Goal: Transaction & Acquisition: Purchase product/service

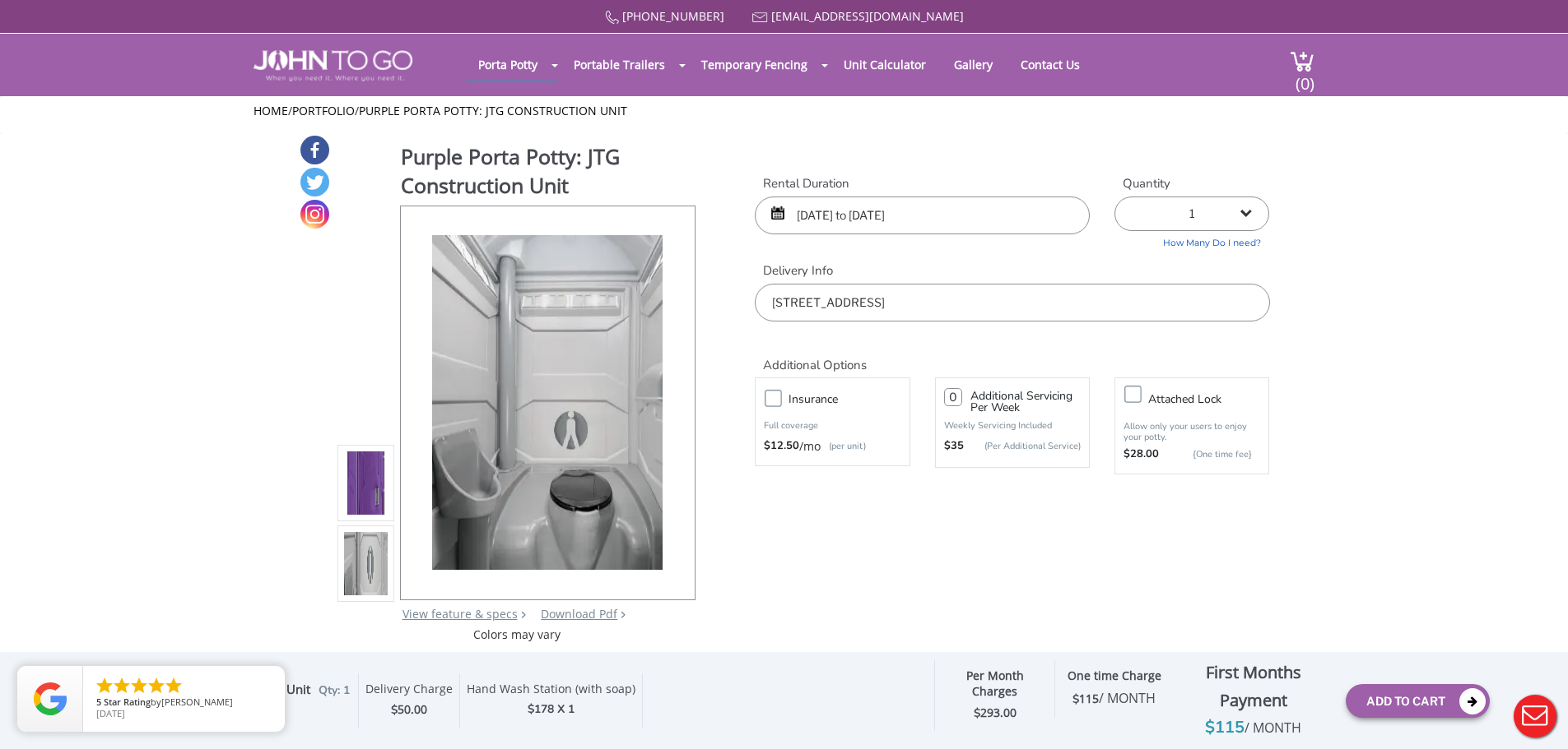
click at [877, 206] on input "10/06/2025 to 12/01/2025" at bounding box center [922, 215] width 335 height 38
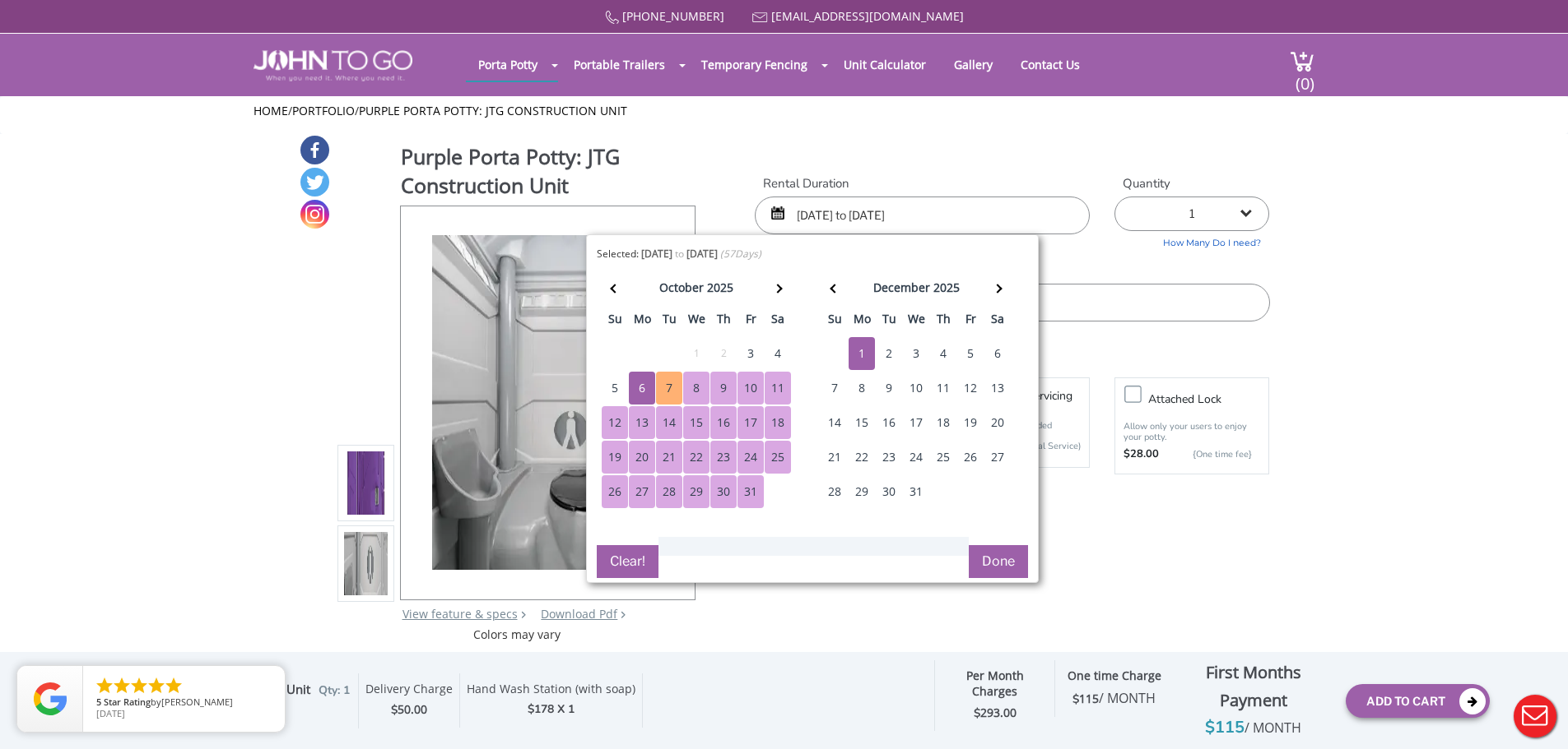
click at [661, 396] on div "7" at bounding box center [669, 388] width 27 height 32
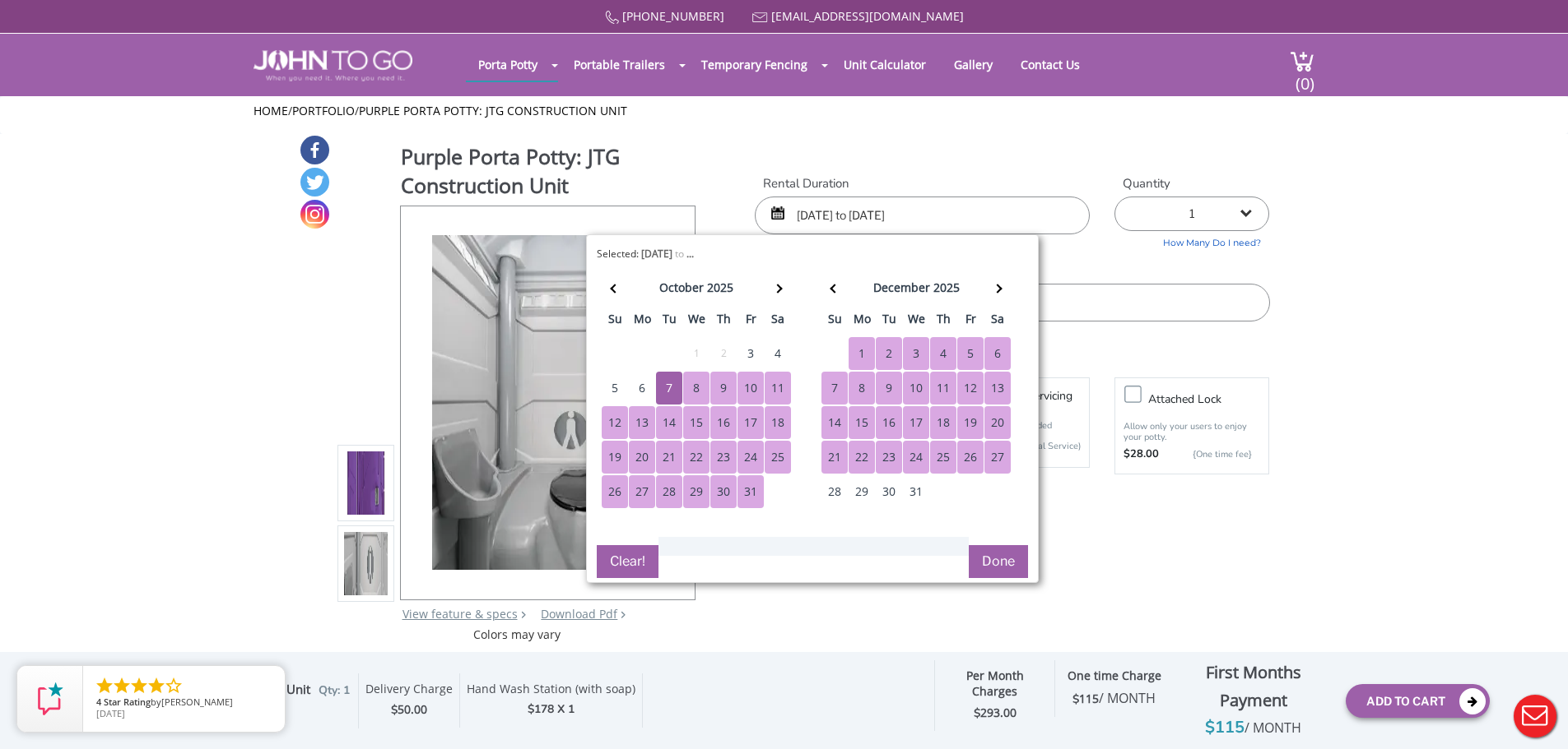
click at [989, 569] on button "Done" at bounding box center [997, 562] width 59 height 32
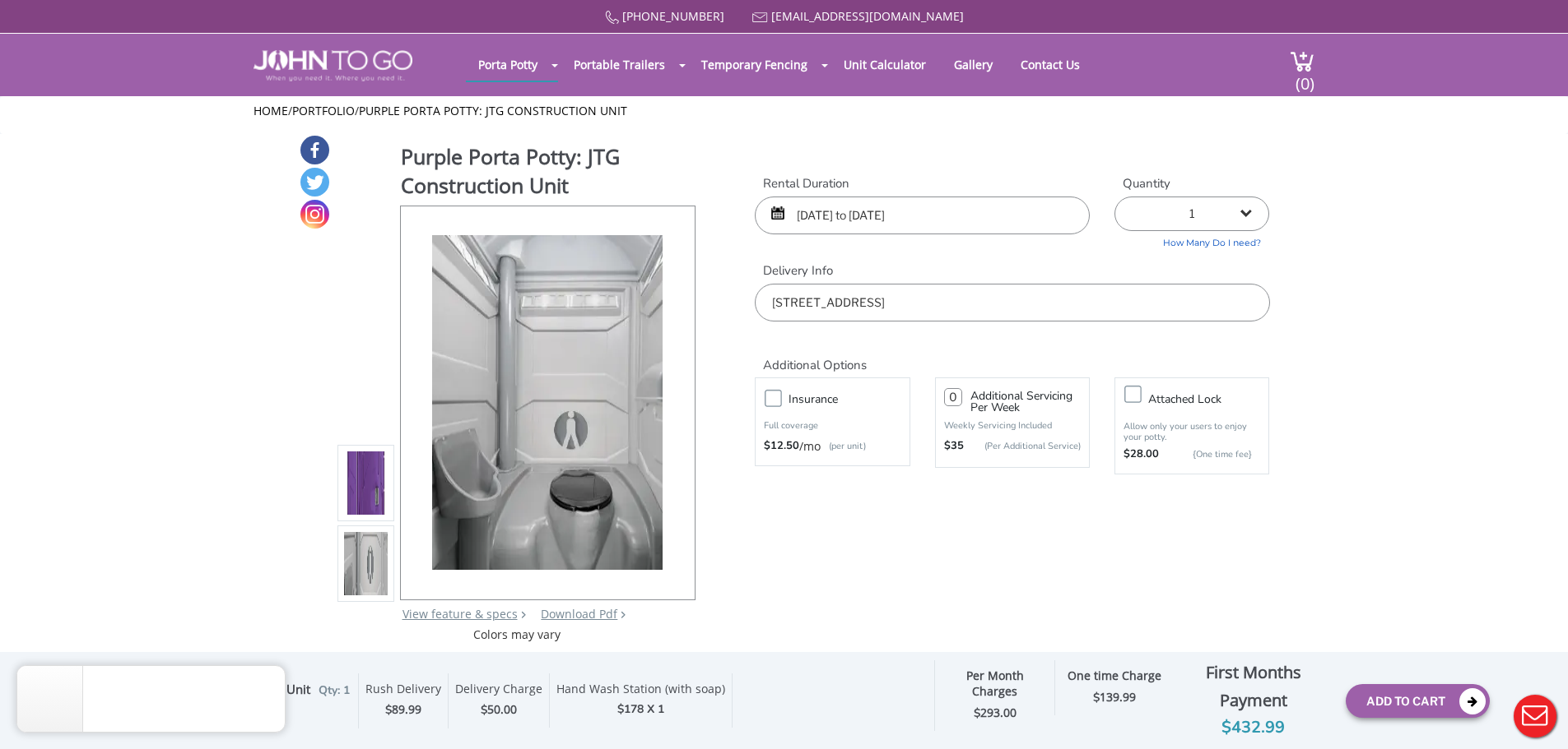
click at [1100, 512] on div "Purple Porta Potty: JTG Construction Unit View feature & specs Download Pdf Pro…" at bounding box center [784, 389] width 971 height 510
click at [932, 220] on input "10/06/2025 to 12/01/2025" at bounding box center [922, 215] width 335 height 38
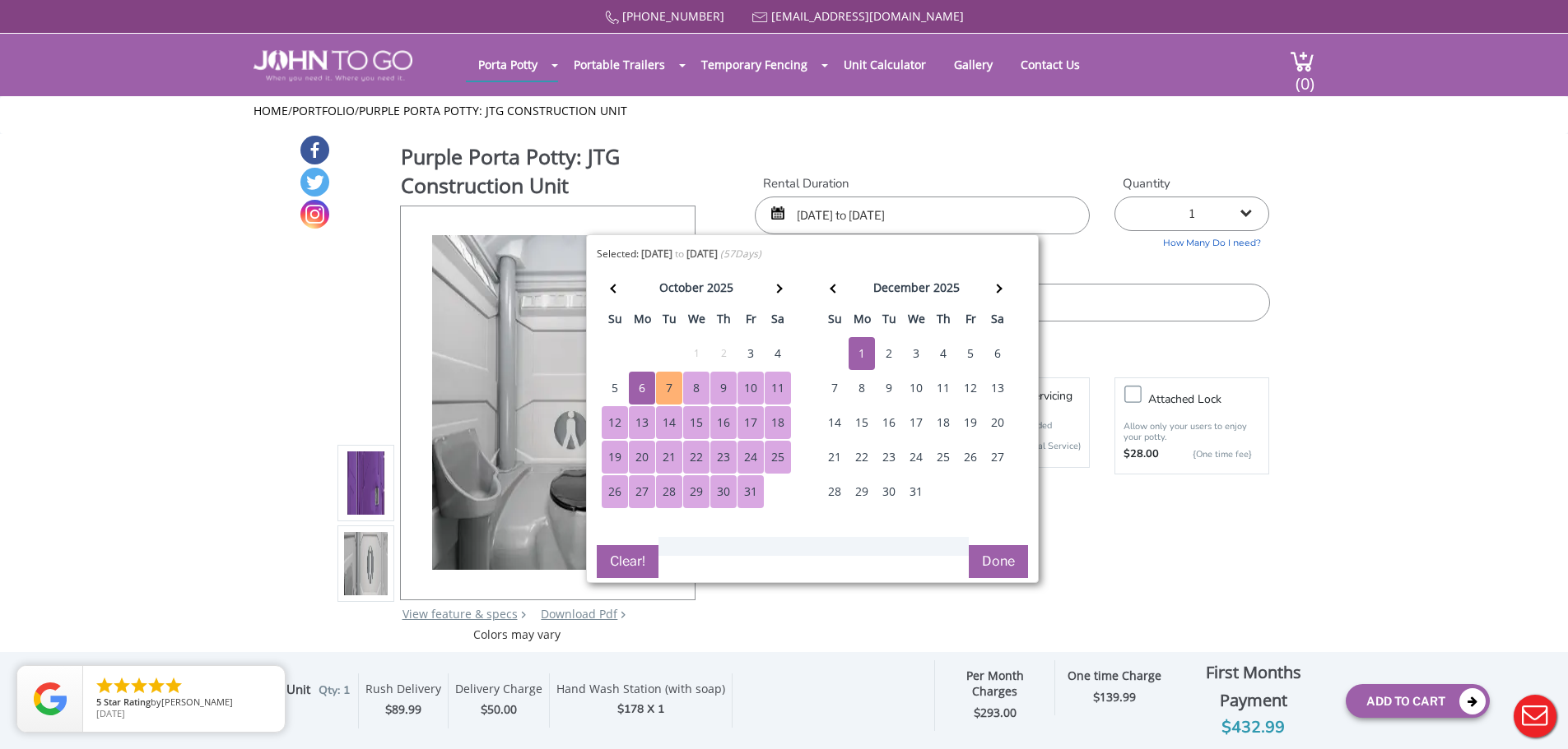
click at [662, 388] on div "7" at bounding box center [669, 388] width 27 height 32
click at [859, 347] on div "1" at bounding box center [861, 353] width 27 height 32
click at [995, 559] on button "Done" at bounding box center [997, 562] width 59 height 32
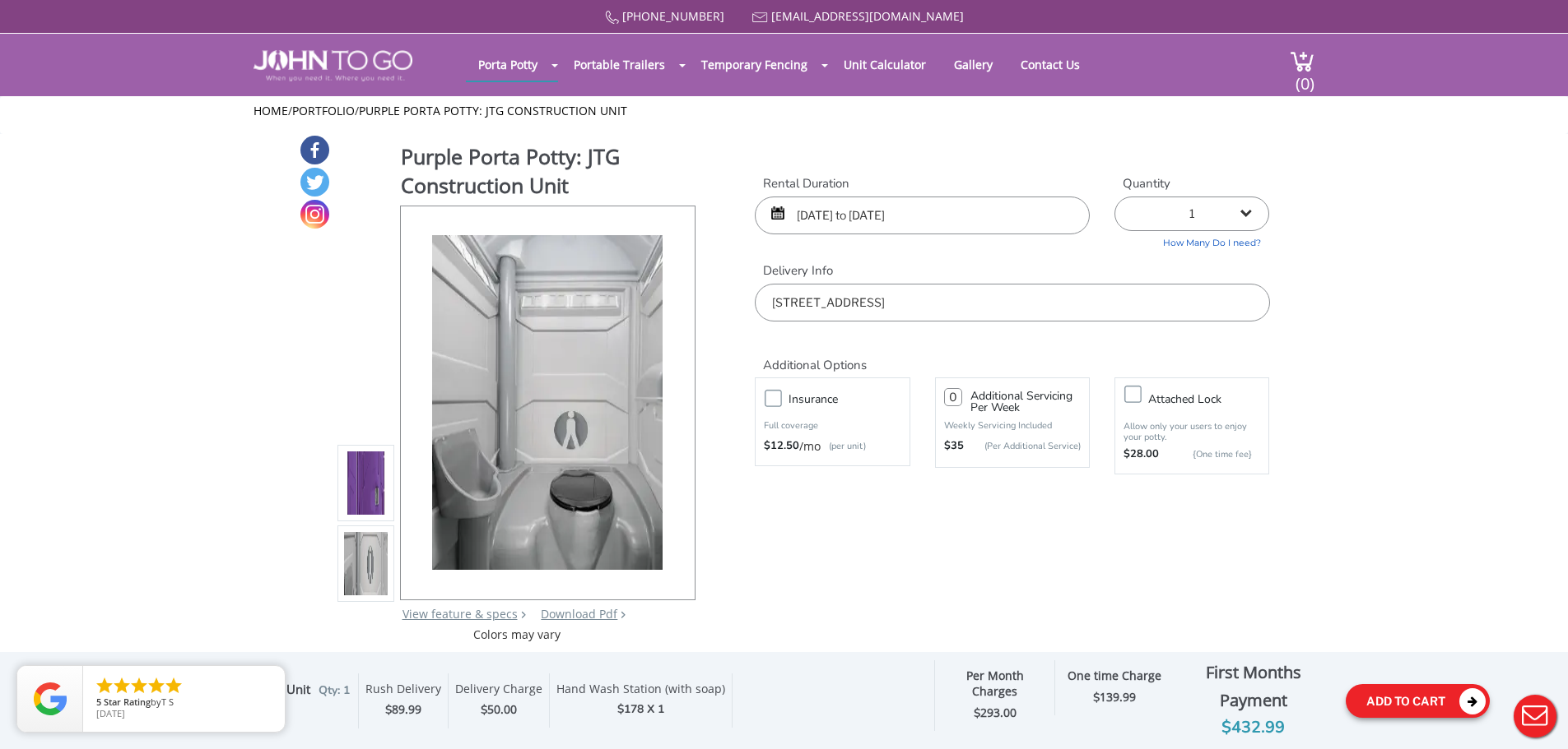
click at [1409, 693] on button "Add To Cart" at bounding box center [1417, 700] width 144 height 33
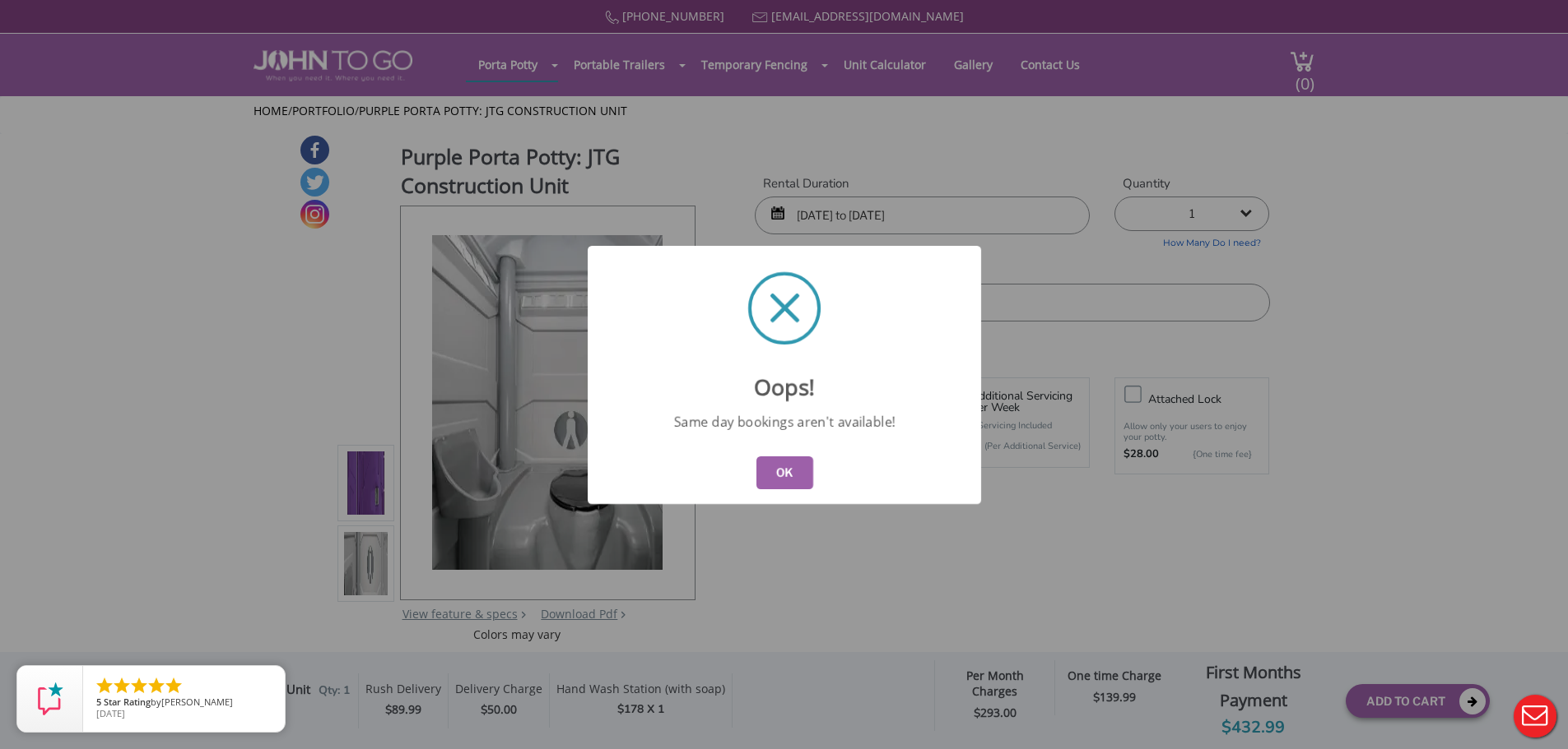
click at [770, 470] on button "OK" at bounding box center [784, 473] width 56 height 32
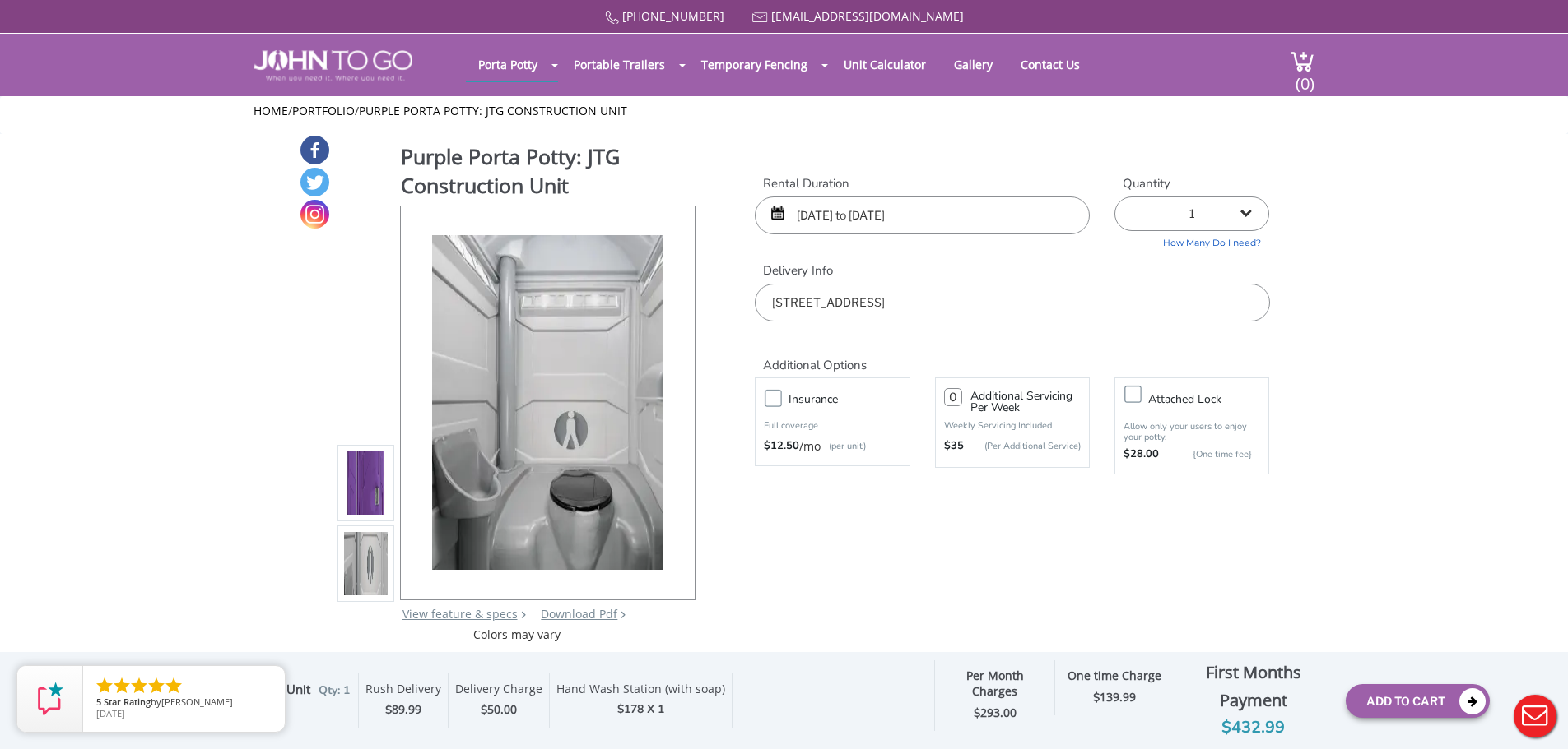
click at [923, 217] on input "10/07/2025 to 12/01/2025" at bounding box center [922, 215] width 335 height 38
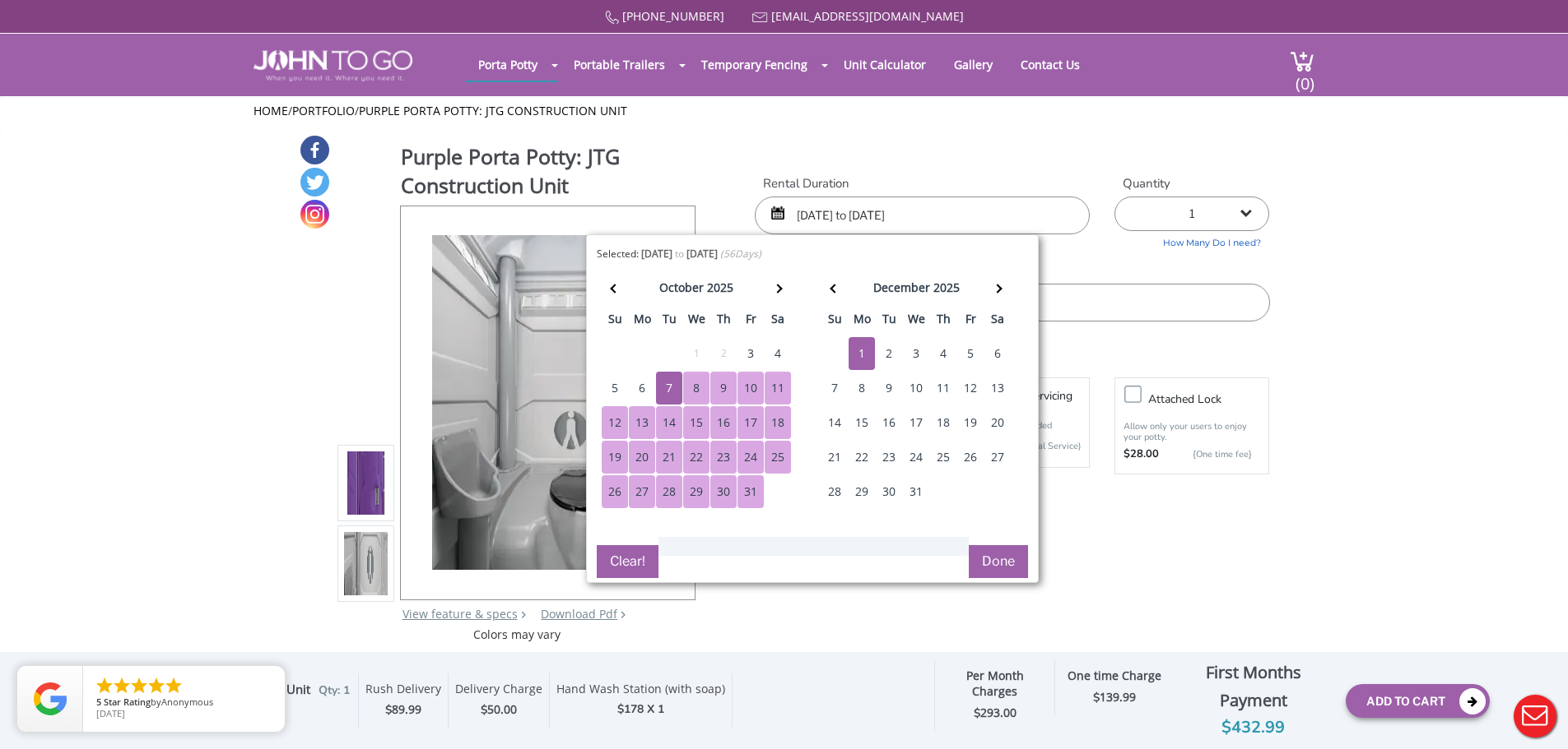
click at [697, 383] on div "8" at bounding box center [696, 388] width 27 height 32
click at [856, 352] on div "1" at bounding box center [861, 353] width 27 height 32
type input "10/08/2025 to 12/01/2025"
click at [1003, 562] on button "Done" at bounding box center [997, 562] width 59 height 32
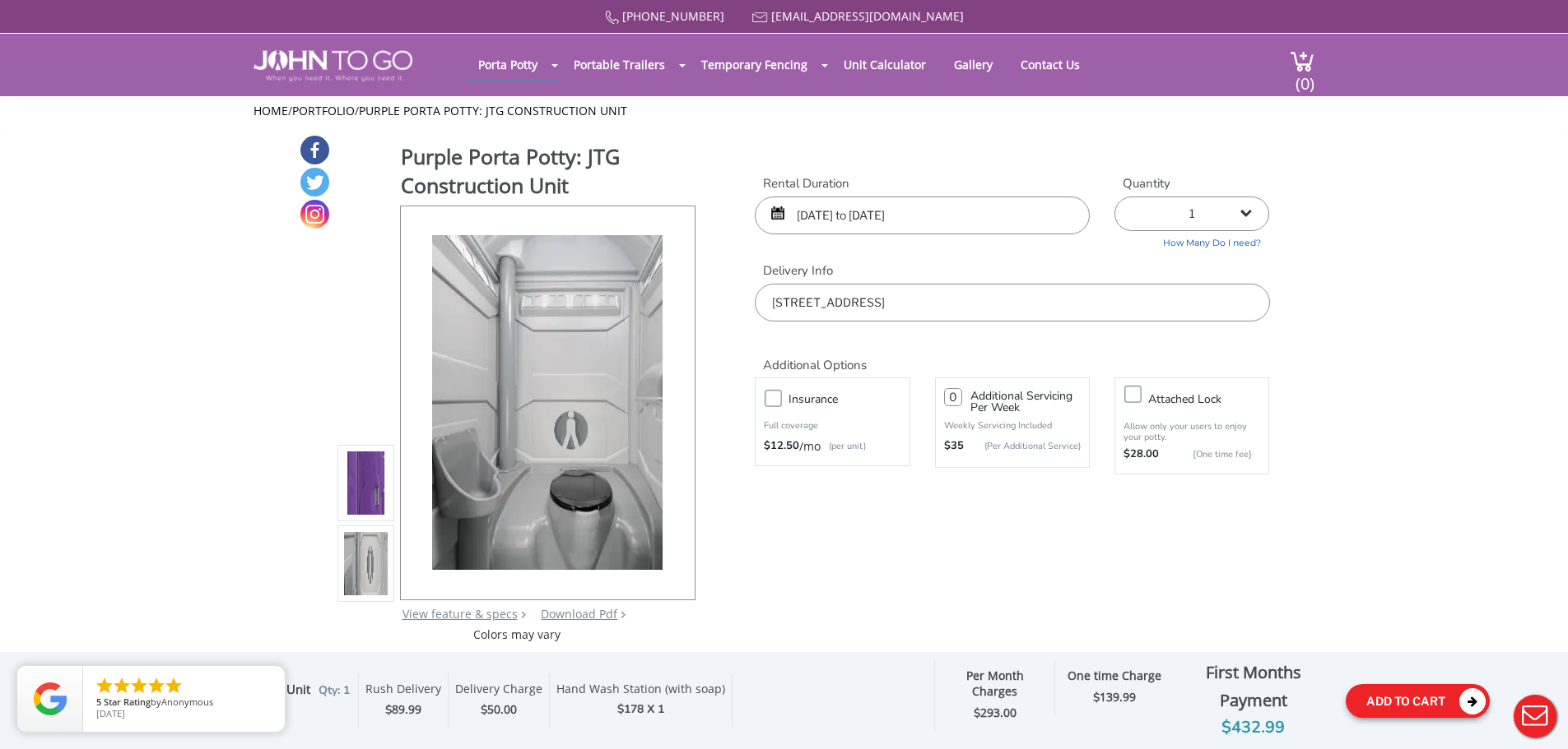
click at [1370, 705] on button "Add To Cart" at bounding box center [1417, 700] width 144 height 33
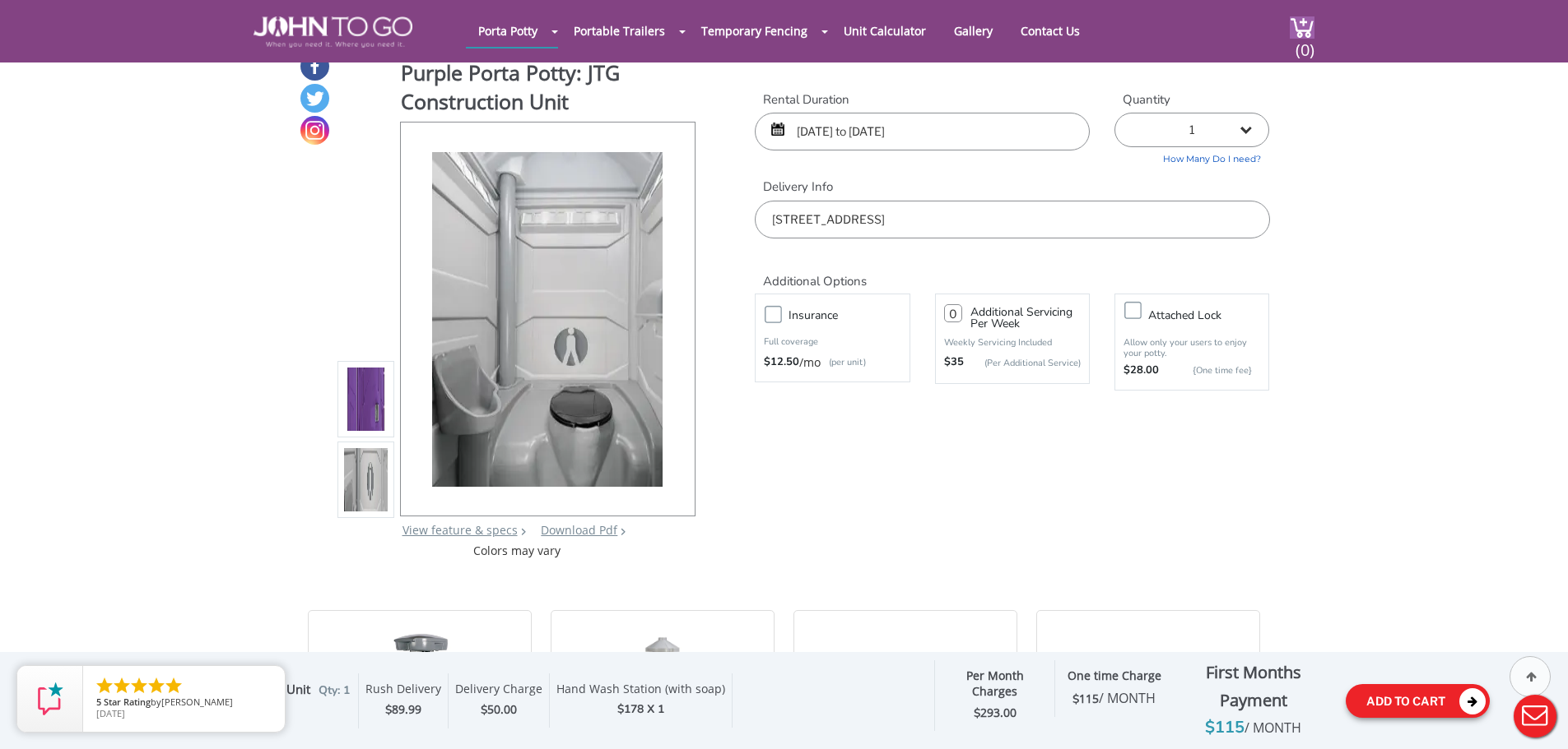
scroll to position [11, 0]
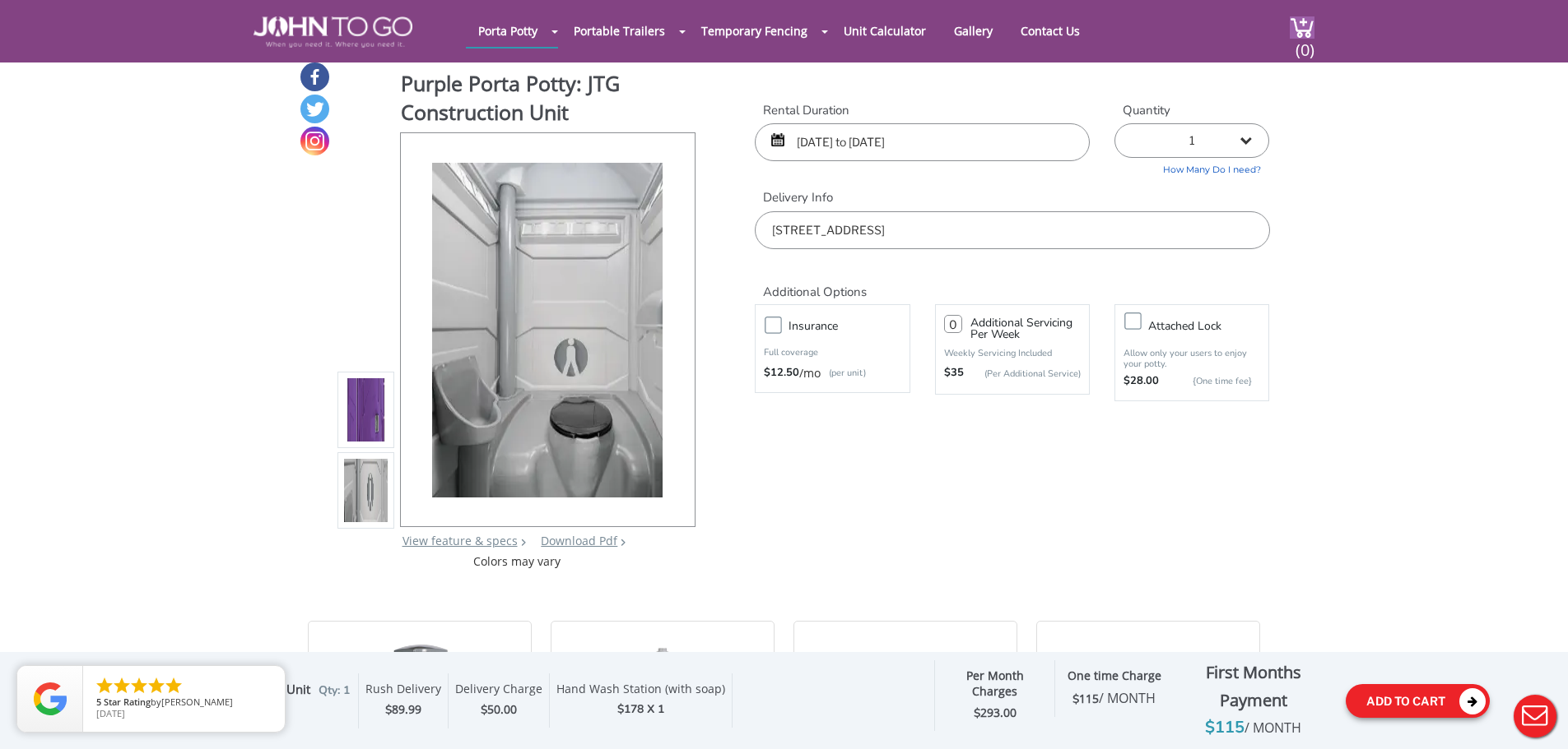
click at [1414, 711] on button "Add To Cart" at bounding box center [1417, 700] width 144 height 33
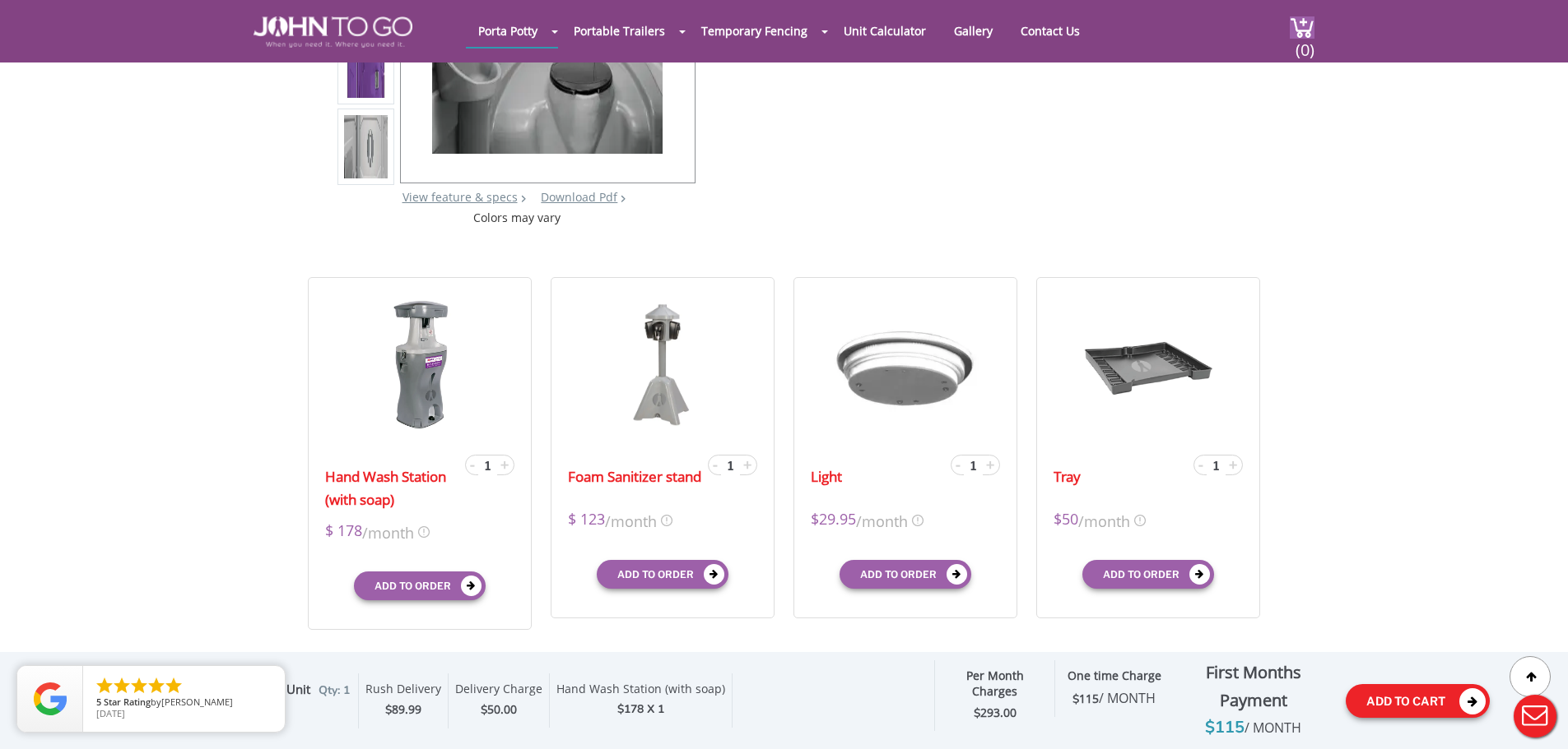
scroll to position [359, 0]
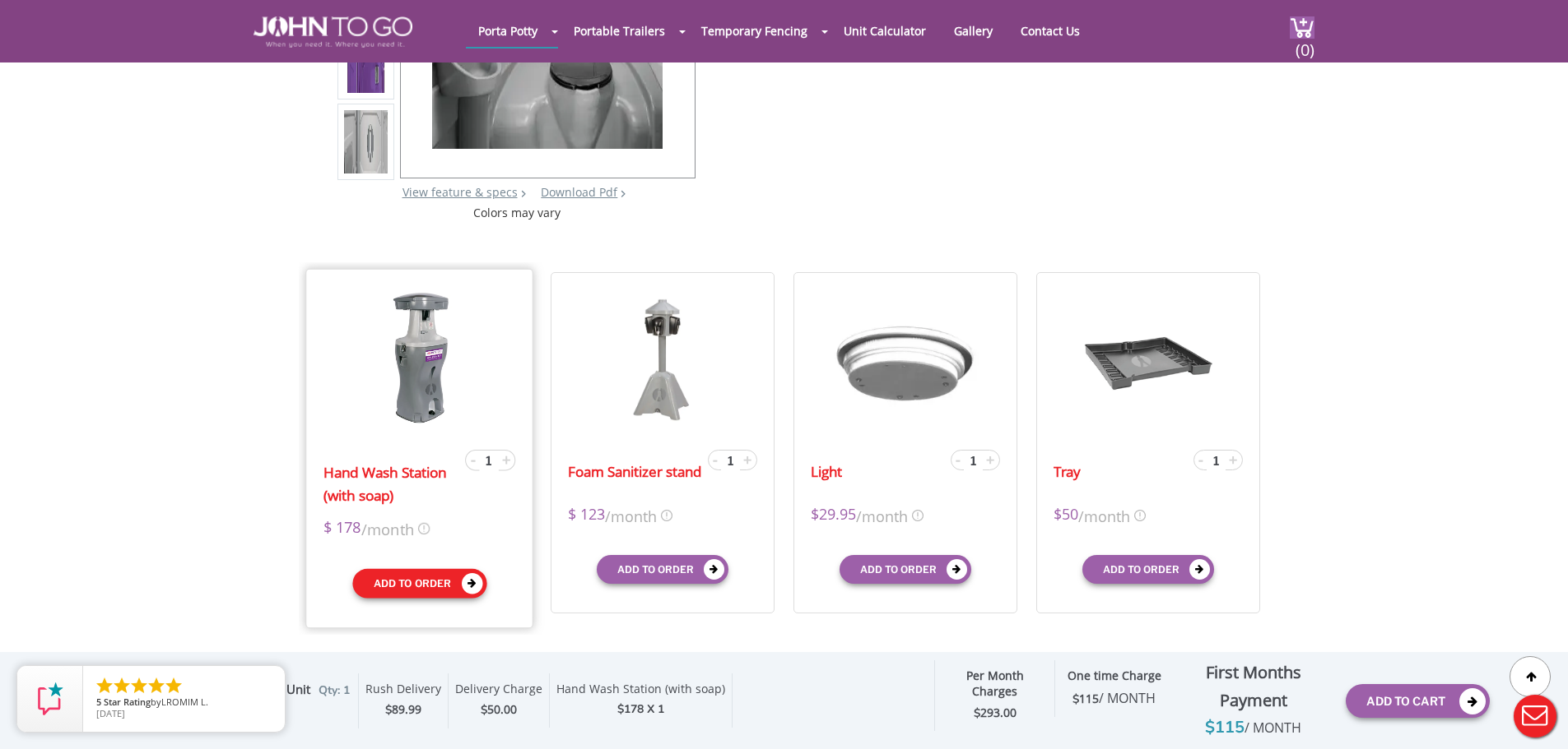
click at [427, 581] on button "Add to order" at bounding box center [419, 584] width 134 height 30
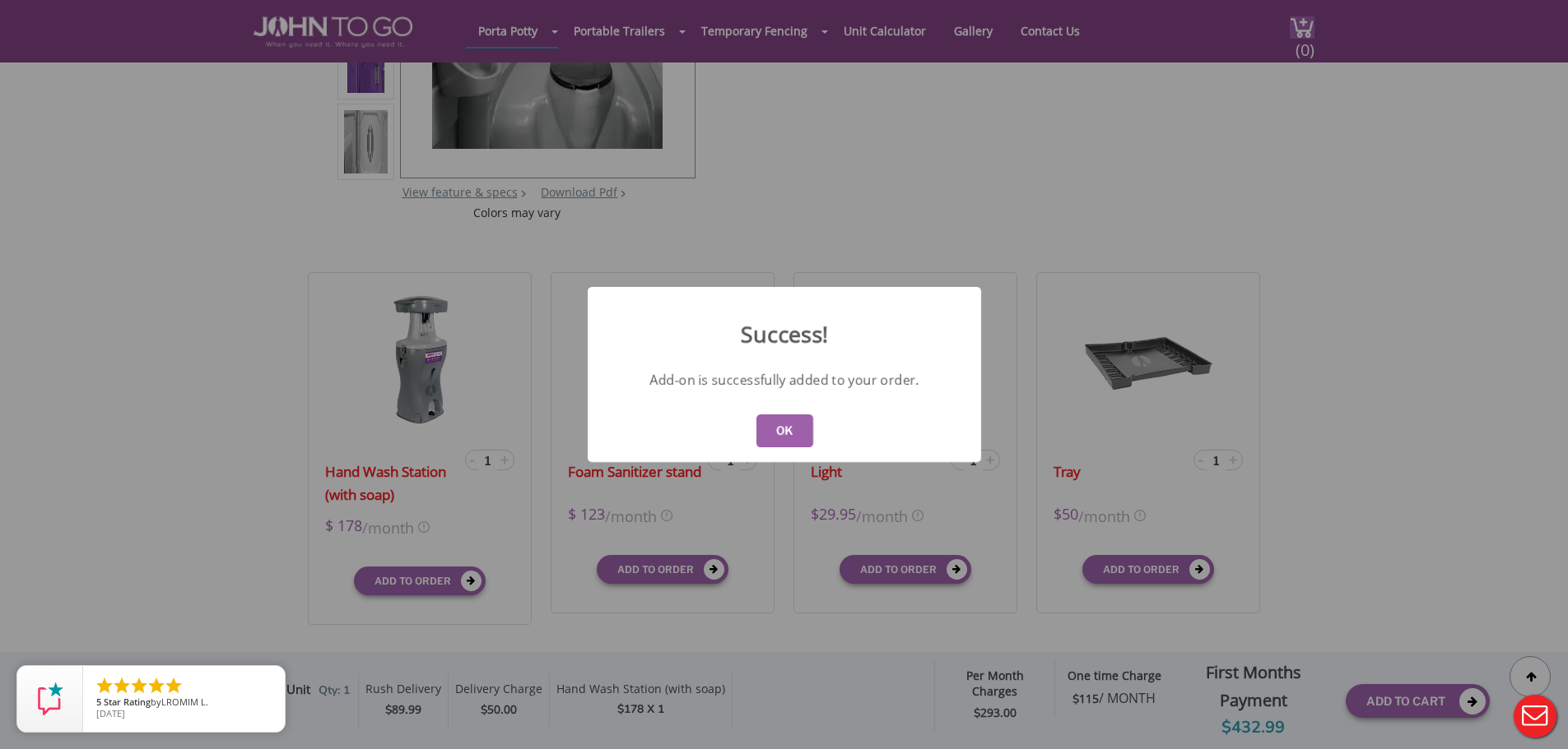
click at [802, 434] on button "OK" at bounding box center [784, 431] width 56 height 32
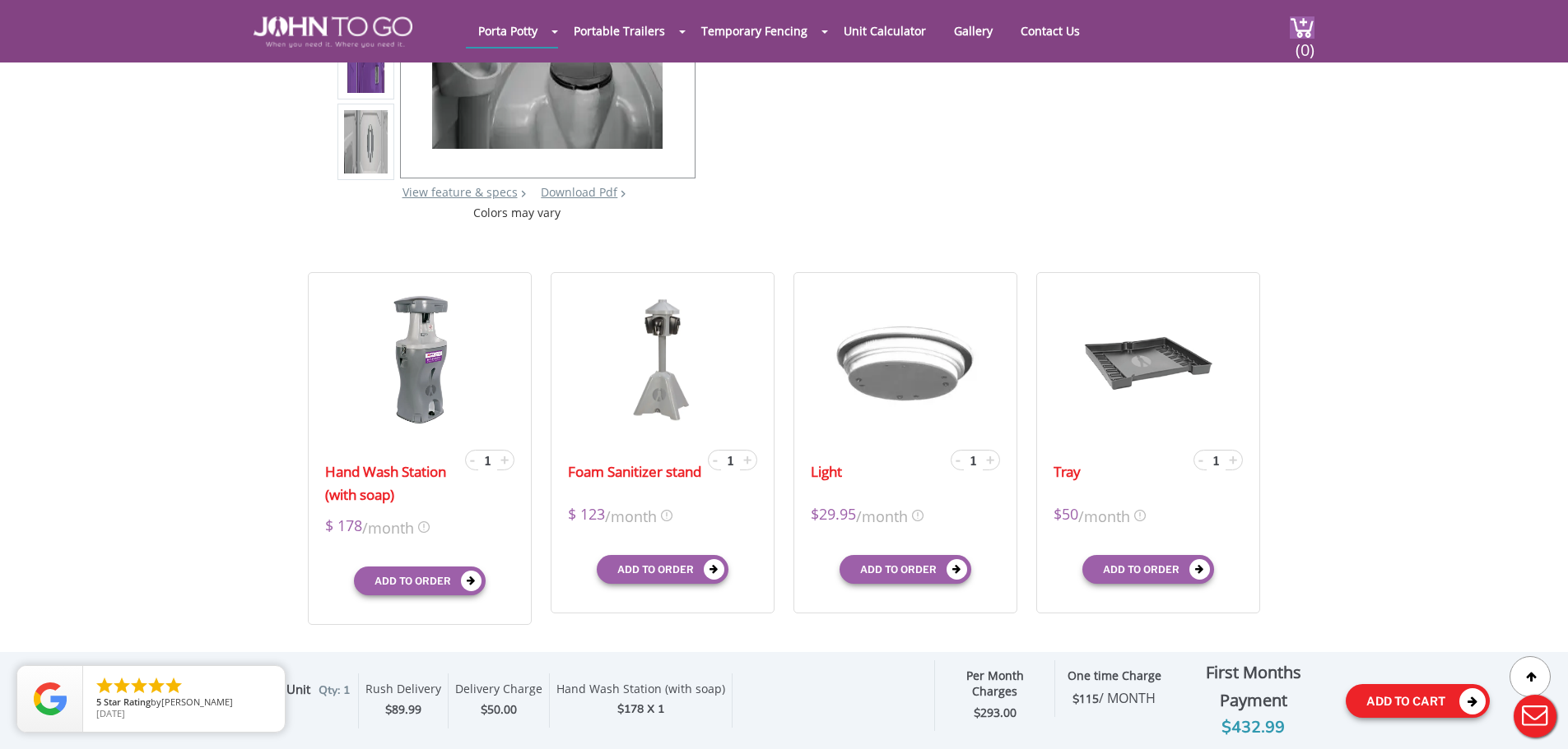
click at [1441, 711] on button "Add To Cart" at bounding box center [1417, 700] width 144 height 33
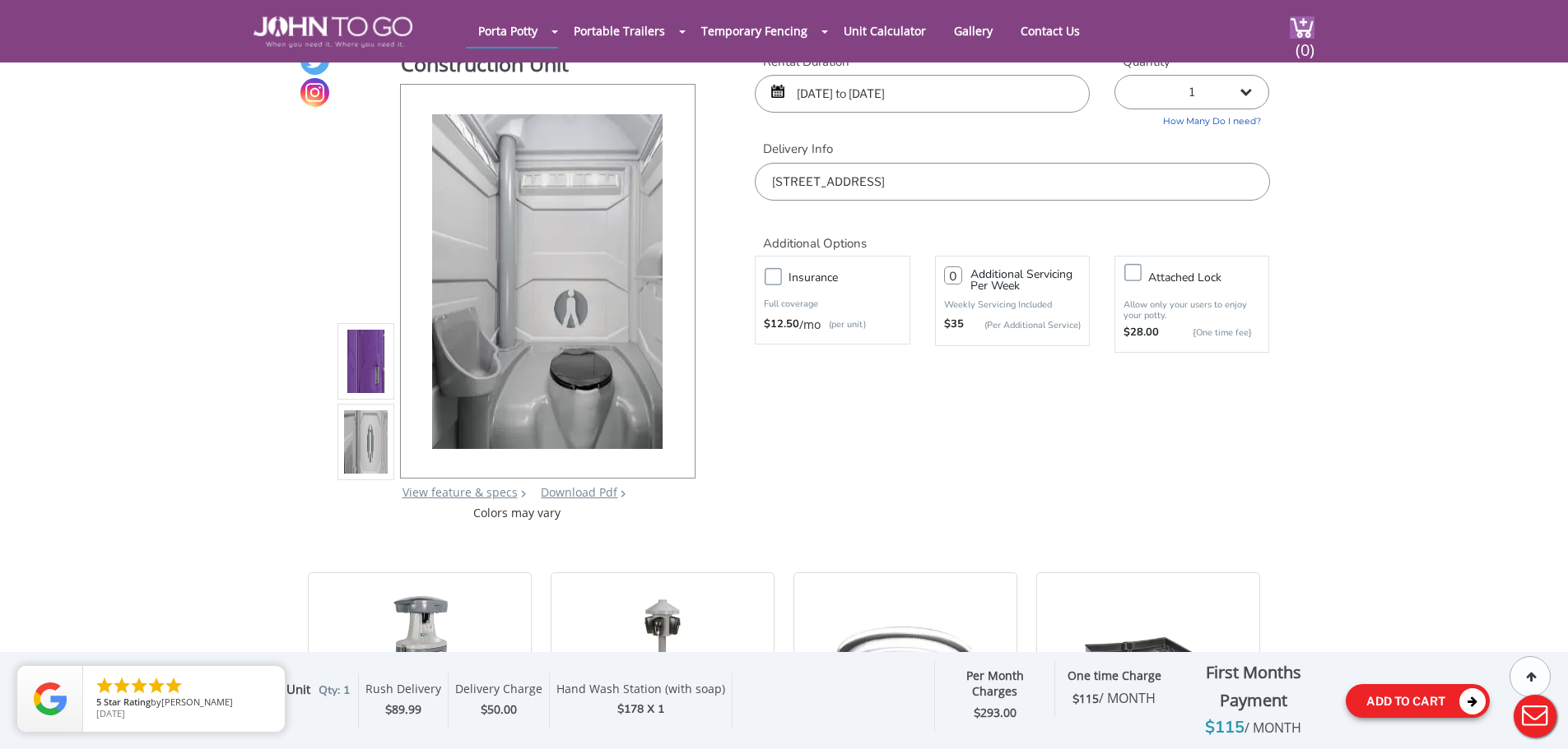
scroll to position [31, 0]
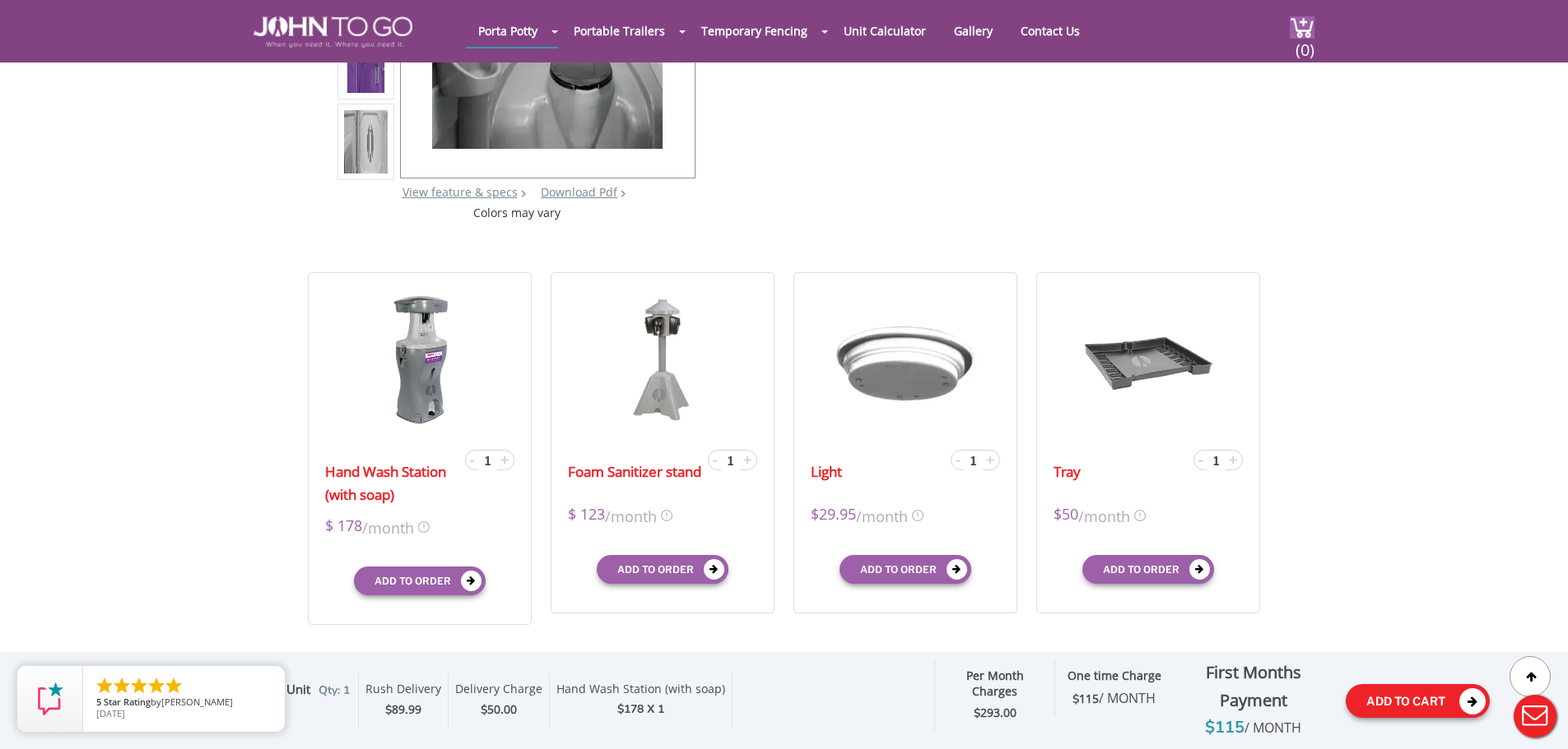
click at [1411, 705] on button "Add To Cart" at bounding box center [1417, 700] width 144 height 33
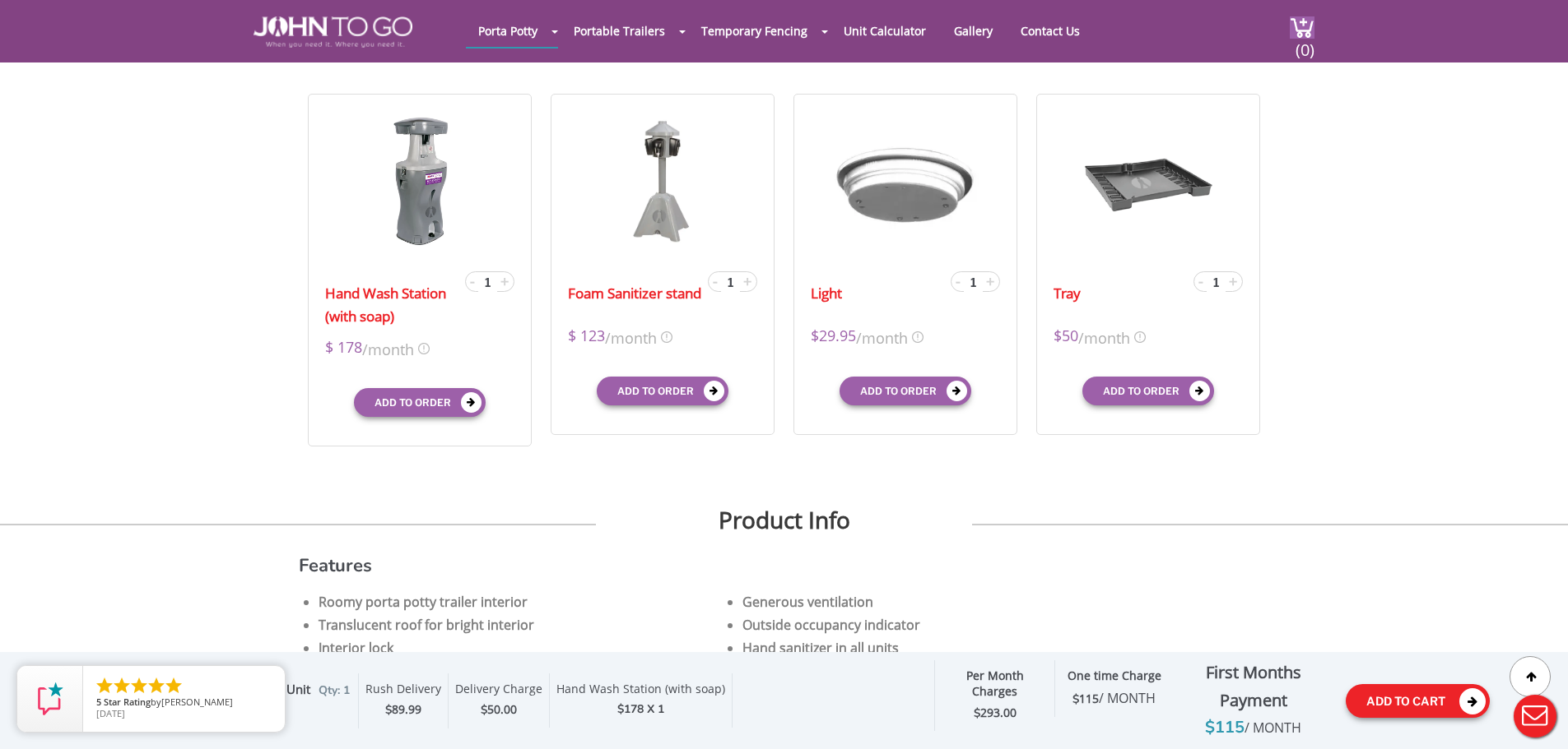
scroll to position [688, 0]
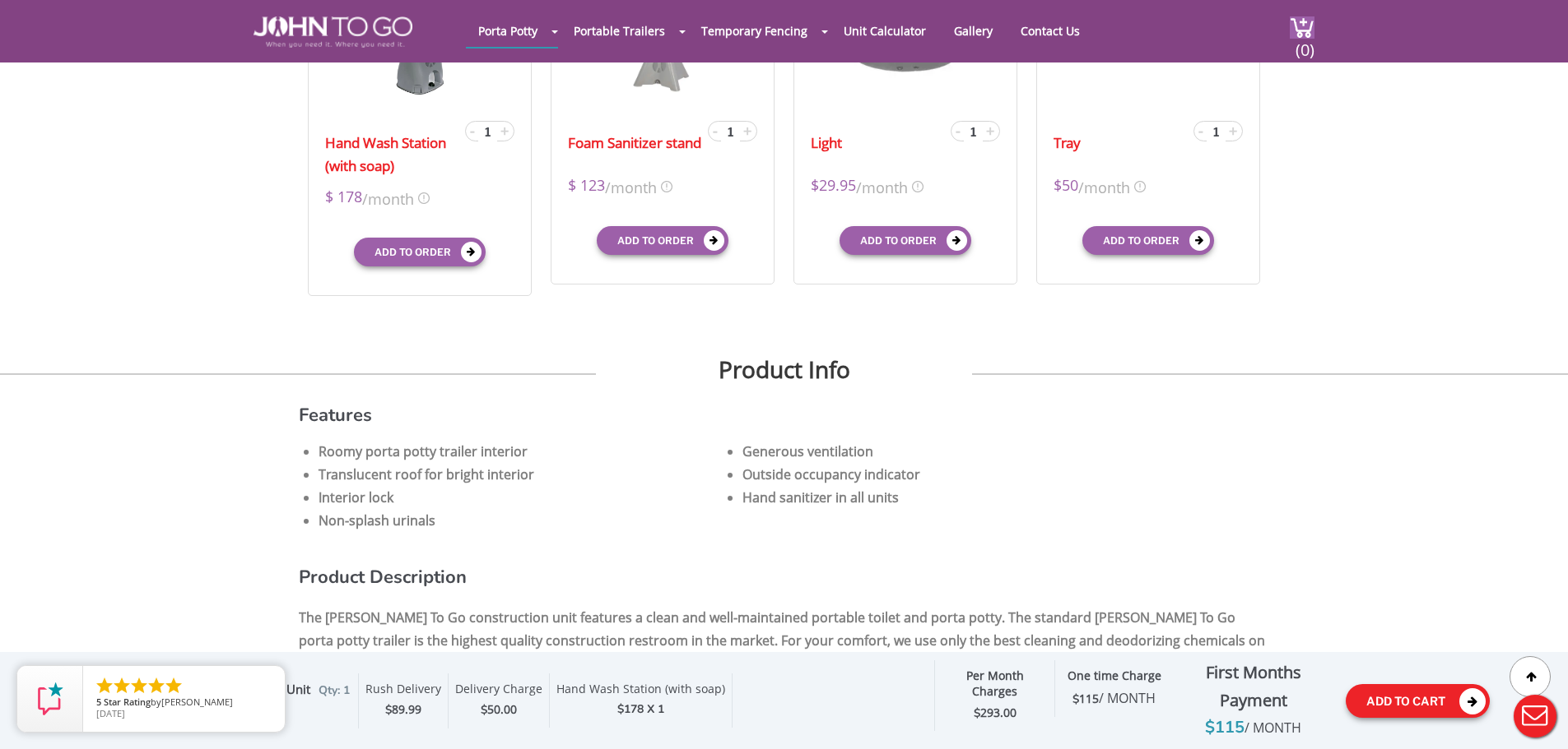
click at [1421, 716] on button "Add To Cart" at bounding box center [1417, 700] width 144 height 33
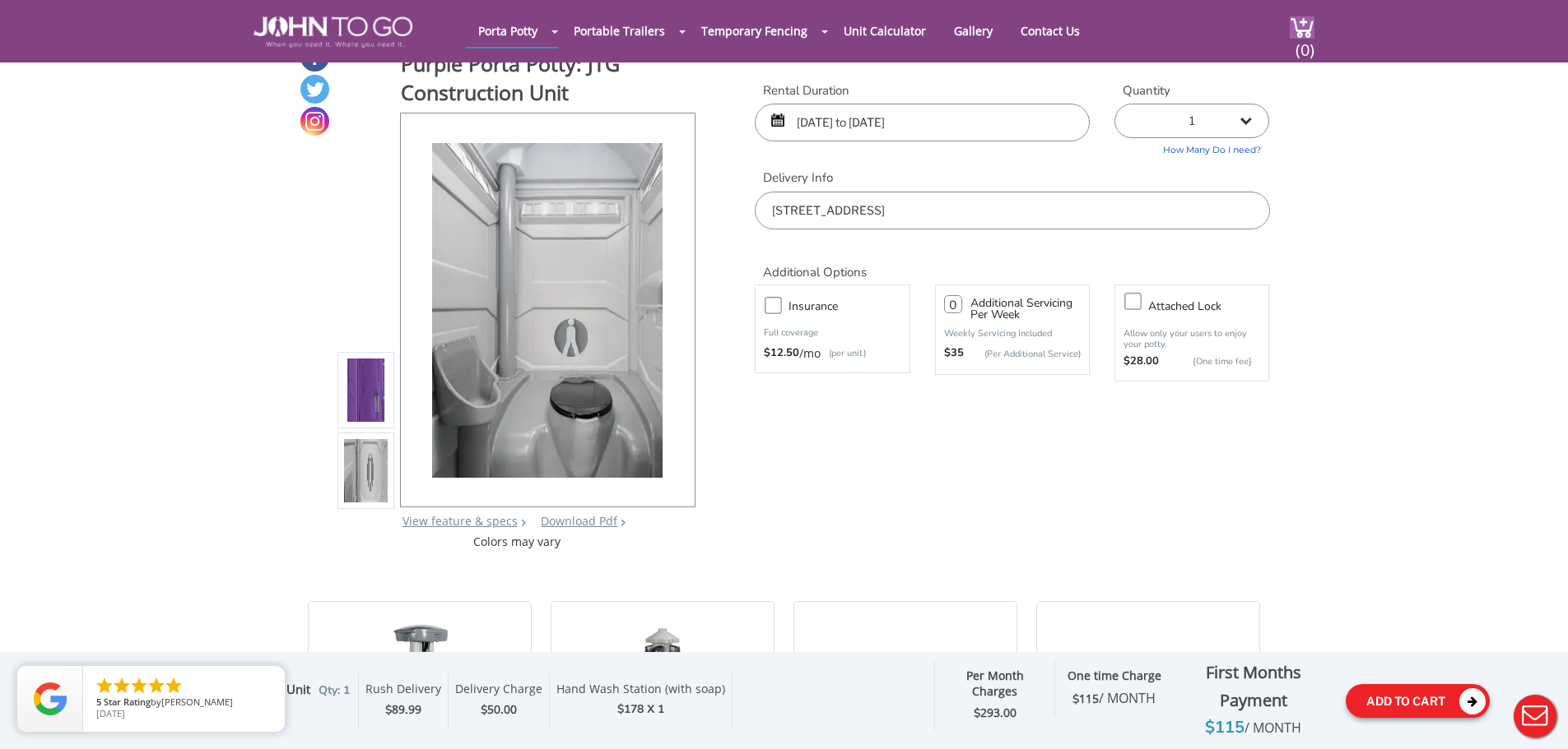
scroll to position [0, 0]
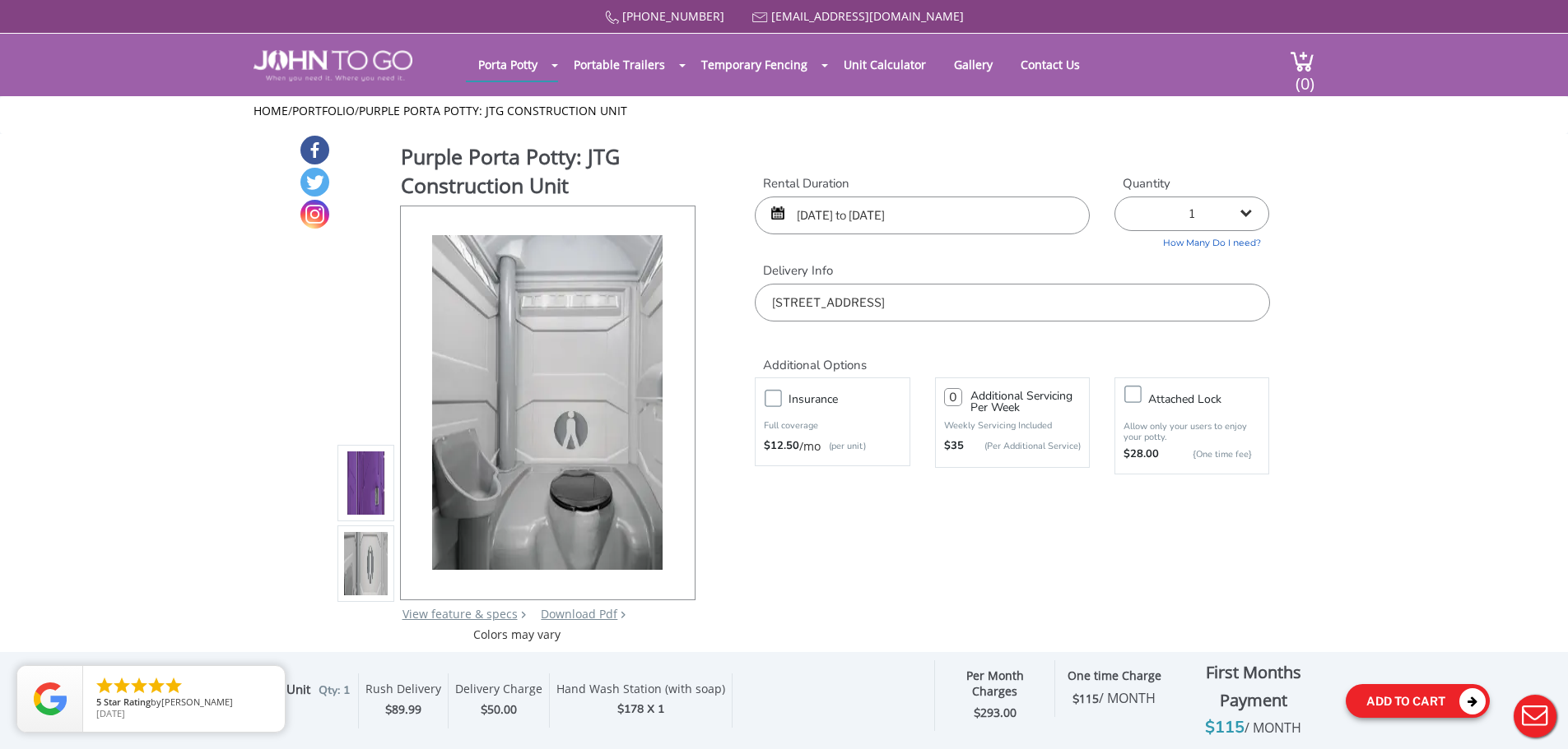
click at [1430, 705] on button "Add To Cart" at bounding box center [1417, 700] width 144 height 33
click at [335, 37] on link at bounding box center [359, 57] width 212 height 48
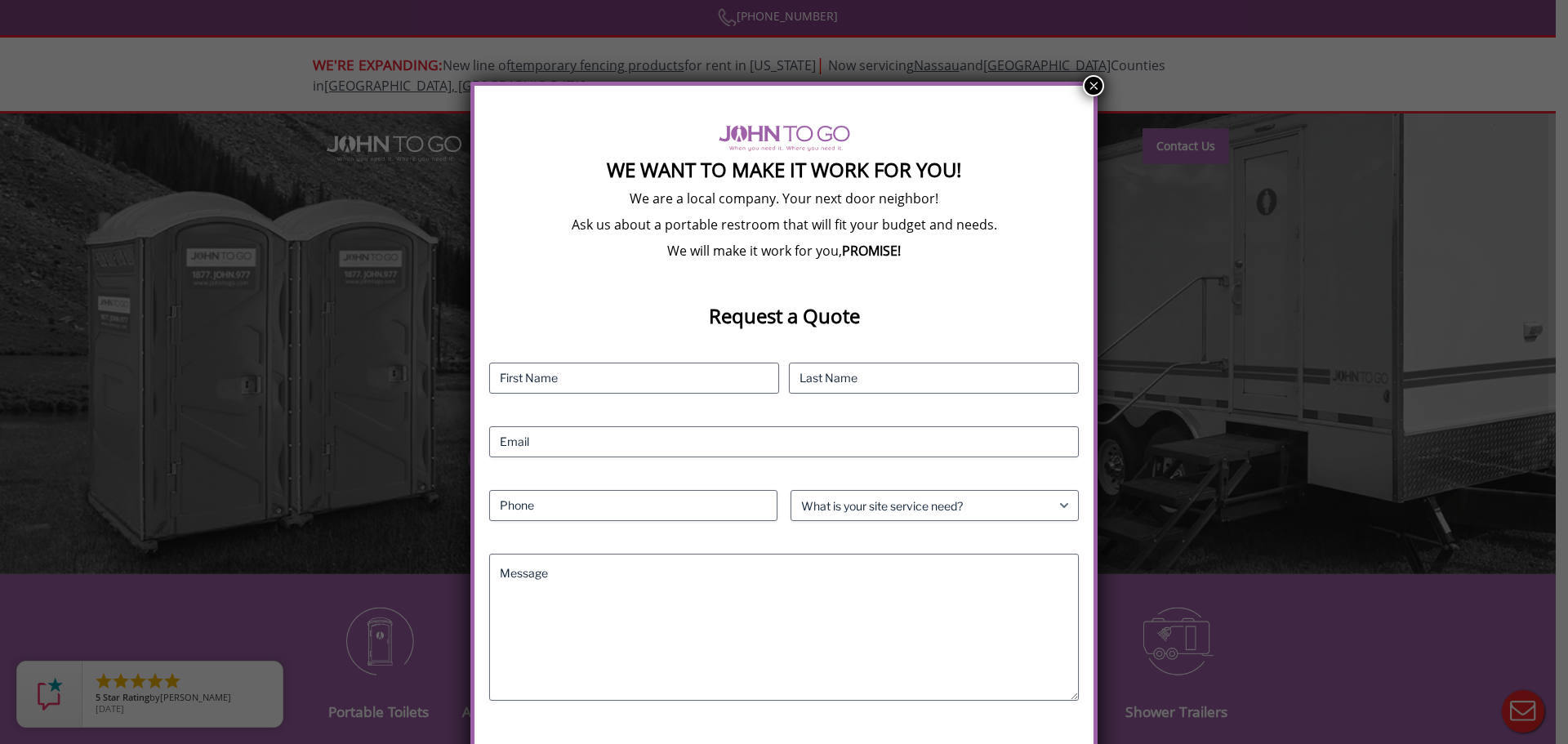
click at [1089, 79] on button "×" at bounding box center [1093, 86] width 21 height 21
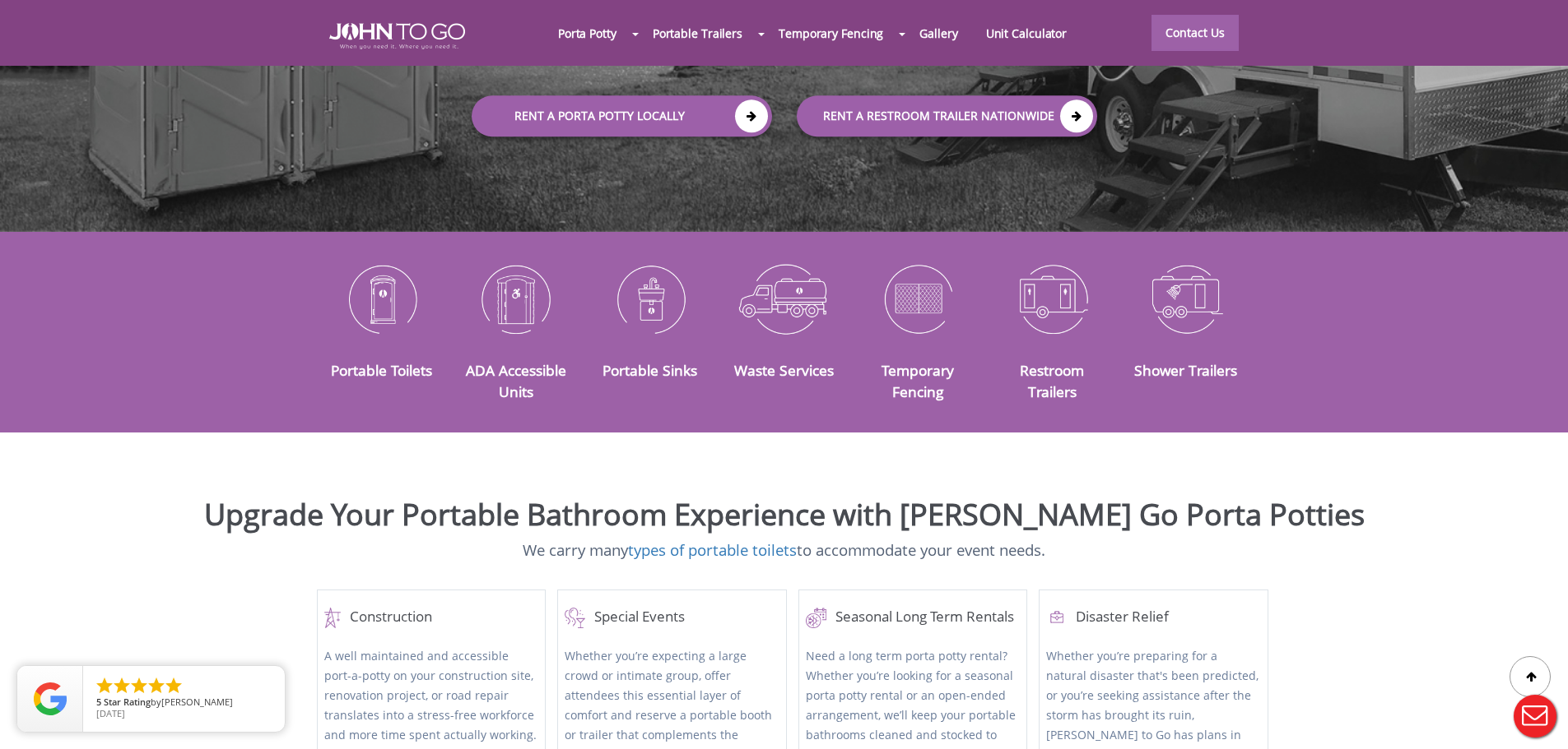
scroll to position [329, 0]
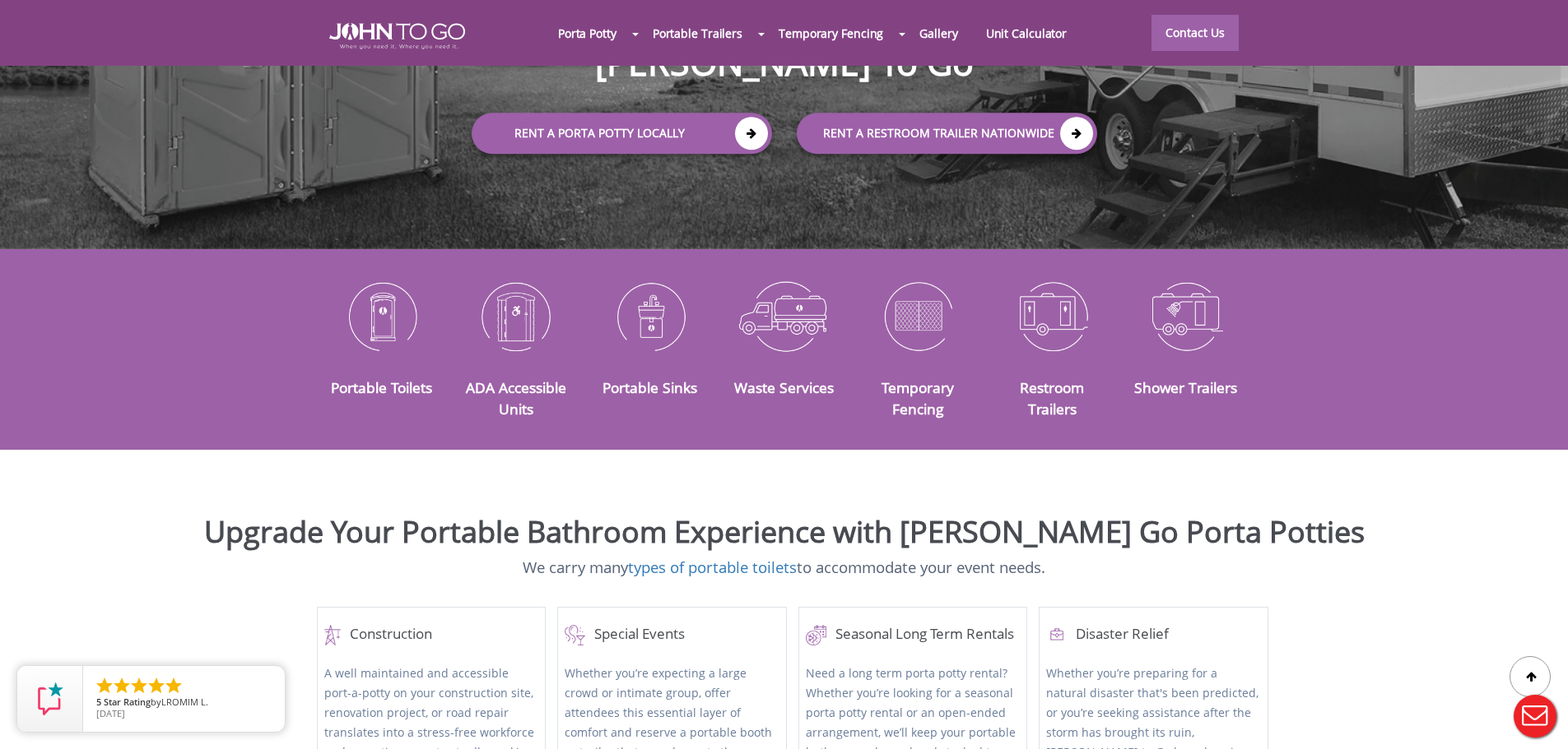
click at [386, 298] on div at bounding box center [784, 374] width 1568 height 749
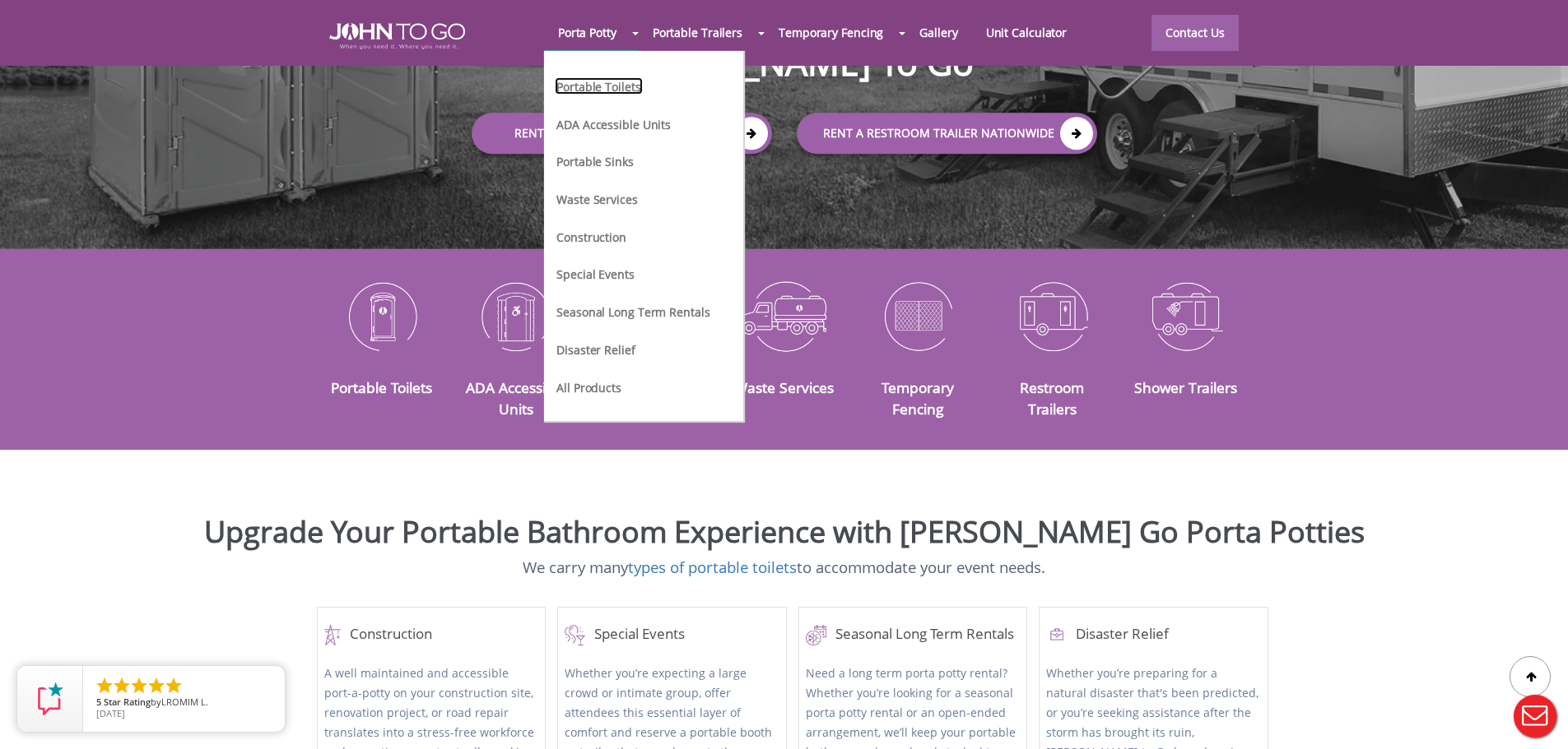
click at [613, 91] on link "Portable Toilets" at bounding box center [598, 86] width 87 height 17
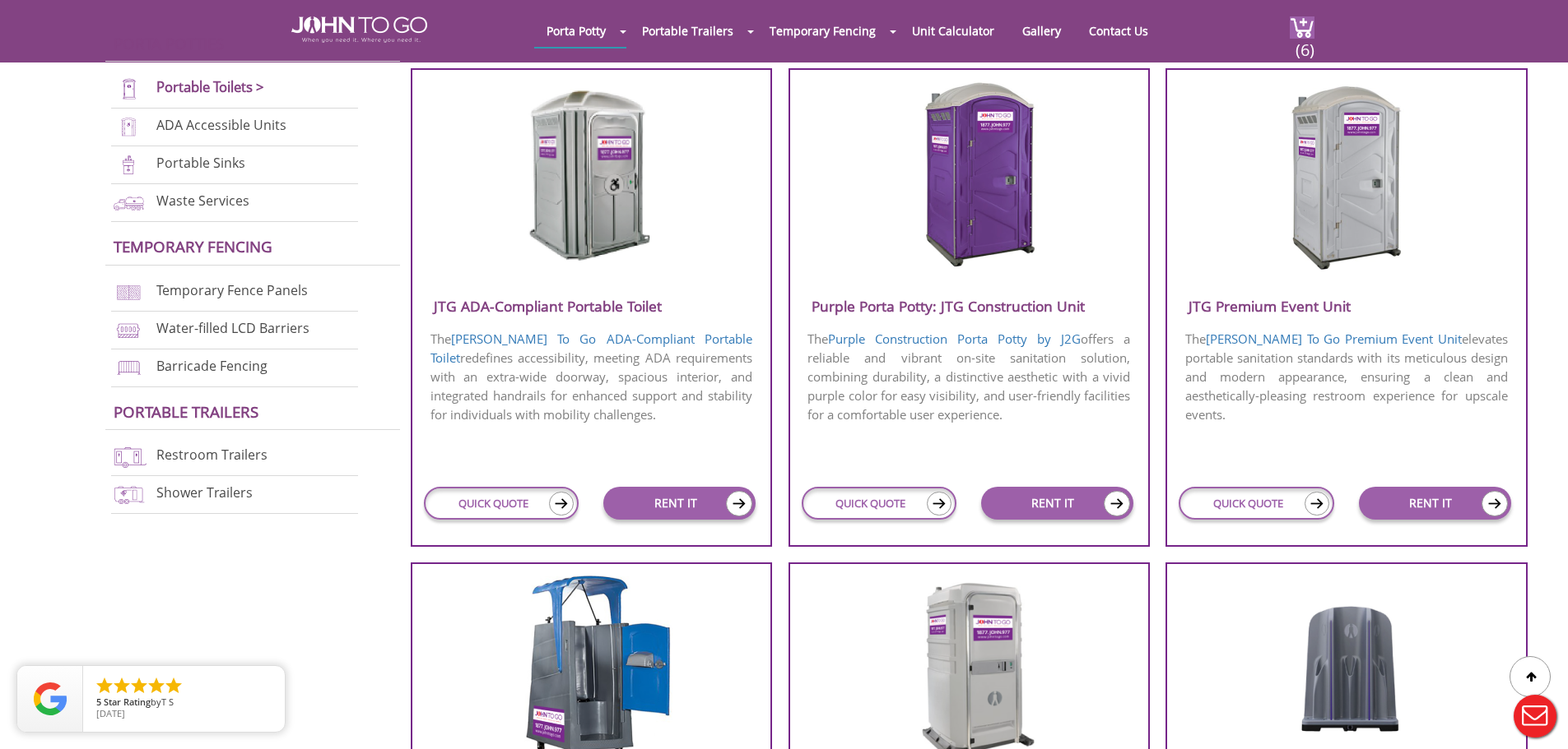
scroll to position [575, 0]
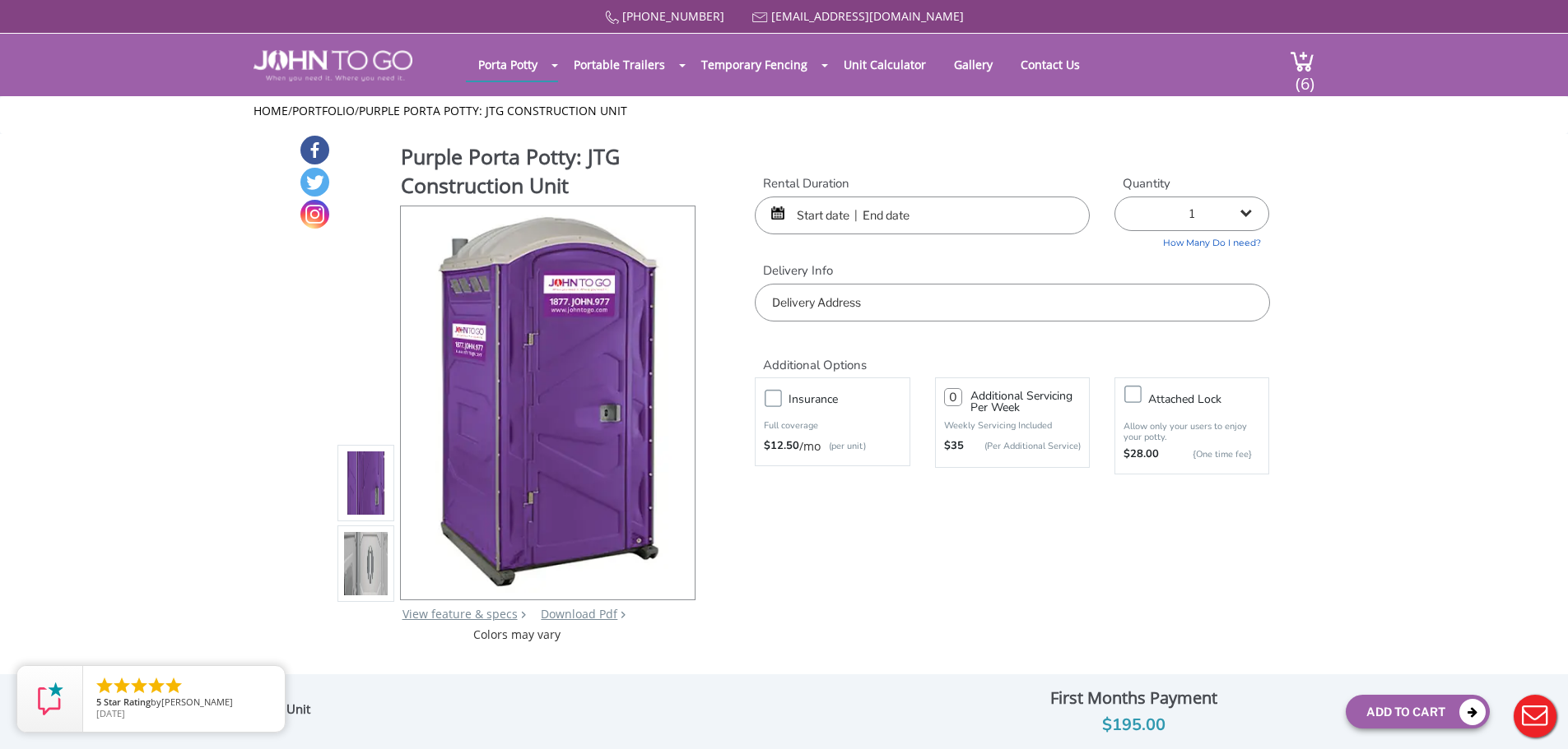
click at [861, 214] on input "text" at bounding box center [922, 215] width 335 height 38
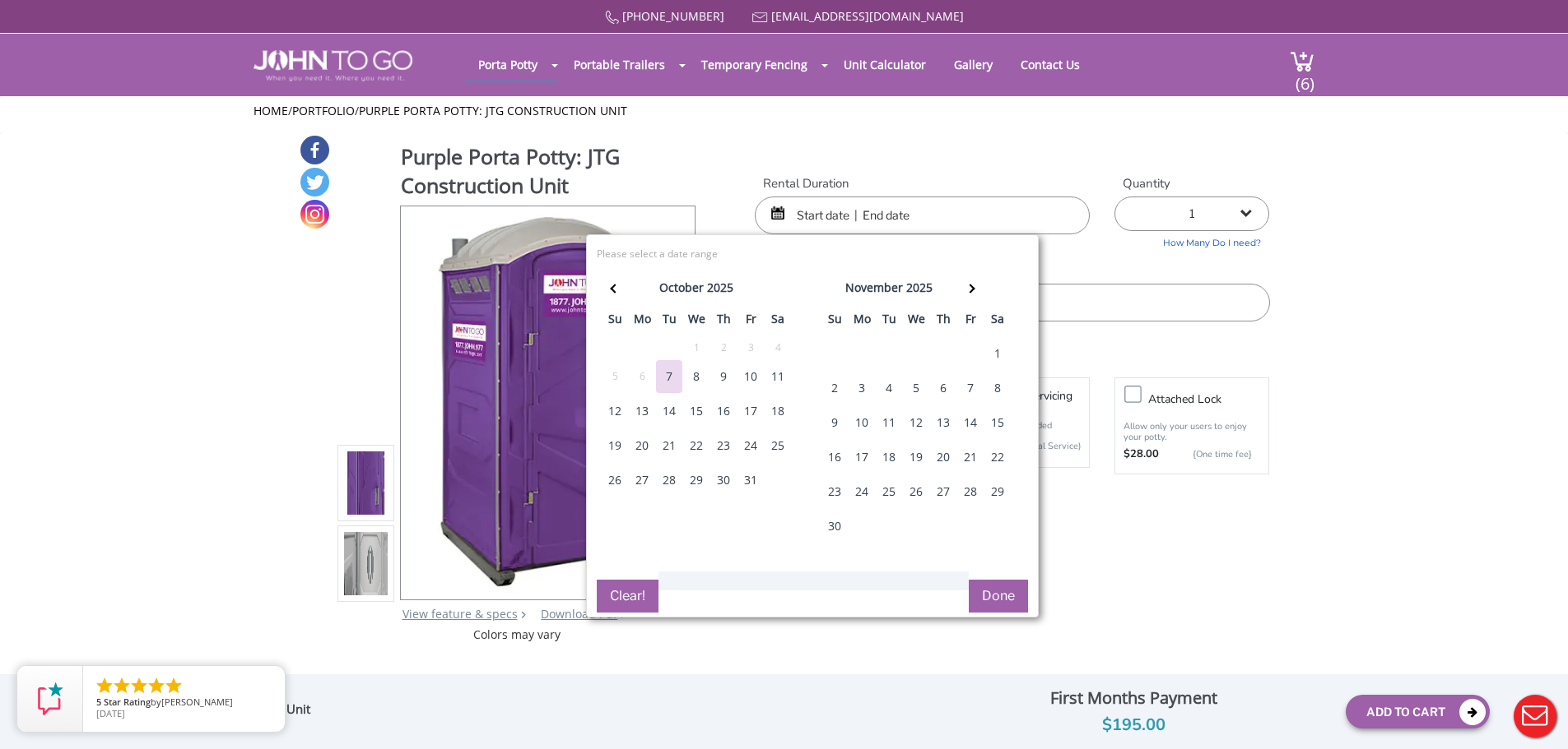
click at [689, 380] on div "8" at bounding box center [696, 376] width 27 height 32
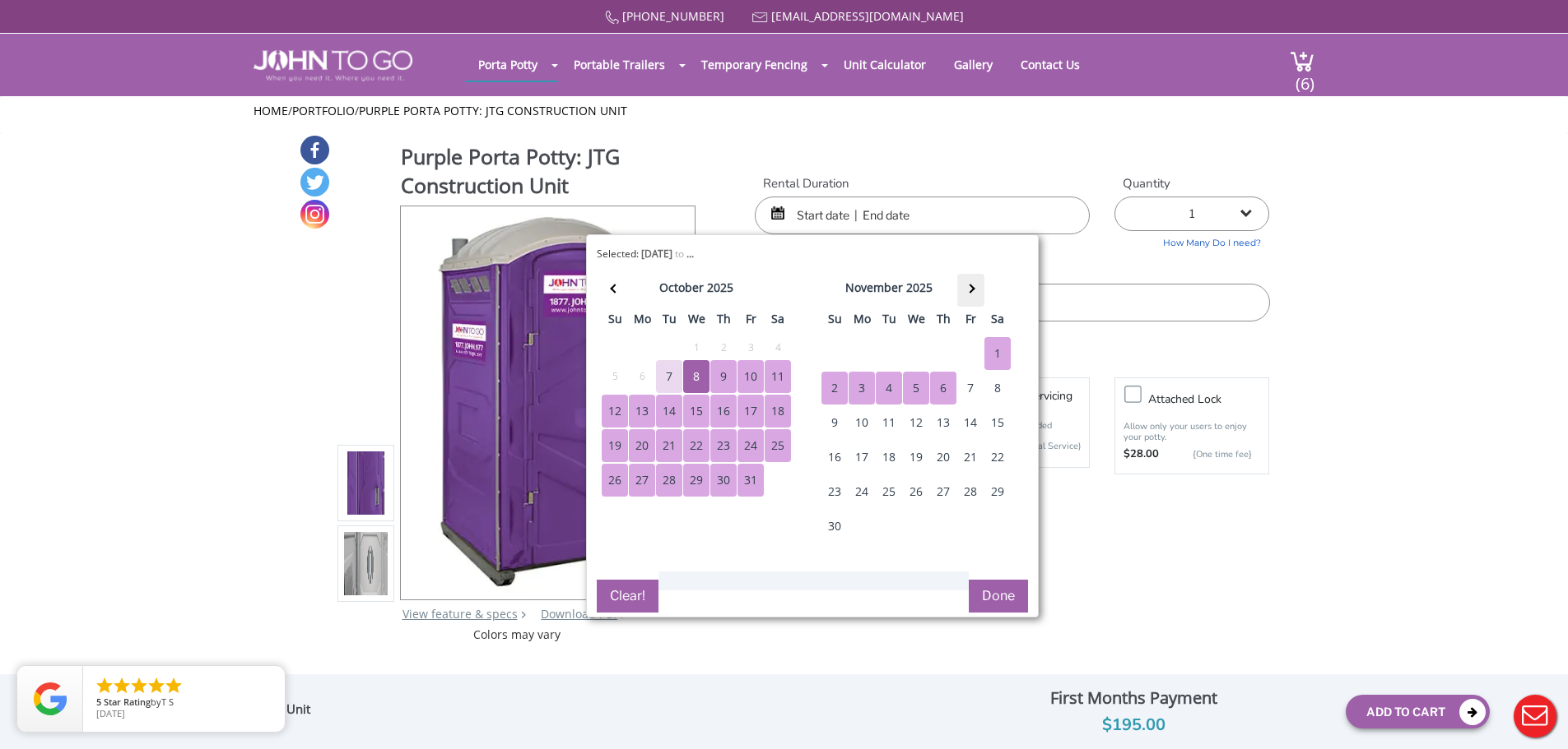
click at [963, 285] on th at bounding box center [971, 290] width 27 height 32
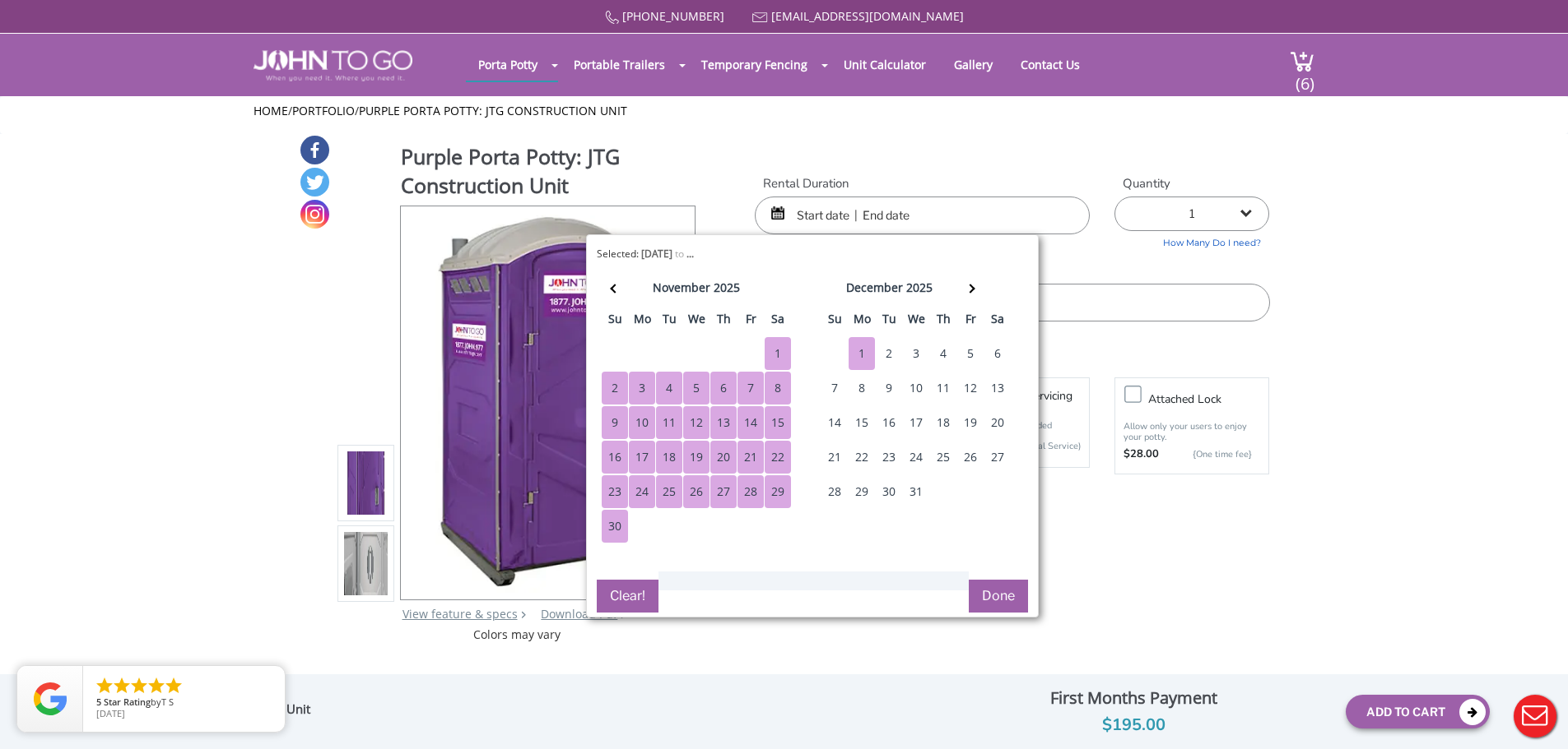
click at [864, 353] on div "1" at bounding box center [861, 353] width 27 height 32
type input "10/08/2025 to 12/01/2025"
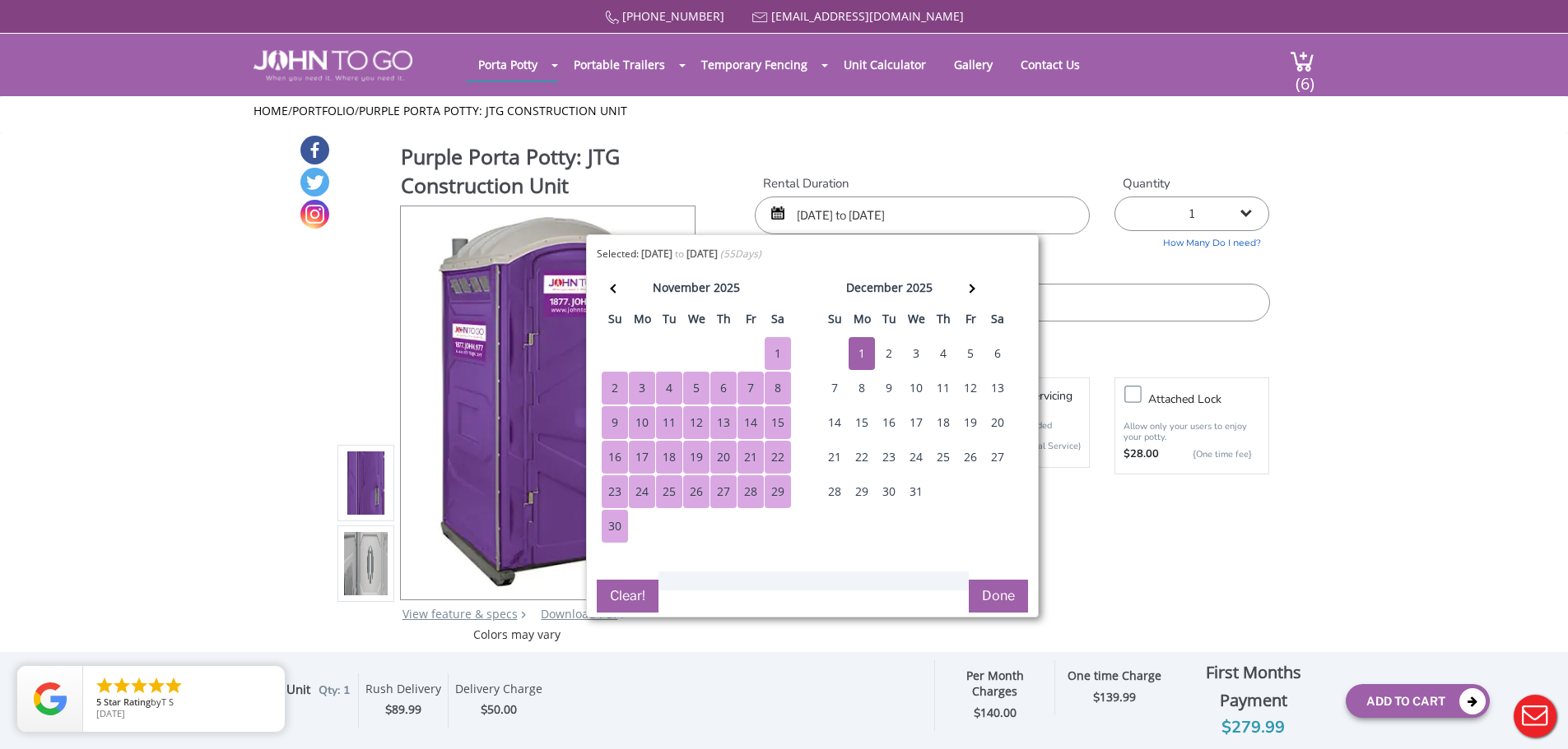
click at [1015, 606] on button "Done" at bounding box center [997, 596] width 59 height 32
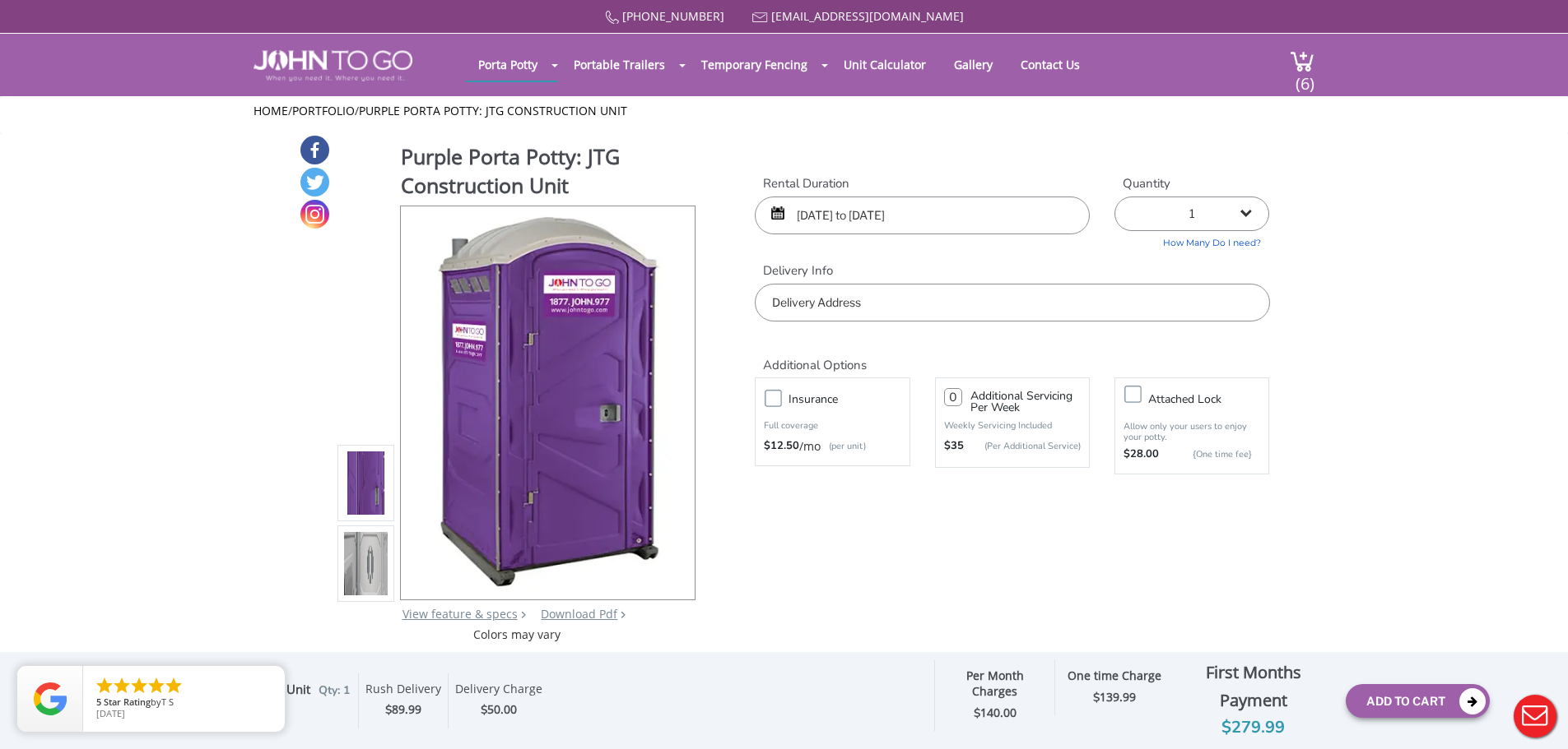
click at [859, 313] on input "text" at bounding box center [1011, 303] width 514 height 38
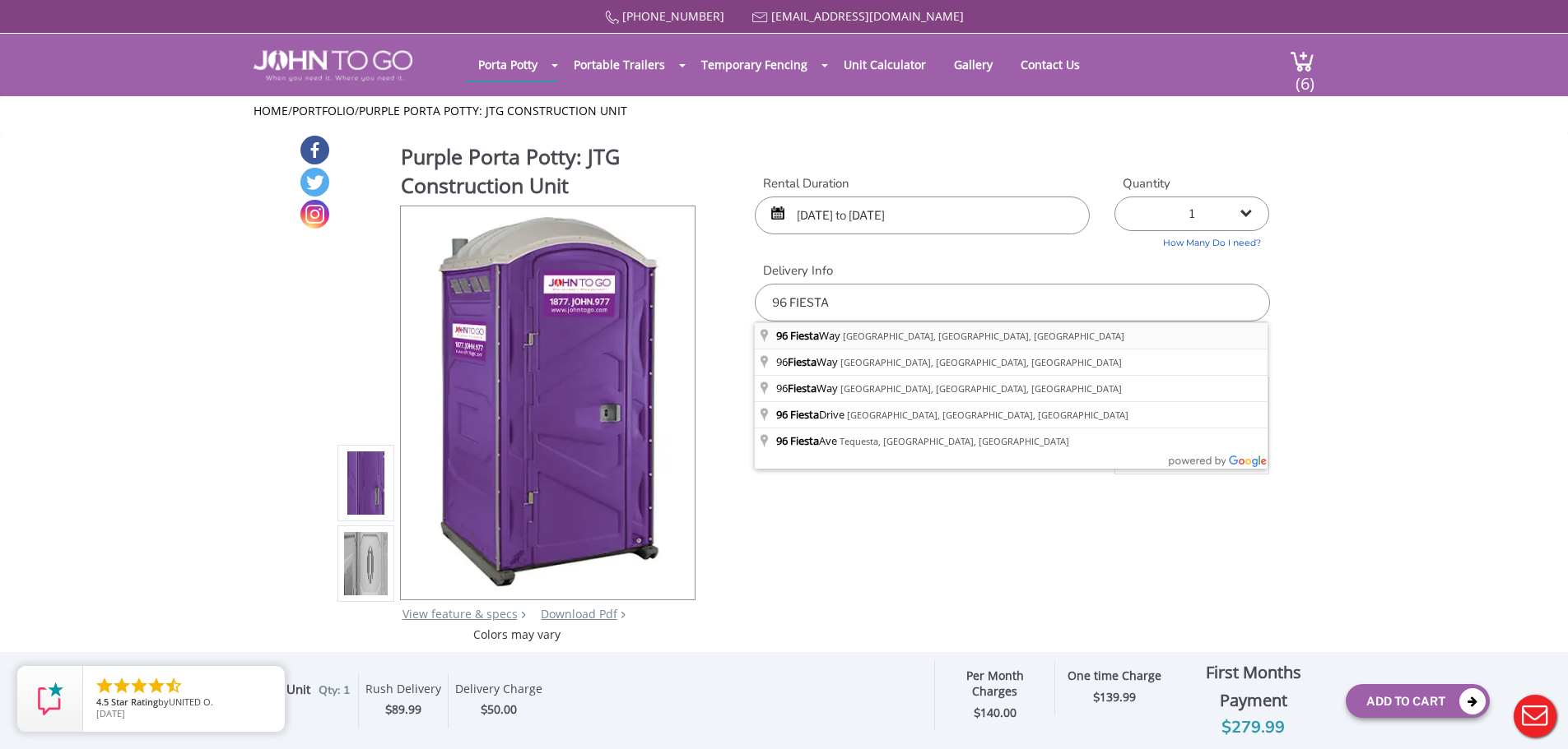
type input "96 Fiesta Way, Fort Lauderdale, FL, USA"
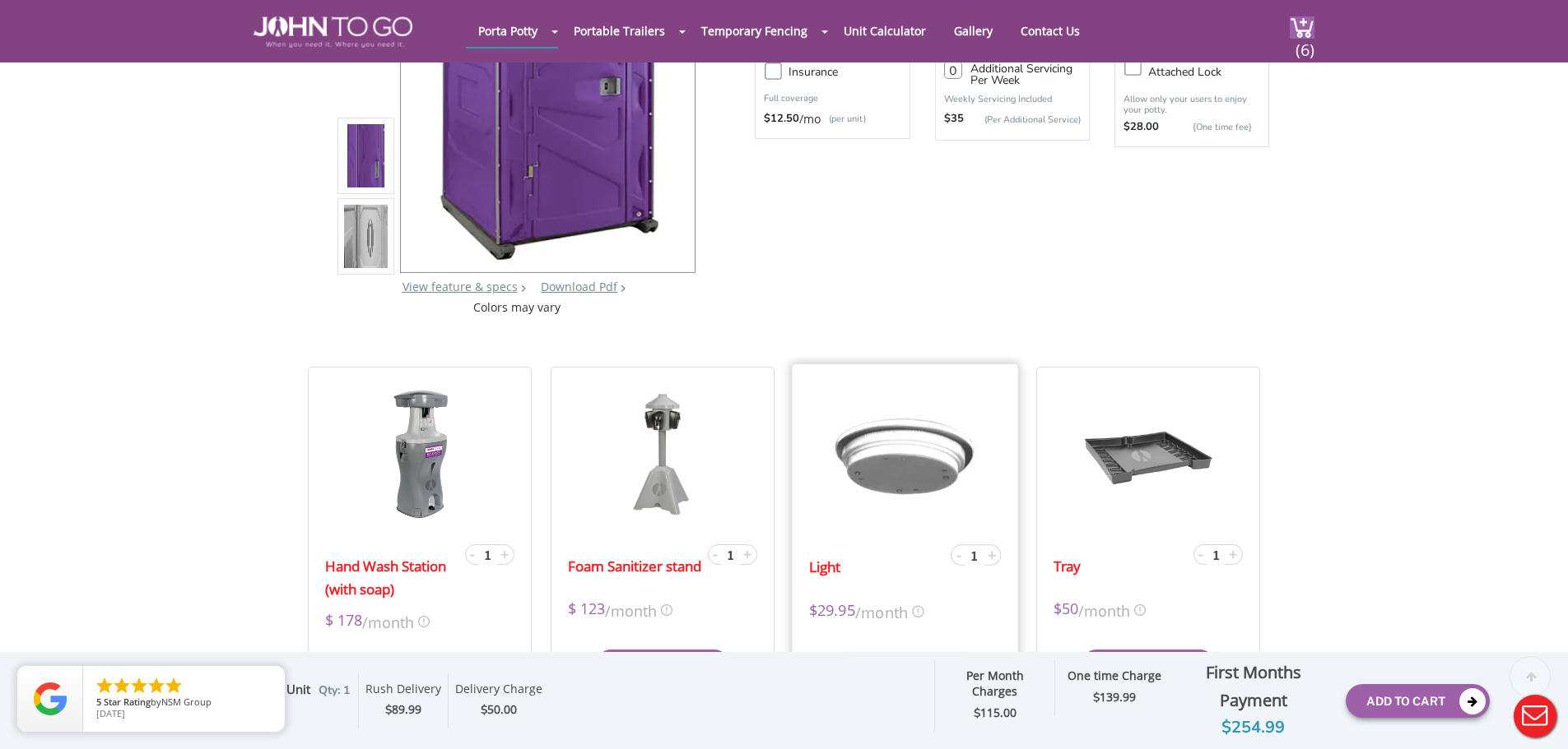
scroll to position [329, 0]
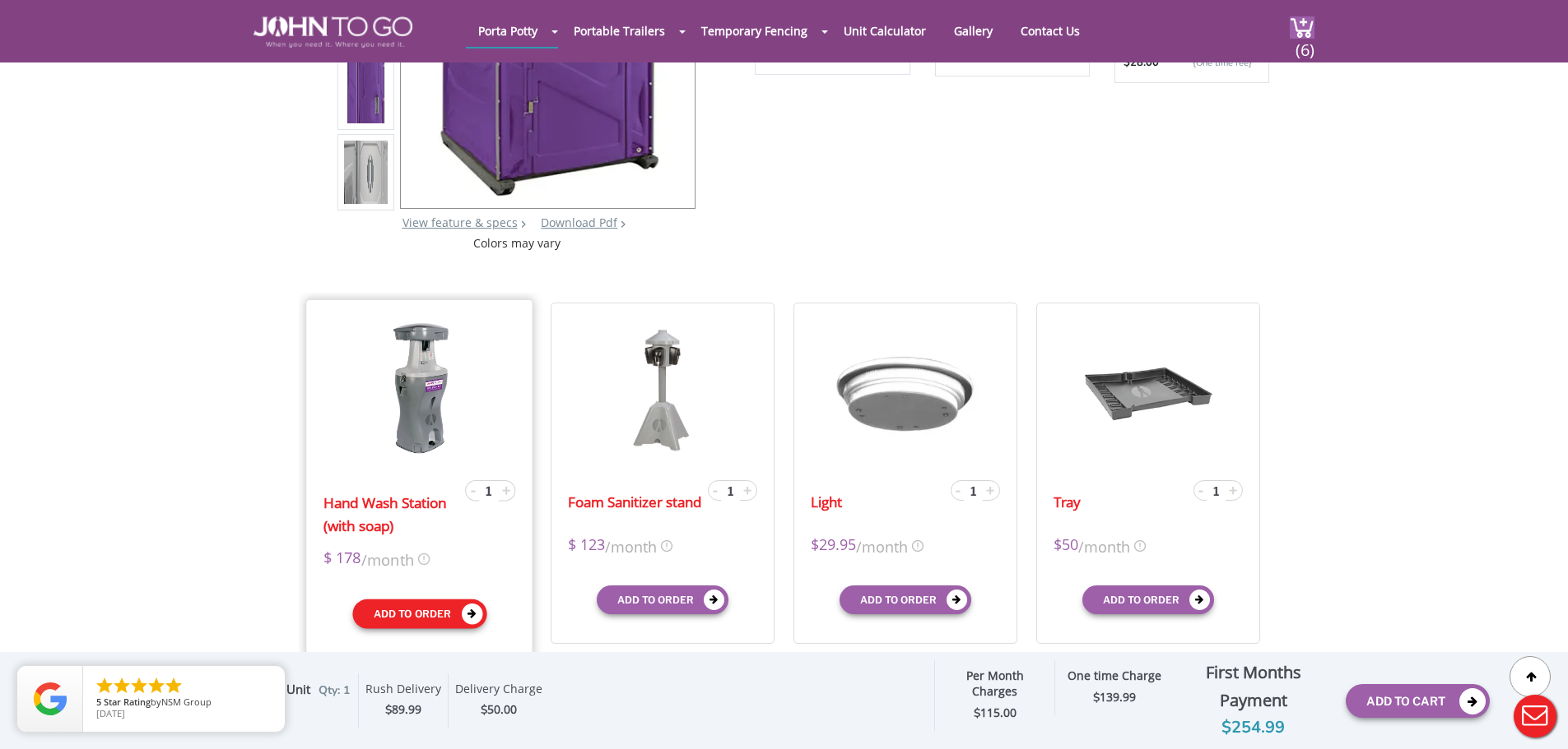
click at [472, 616] on icon "submit" at bounding box center [472, 614] width 21 height 21
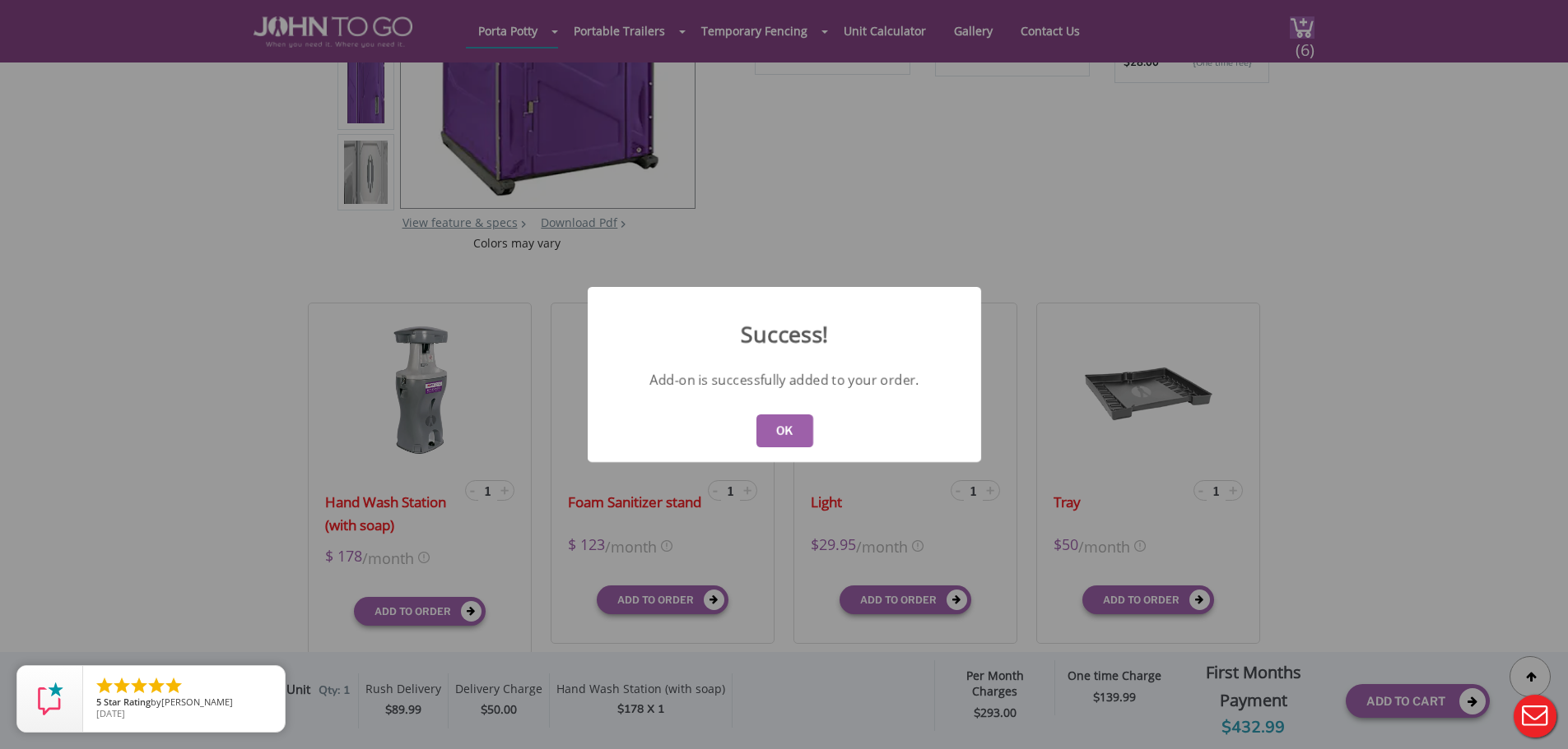
click at [781, 443] on button "OK" at bounding box center [784, 431] width 56 height 32
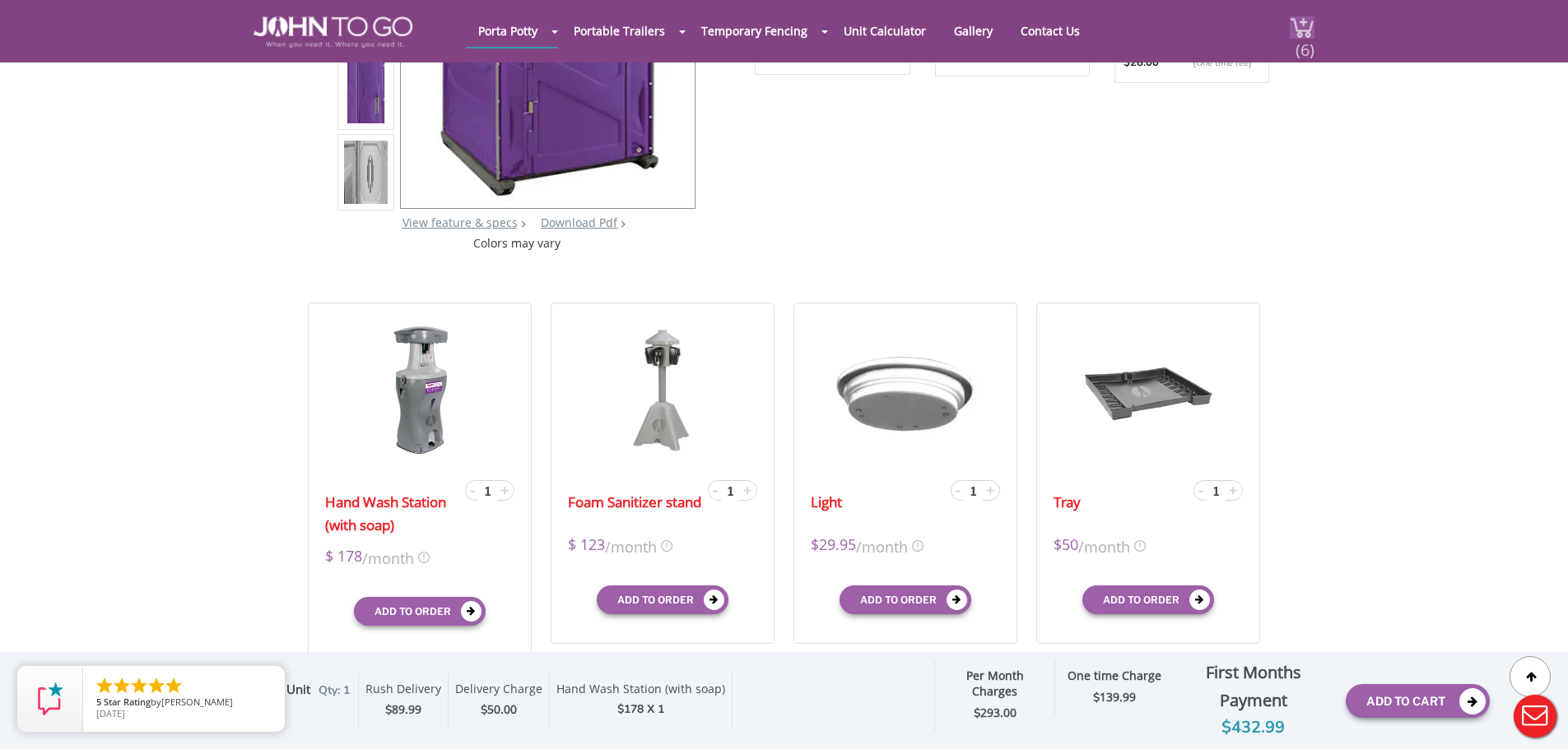
click at [1300, 13] on div "(6)" at bounding box center [1292, 31] width 44 height 62
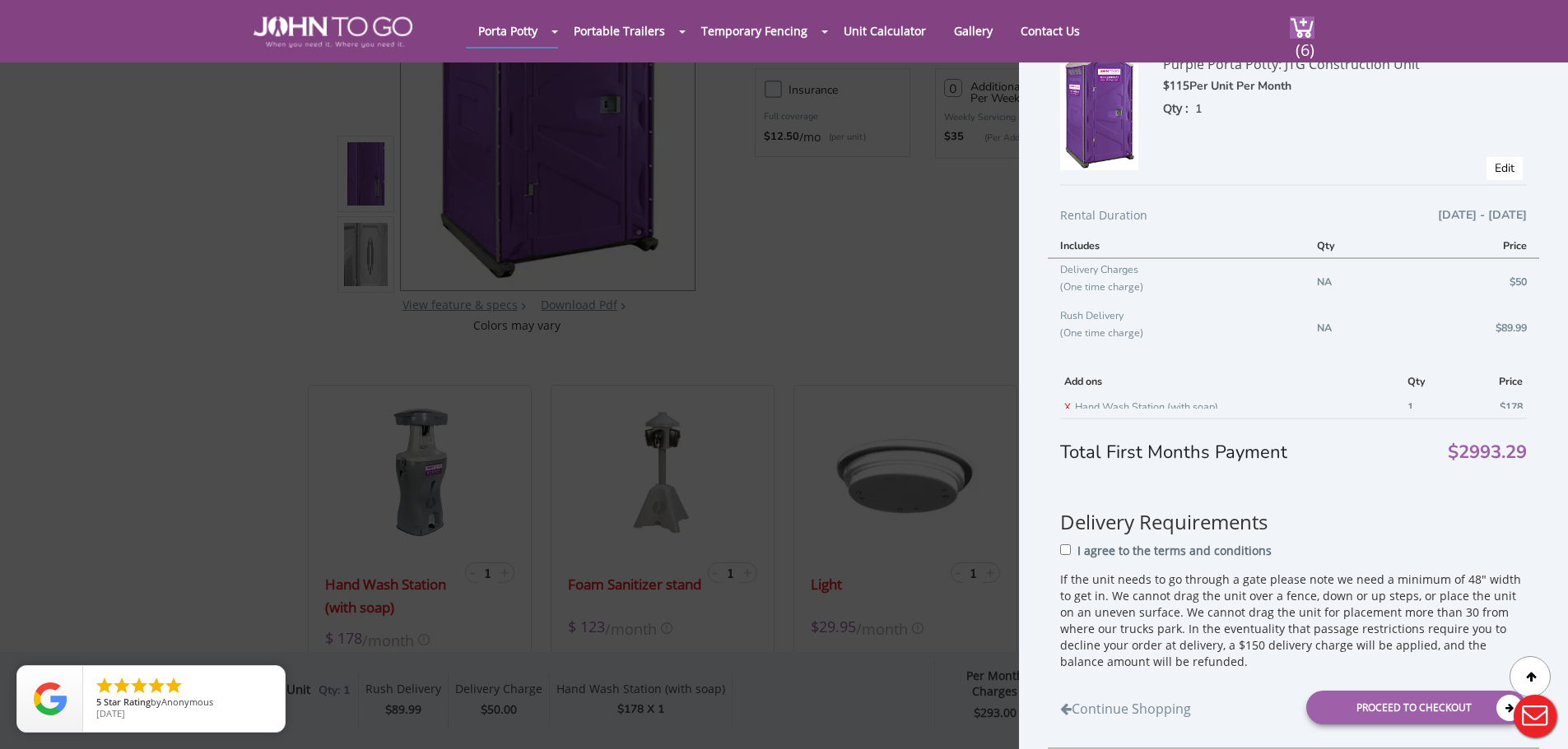
scroll to position [0, 0]
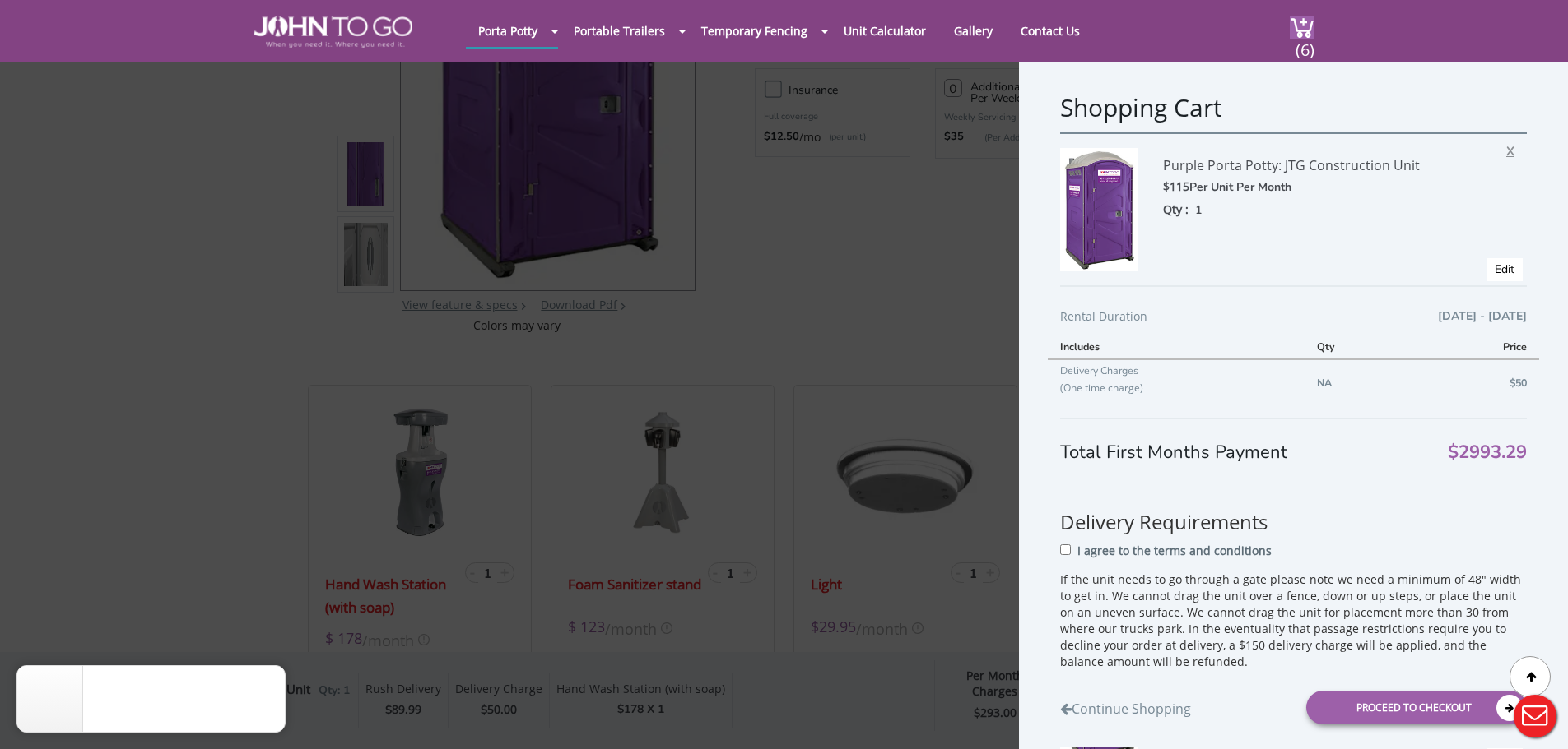
click at [1506, 152] on span "X" at bounding box center [1514, 149] width 16 height 21
click at [1492, 148] on div "Purple Porta Potty: JTG Construction Unit $115 Per Unit Per Month Qty : 1 X Edit" at bounding box center [1293, 209] width 467 height 153
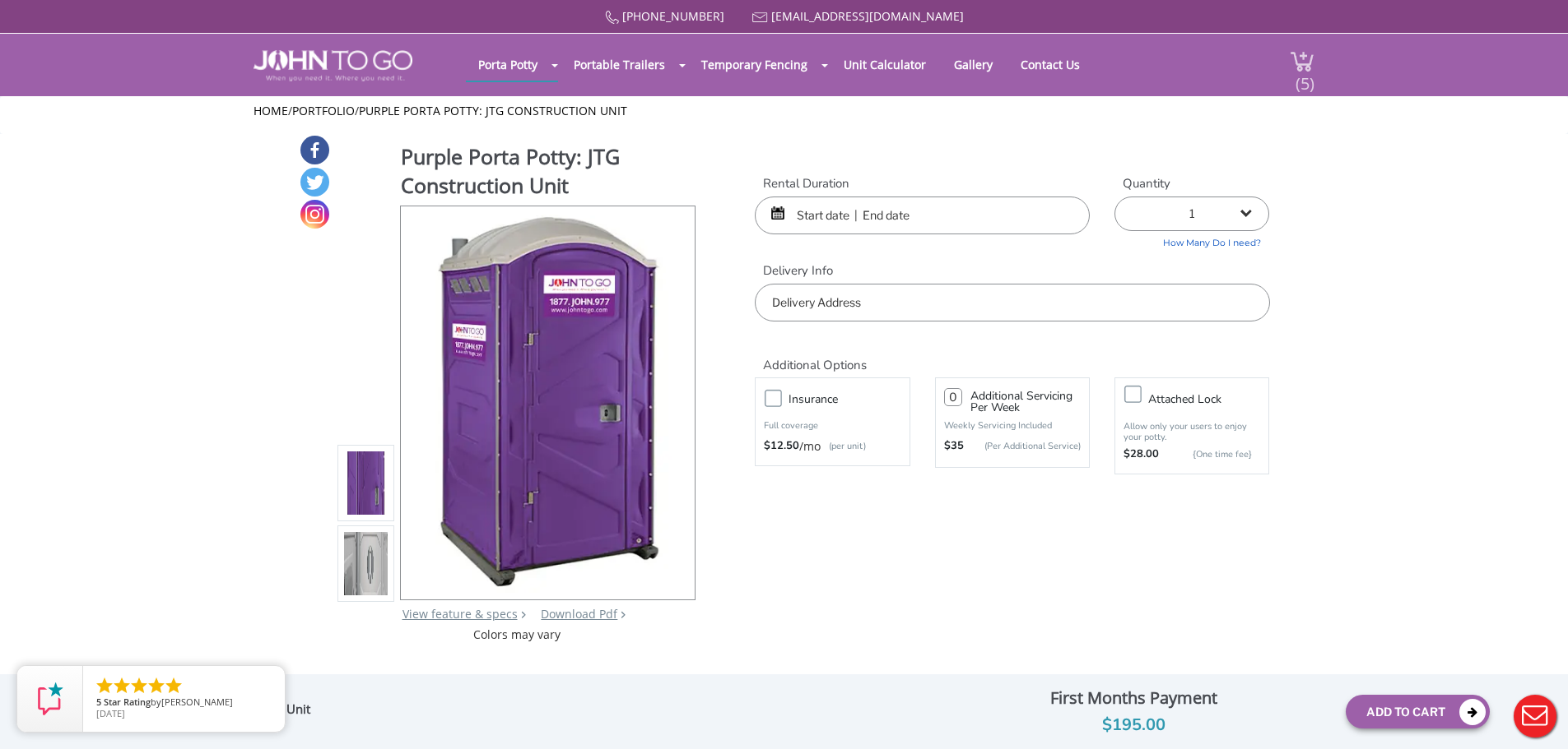
click at [1286, 76] on div "(5)" at bounding box center [1292, 64] width 44 height 62
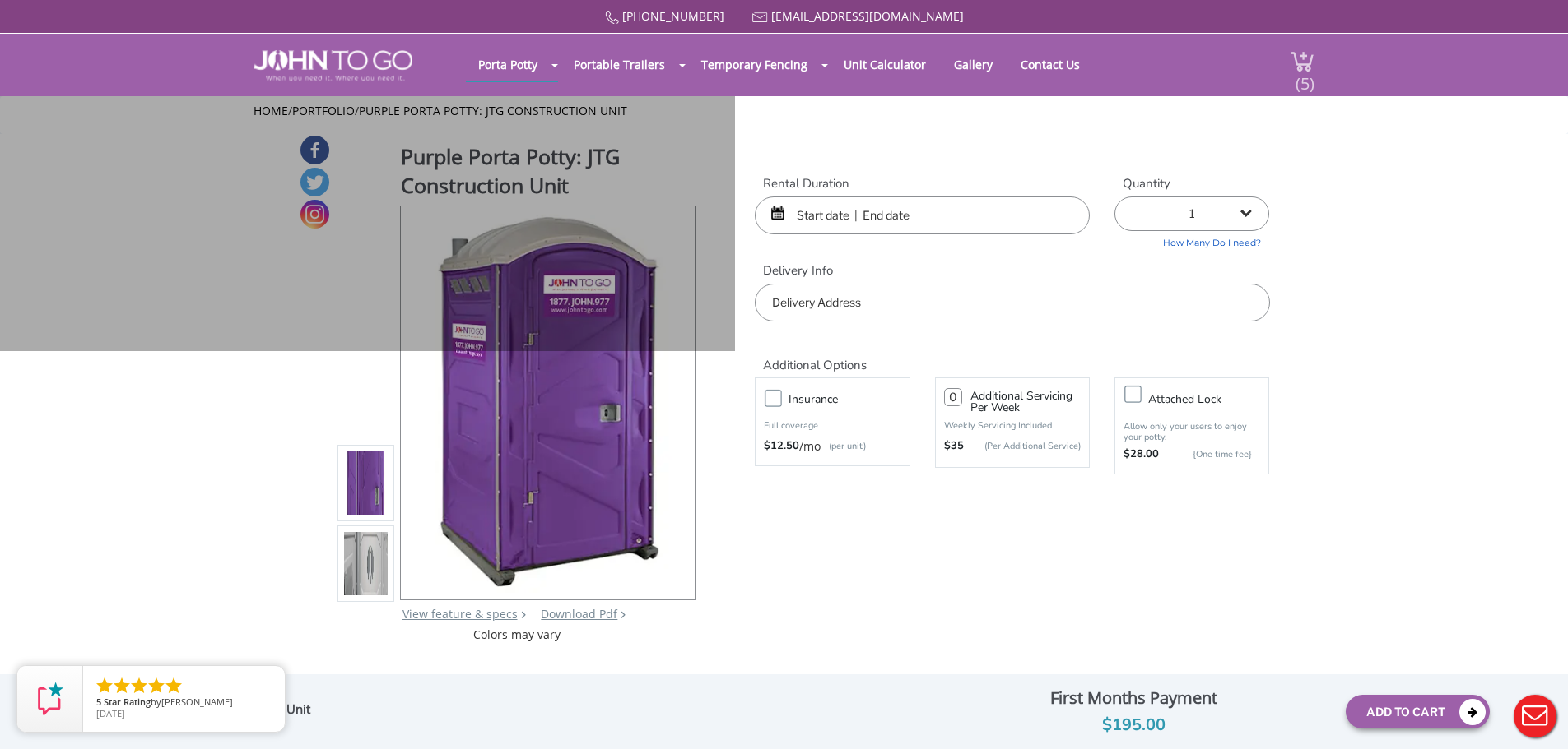
click at [1295, 71] on span "(5)" at bounding box center [1304, 76] width 20 height 35
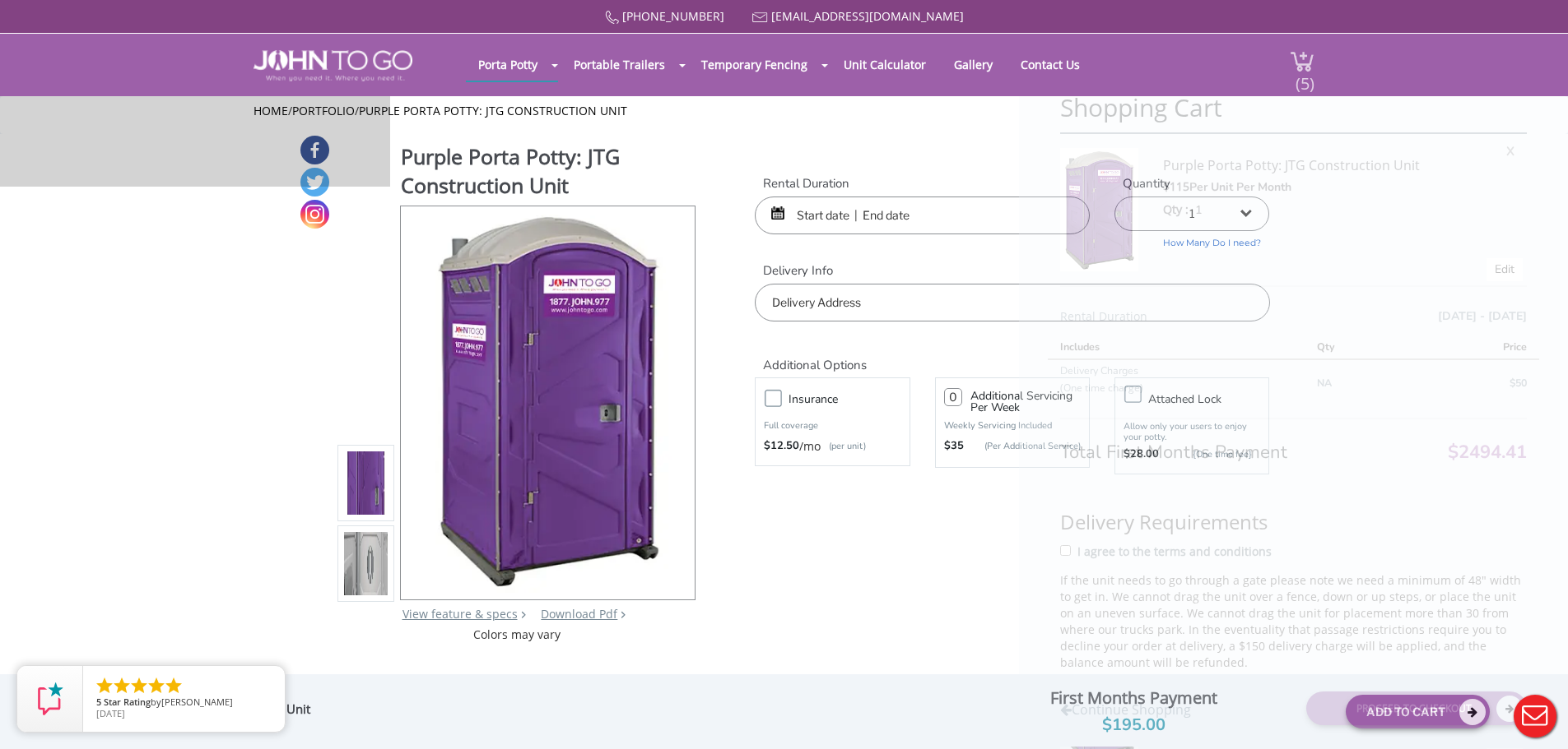
click at [1295, 71] on span "(5)" at bounding box center [1304, 76] width 20 height 35
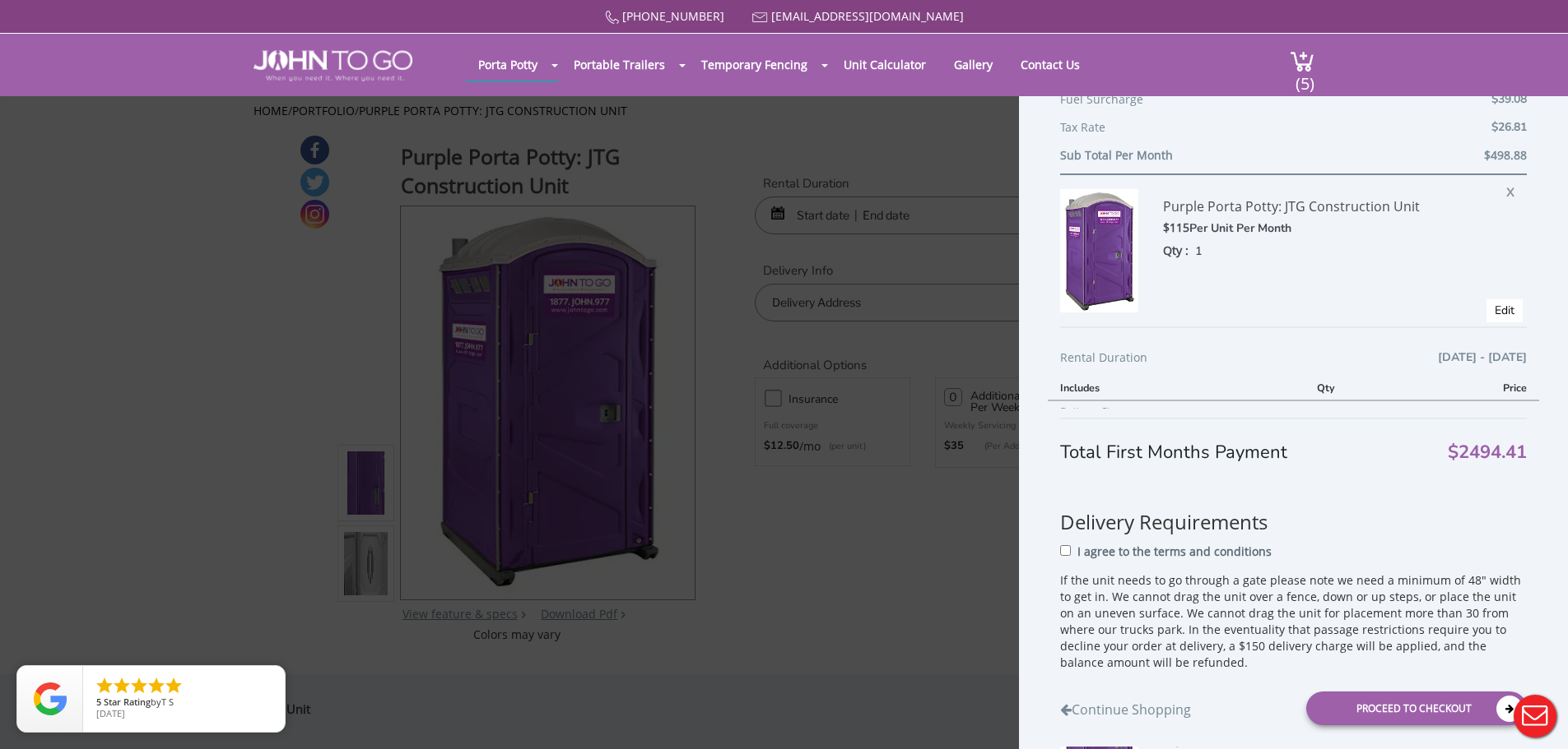
scroll to position [411, 0]
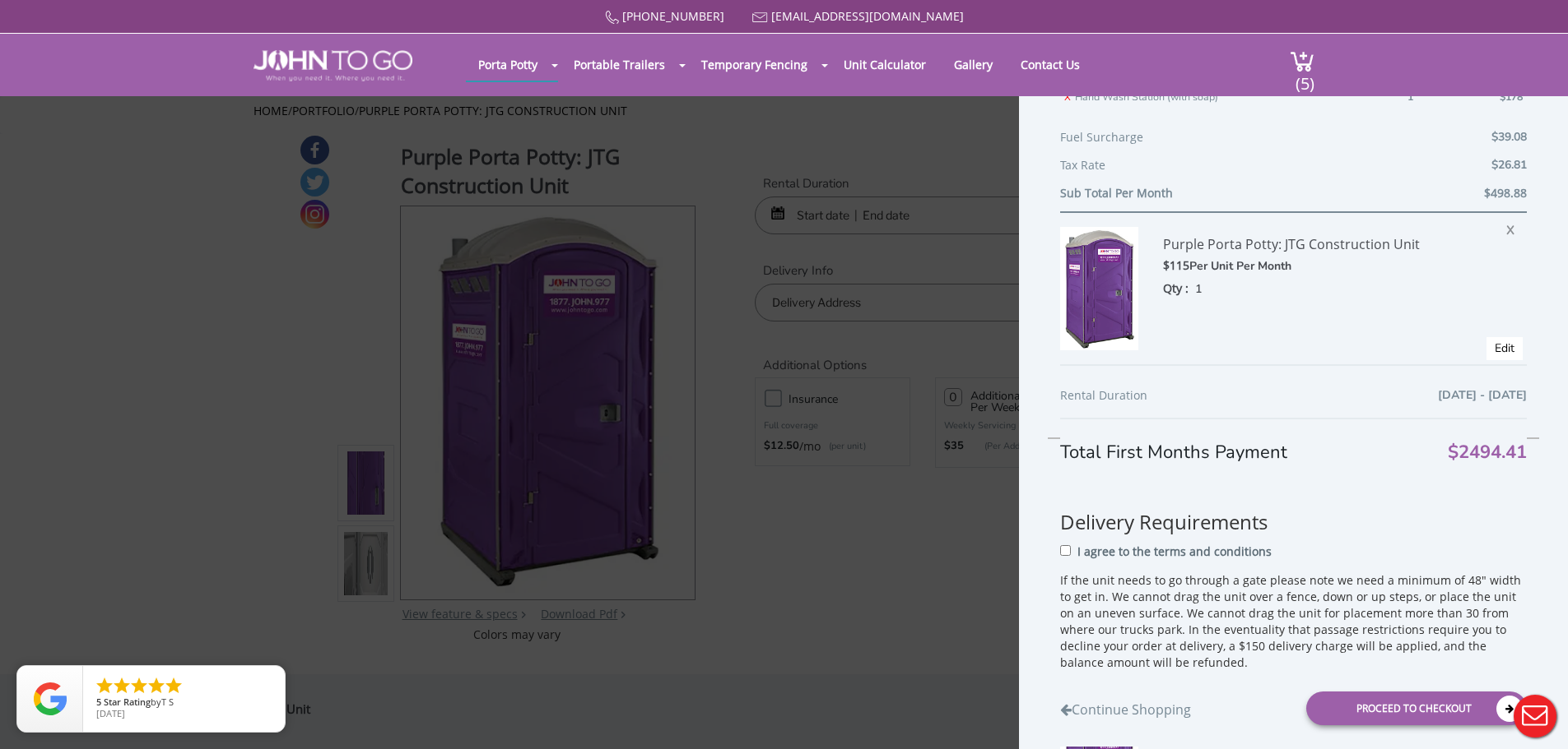
click at [1489, 227] on div "Purple Porta Potty: JTG Construction Unit $115 Per Unit Per Month Qty : 1 X Edit" at bounding box center [1293, 287] width 467 height 153
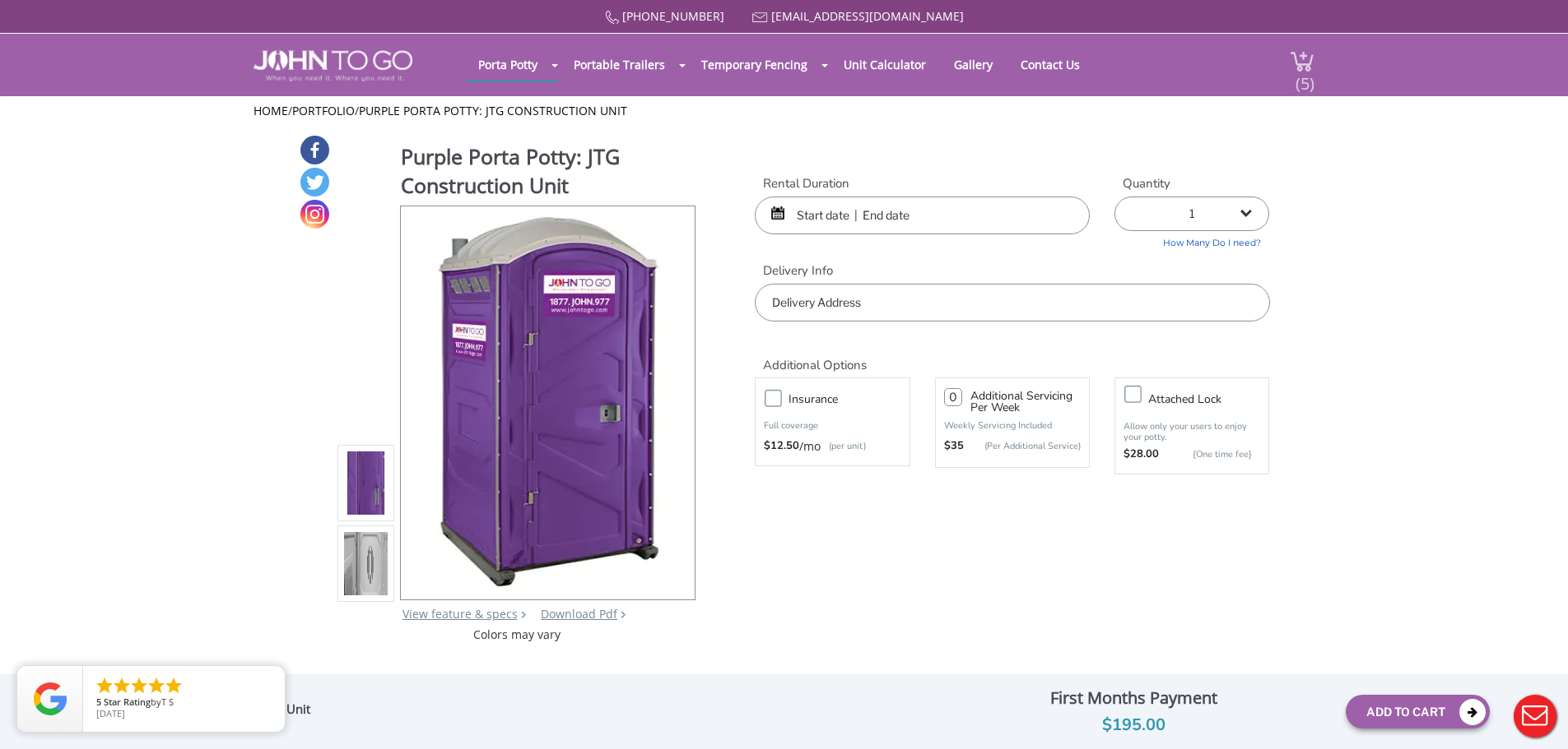
click at [1295, 76] on span "(5)" at bounding box center [1304, 76] width 20 height 35
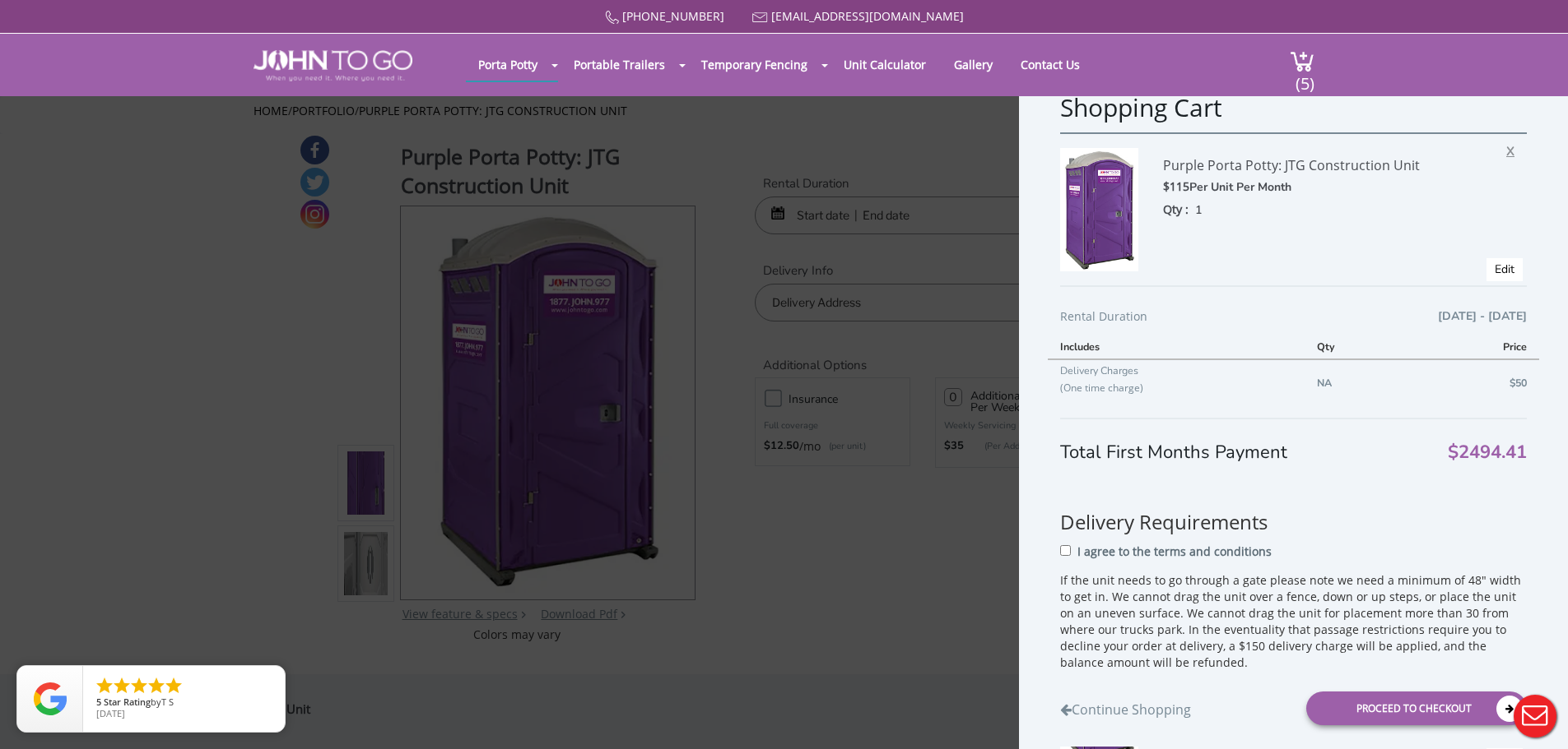
click at [1506, 157] on span "X" at bounding box center [1514, 149] width 16 height 21
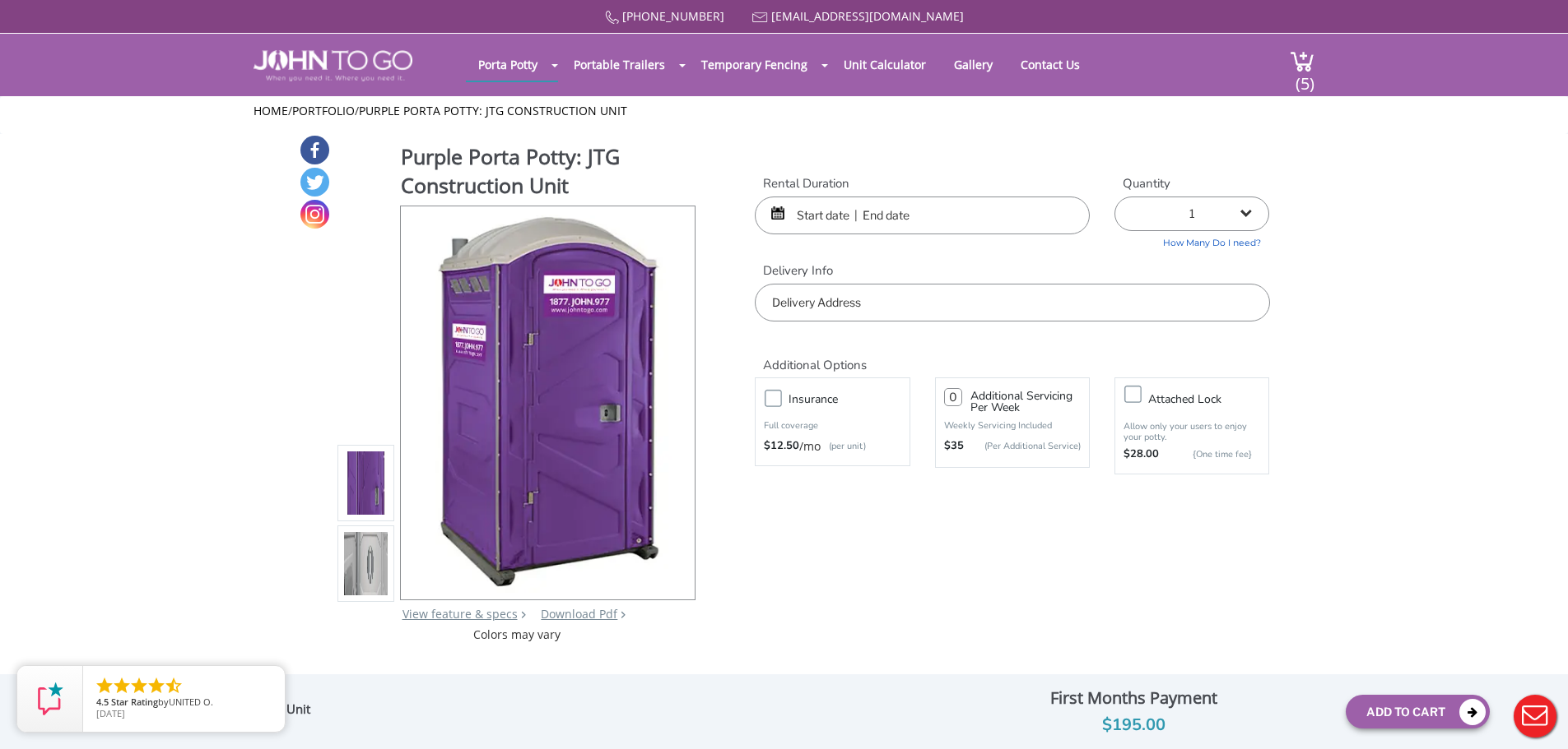
click at [1317, 73] on header "Porta Potty Portable Toilets ADA Accessible Units Portable Sinks Waste Services…" at bounding box center [784, 64] width 1568 height 62
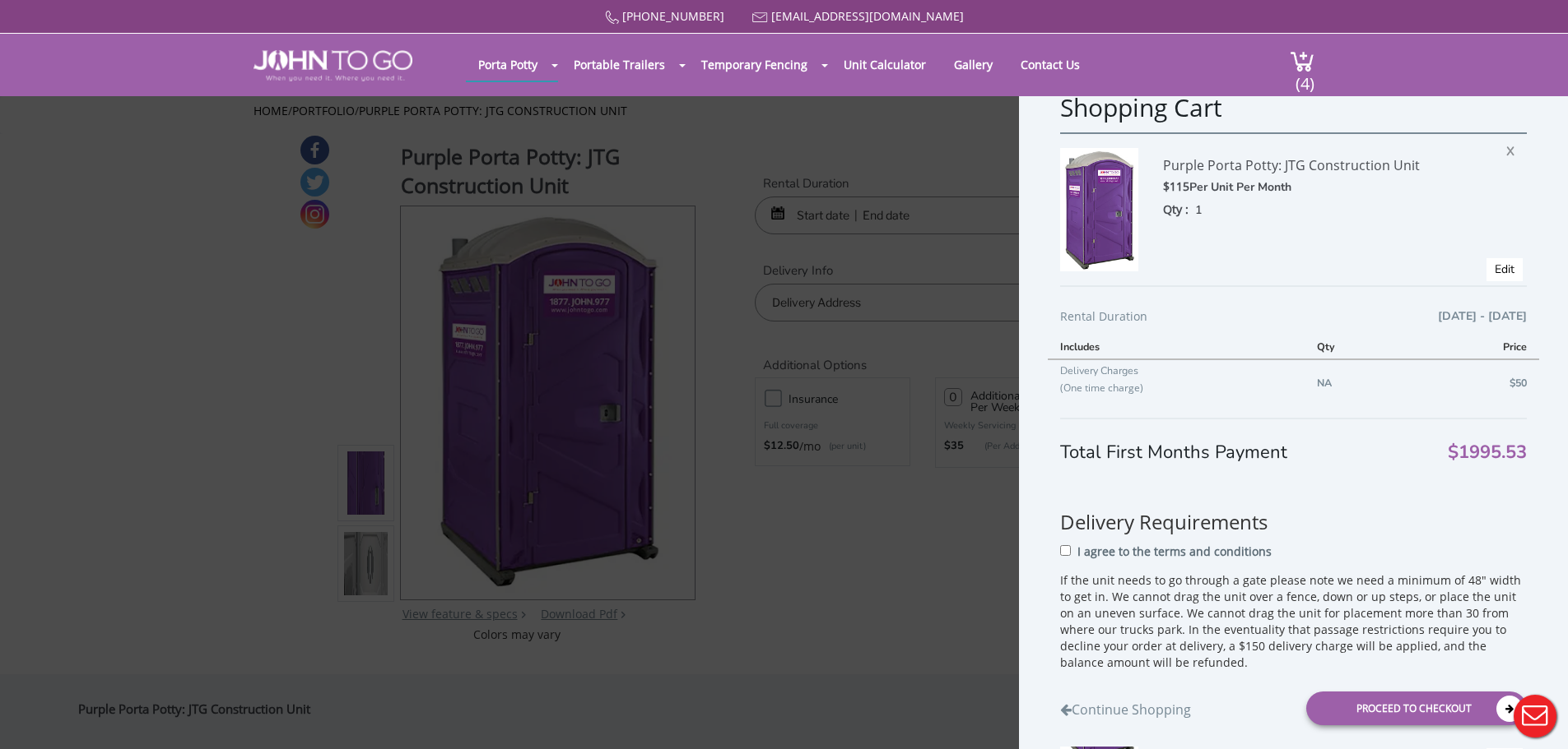
click at [1492, 154] on div "Purple Porta Potty: JTG Construction Unit $115 Per Unit Per Month Qty : 1 X Edit" at bounding box center [1293, 209] width 467 height 153
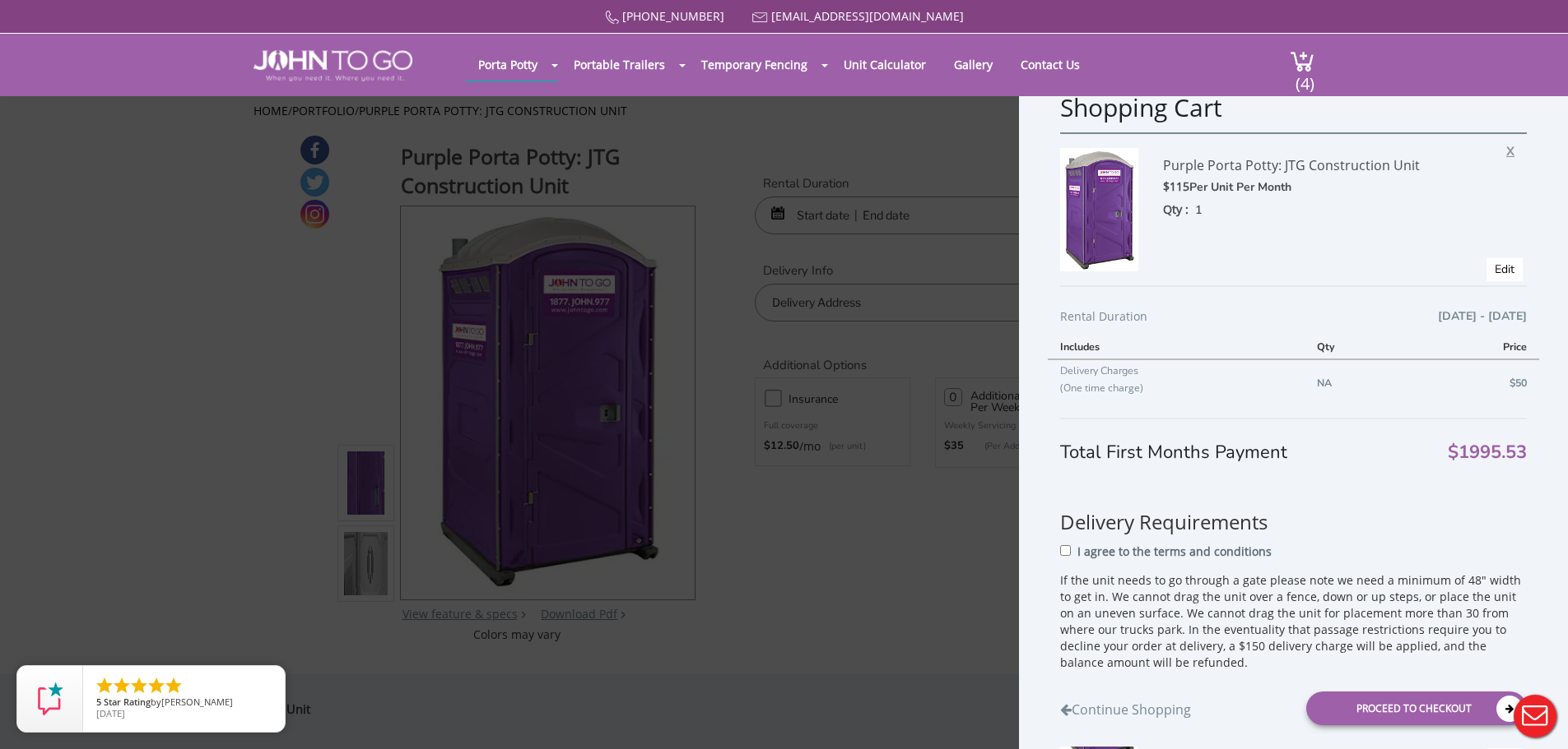
click at [1506, 146] on span "X" at bounding box center [1514, 149] width 16 height 21
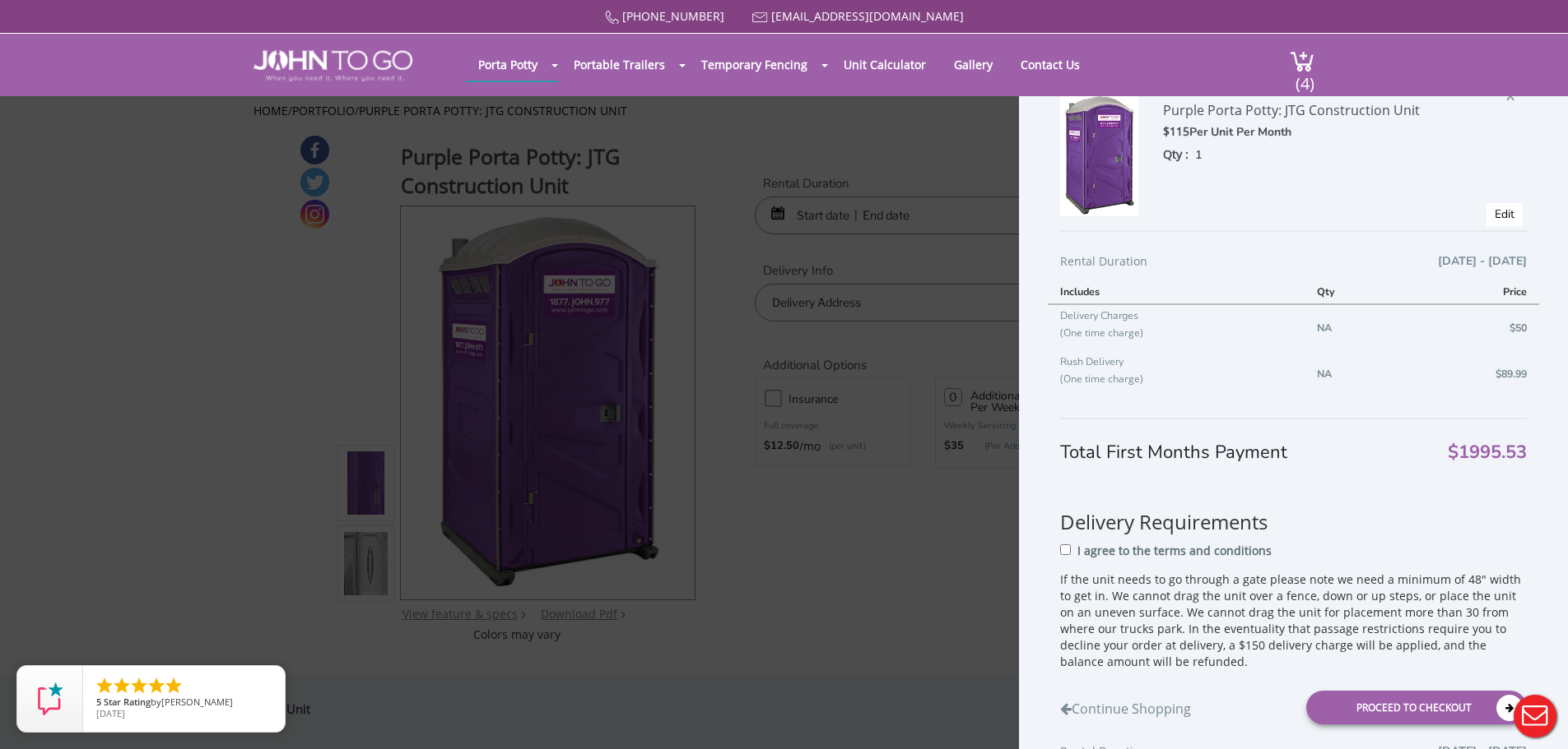
scroll to position [254, 0]
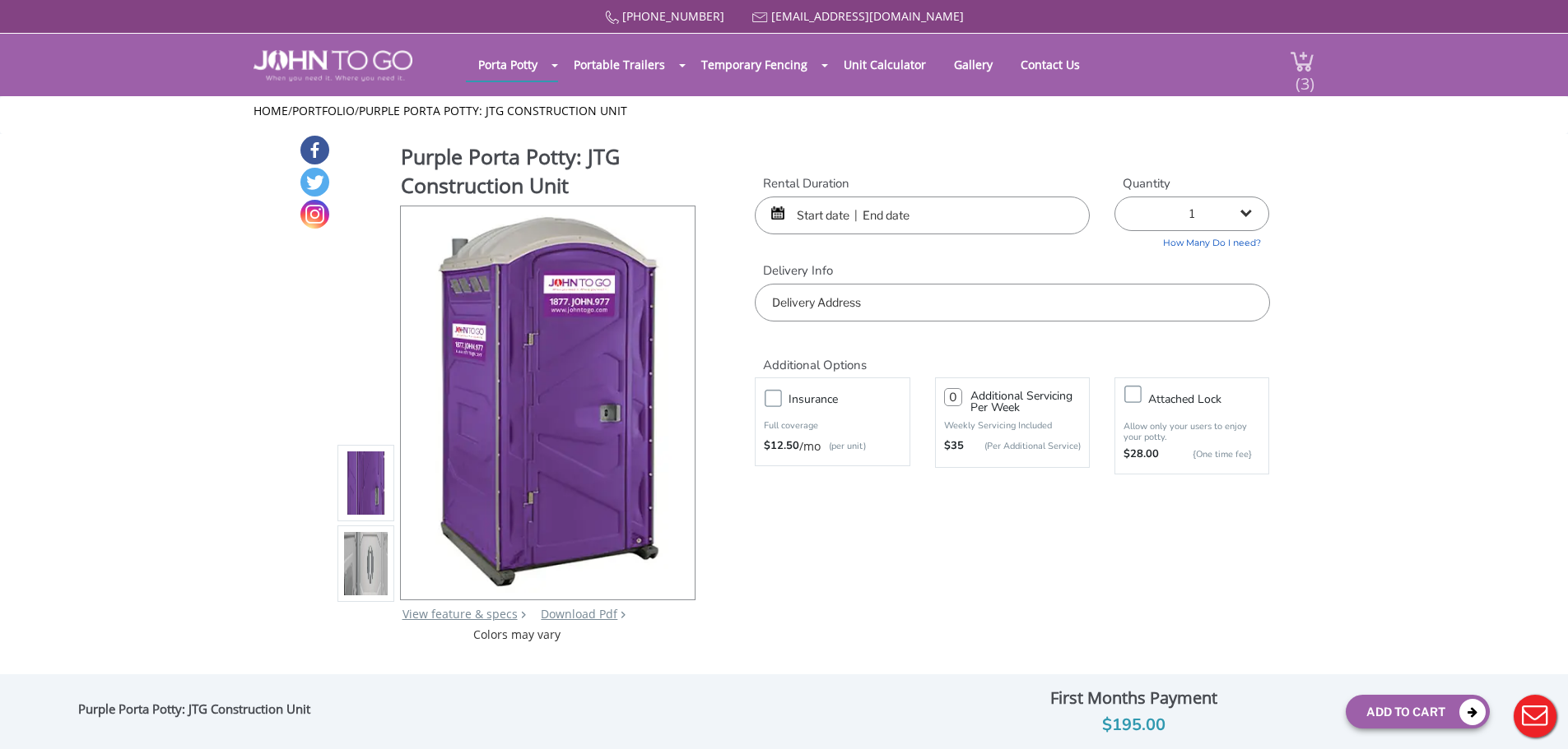
click at [1299, 87] on span "(3)" at bounding box center [1304, 76] width 20 height 35
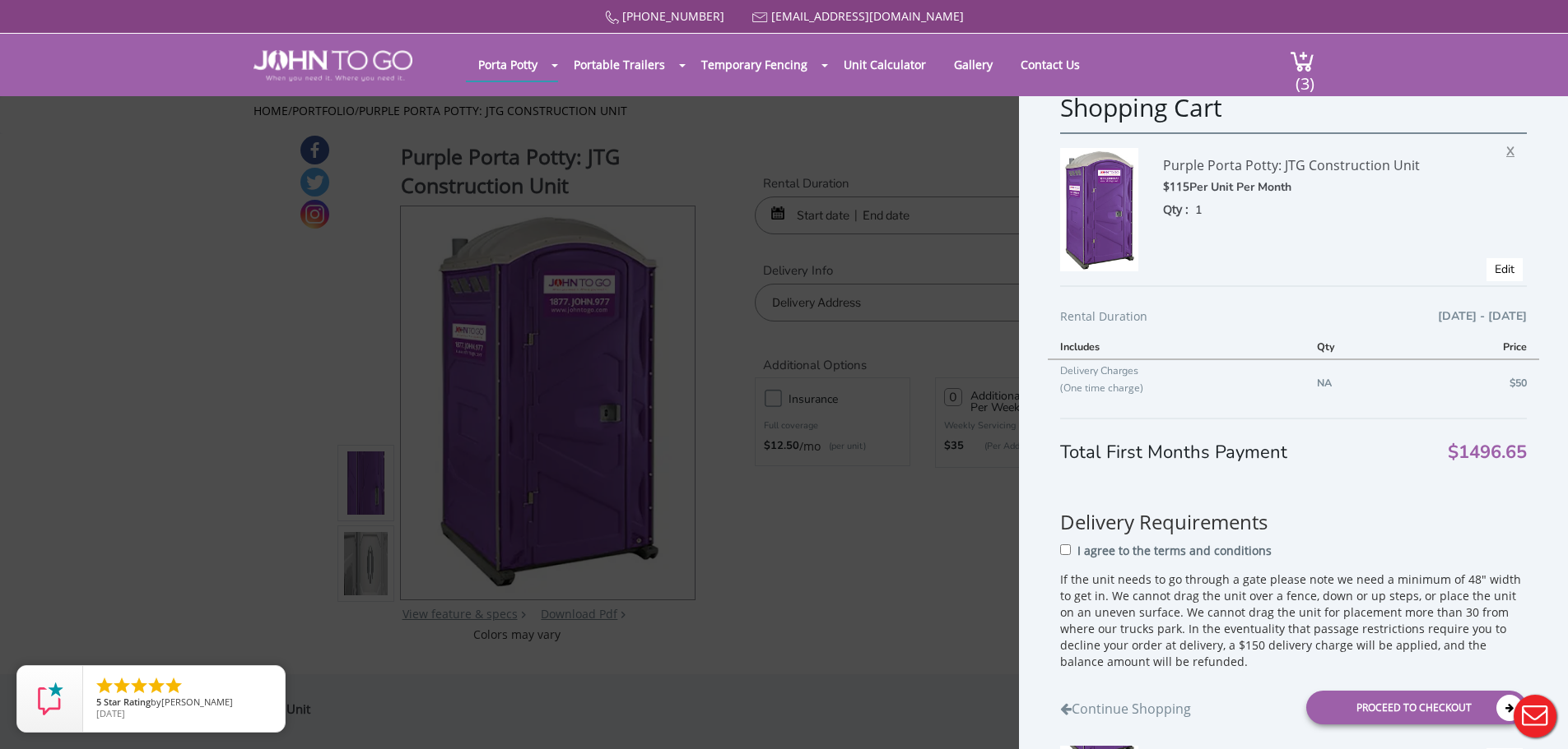
click at [1506, 158] on span "X" at bounding box center [1514, 149] width 16 height 21
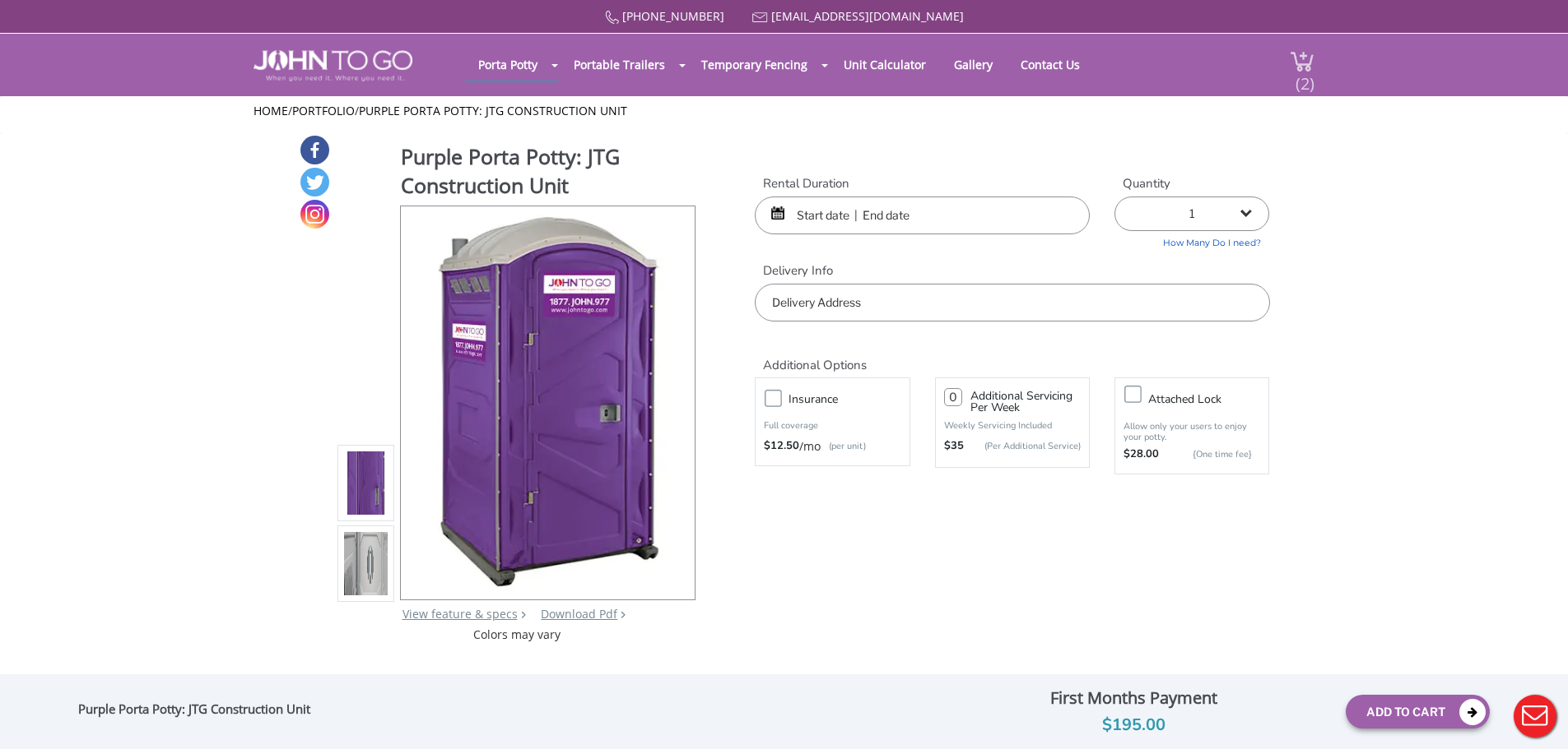
click at [1311, 73] on span "(2)" at bounding box center [1304, 76] width 20 height 35
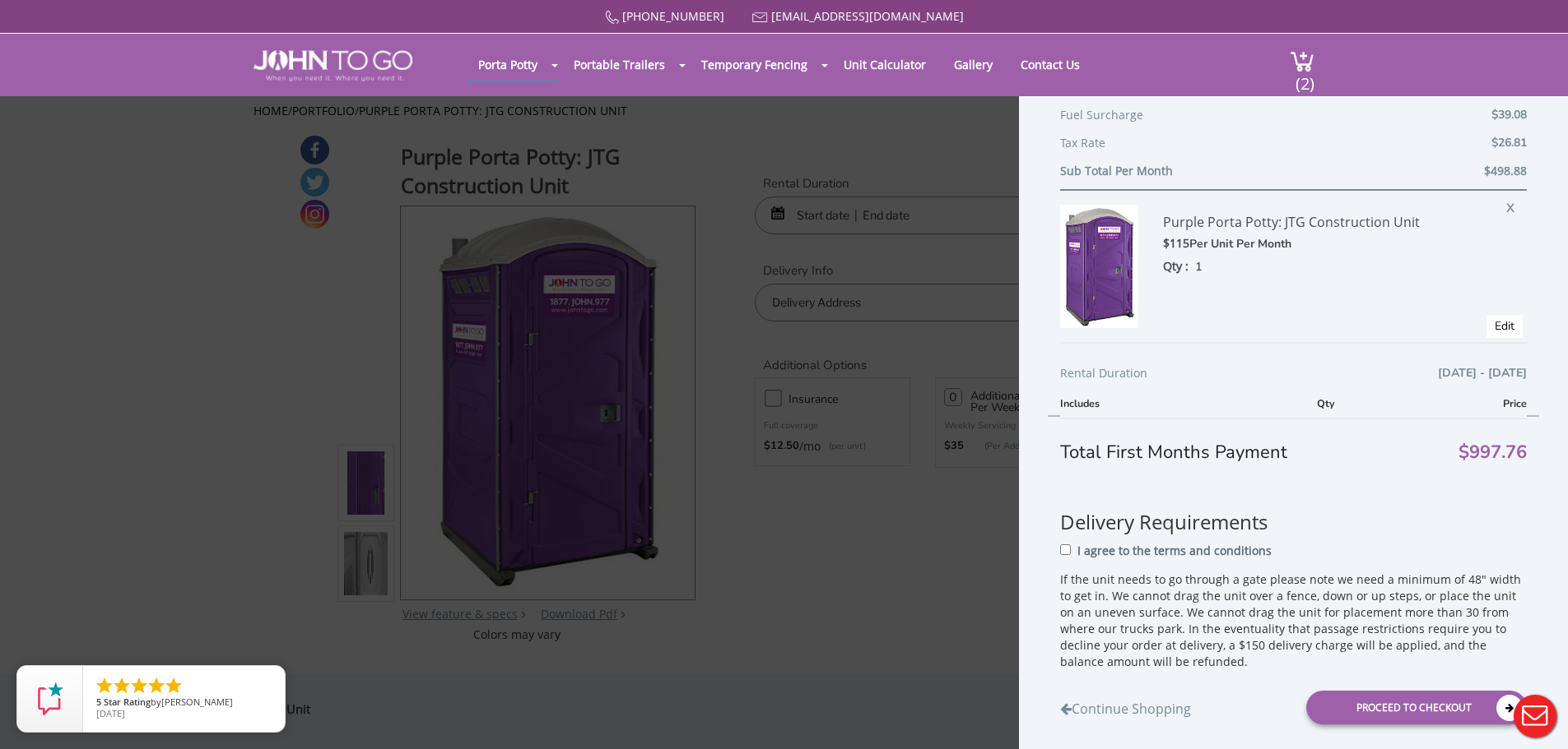
scroll to position [411, 0]
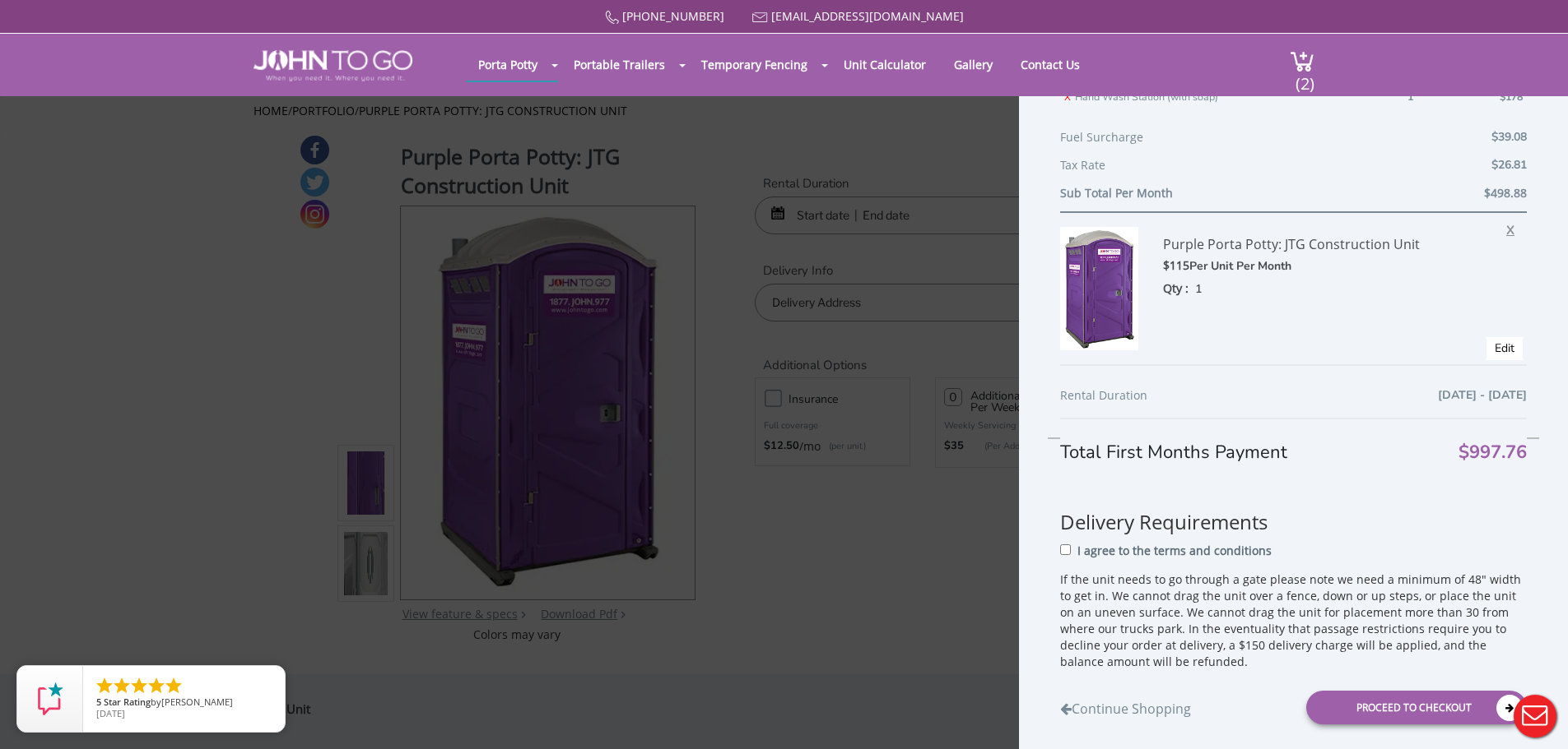
click at [1506, 222] on span "X" at bounding box center [1514, 227] width 16 height 21
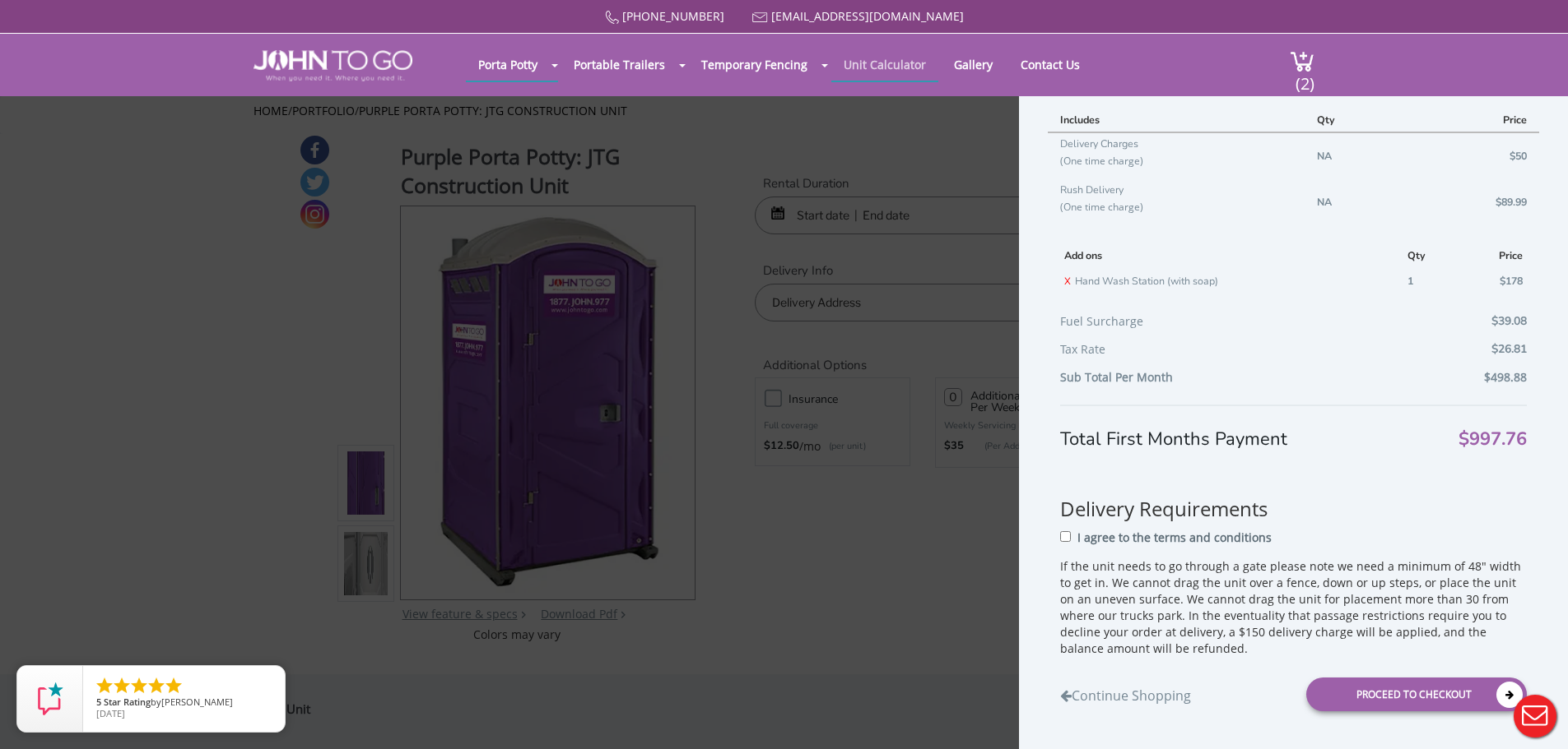
scroll to position [227, 0]
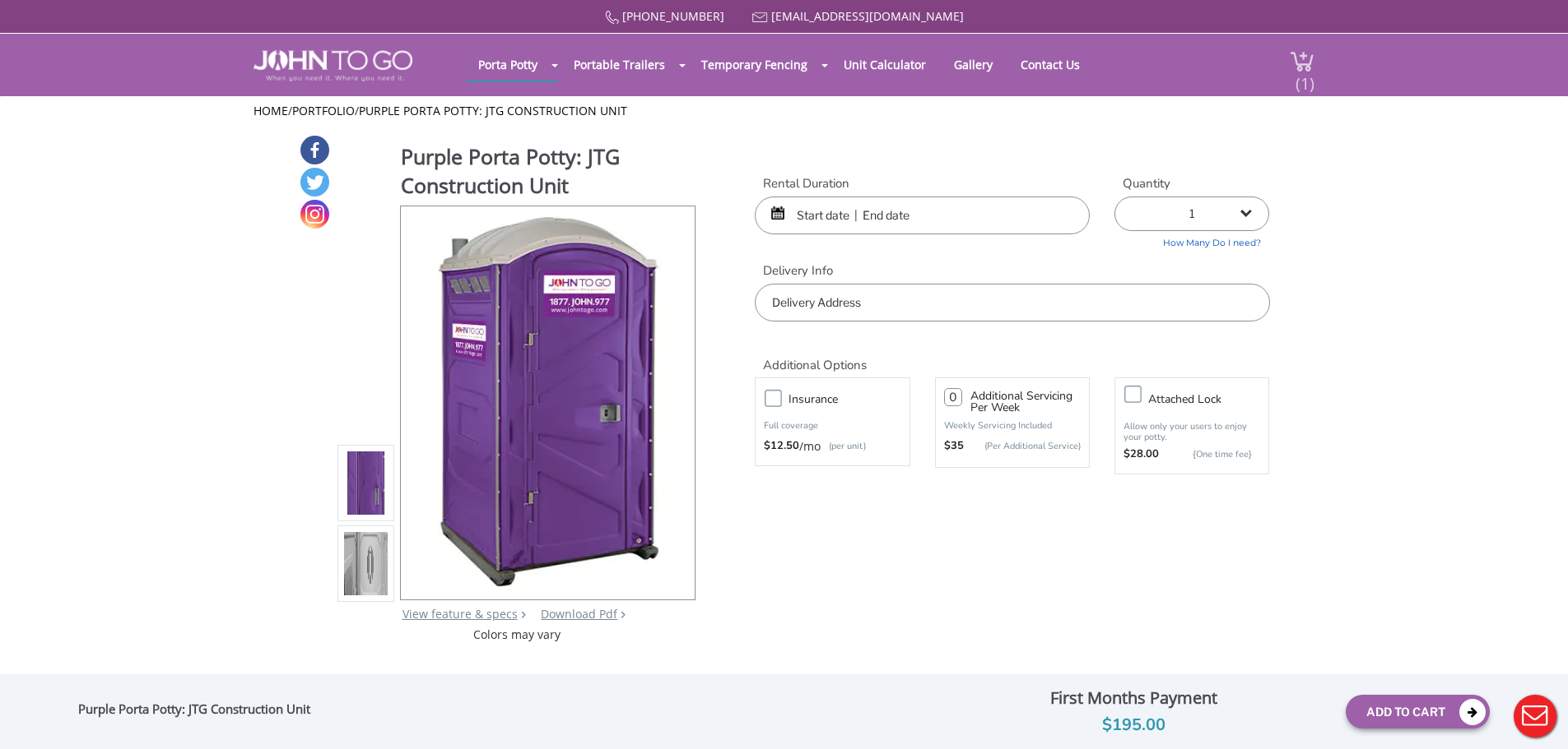
click at [1299, 62] on span "(1)" at bounding box center [1304, 76] width 20 height 35
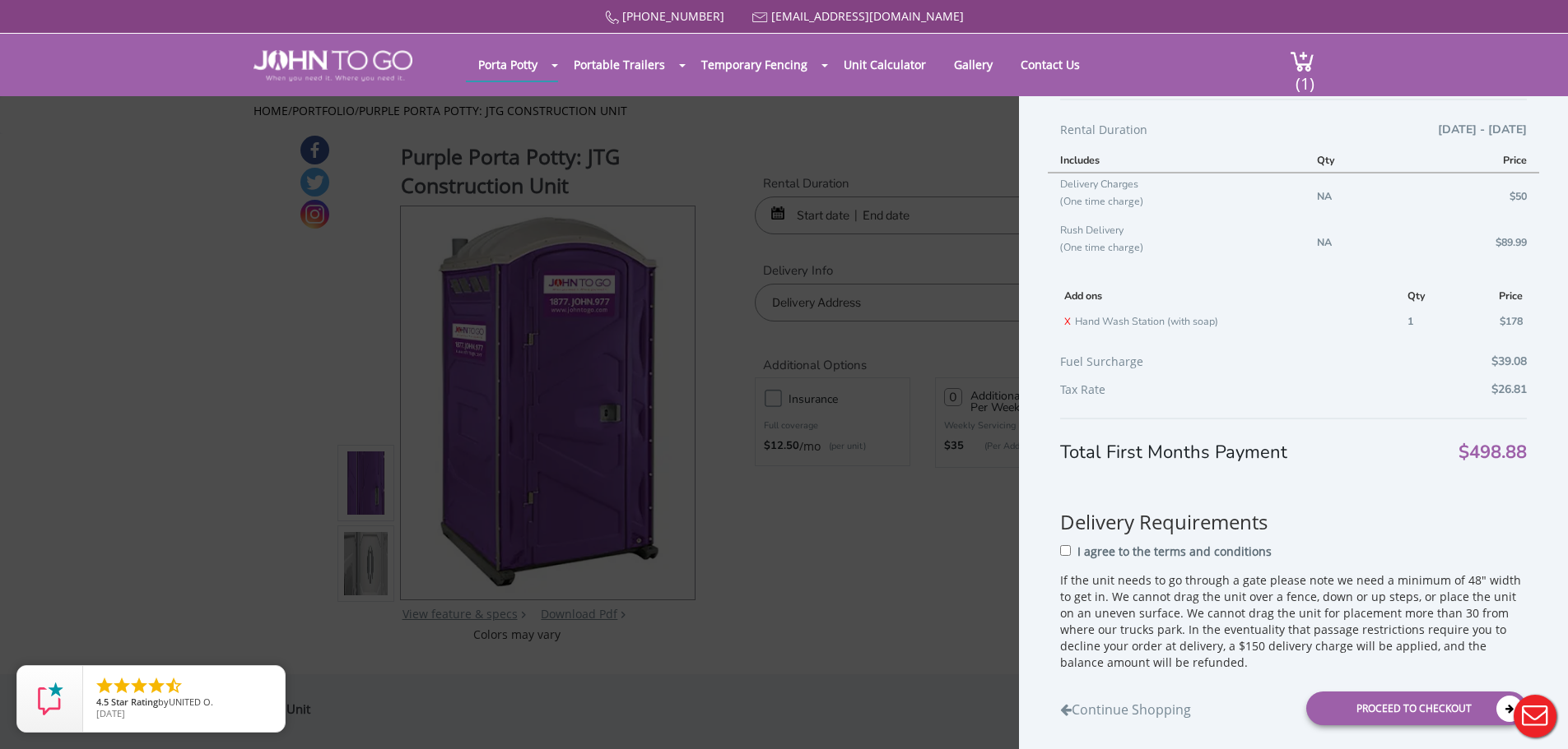
scroll to position [227, 0]
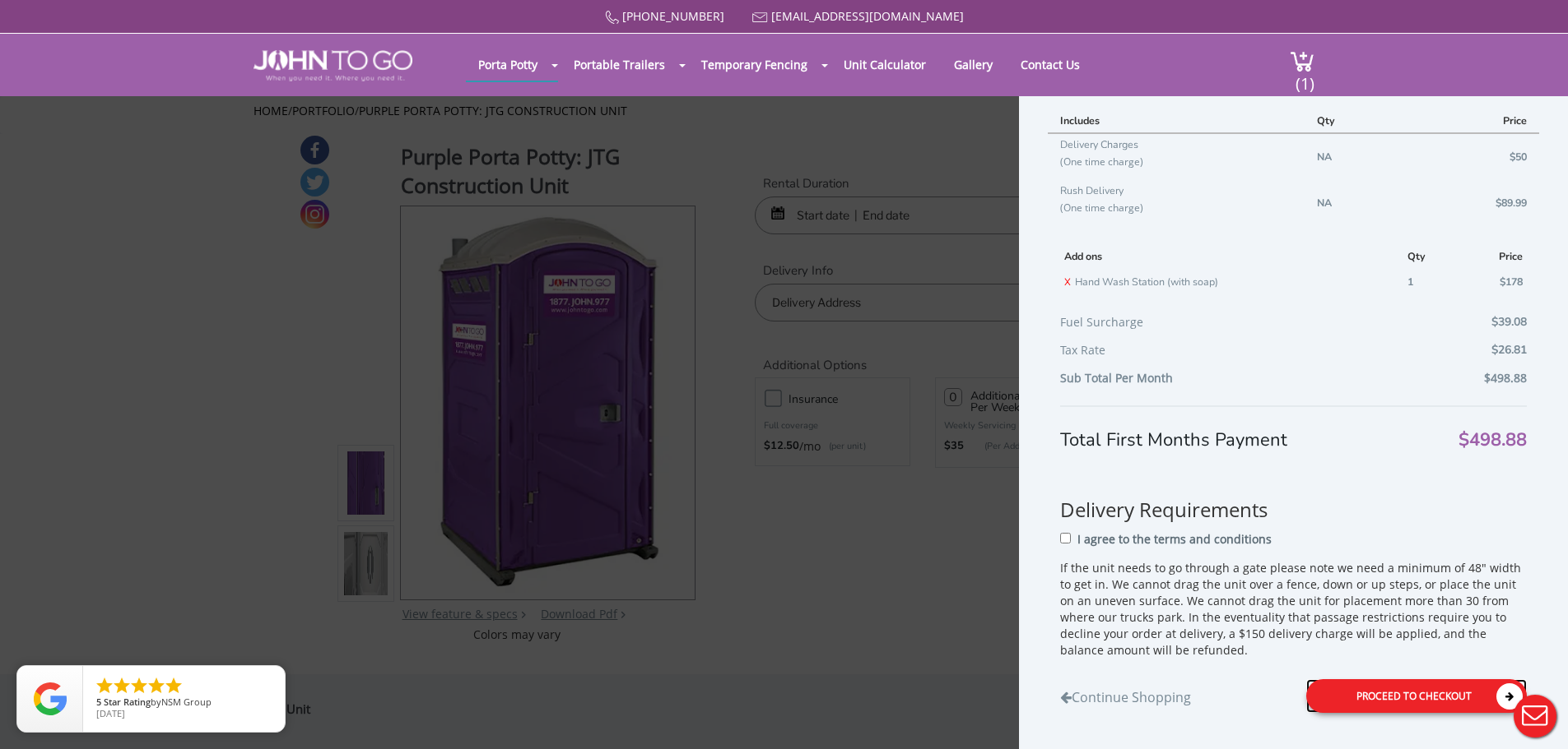
click at [1417, 696] on div "Proceed to Checkout" at bounding box center [1417, 696] width 221 height 33
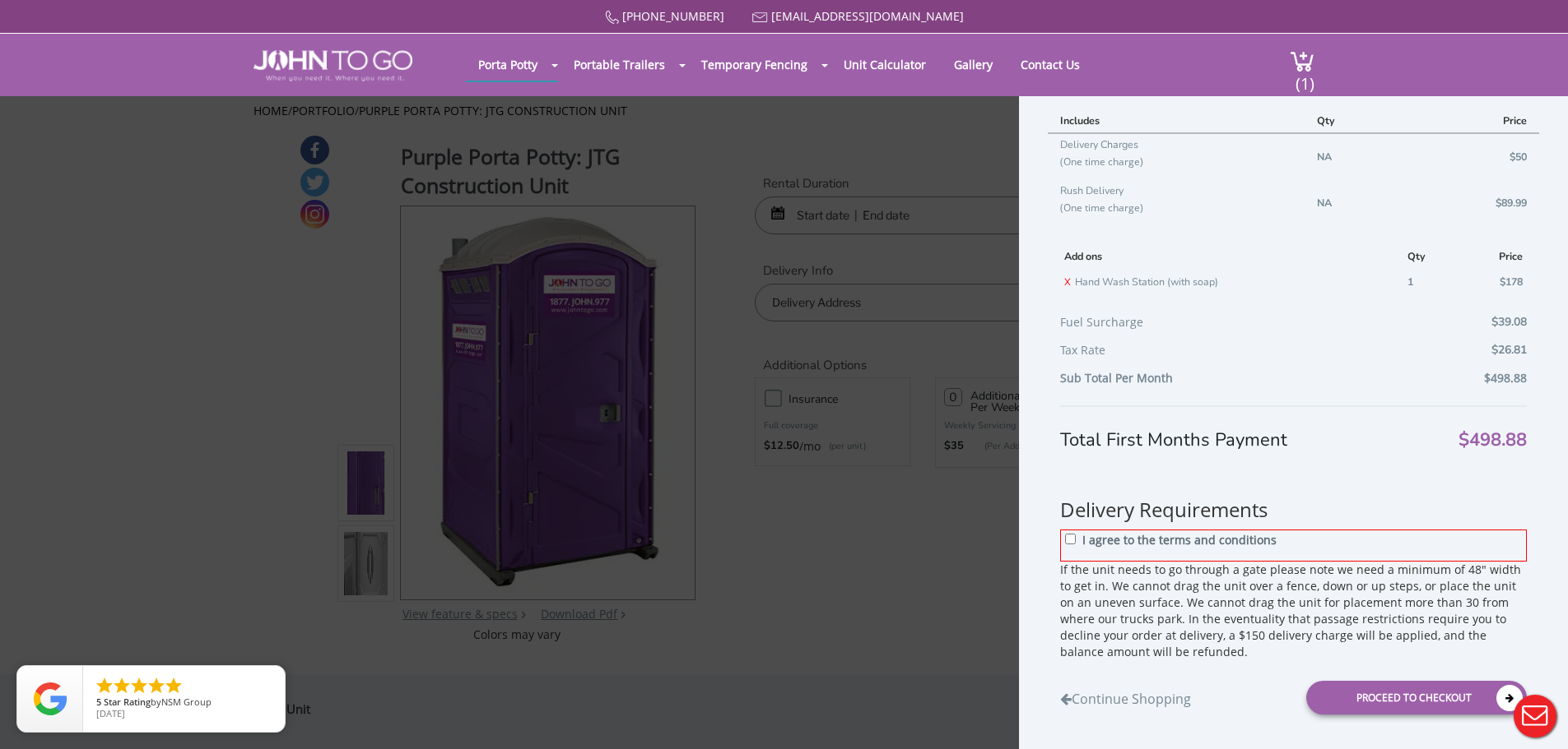
click at [1157, 549] on label "I agree to the terms and conditions" at bounding box center [1179, 544] width 194 height 25
click at [1075, 545] on input "I agree to the terms and conditions" at bounding box center [1070, 539] width 11 height 11
checkbox input "true"
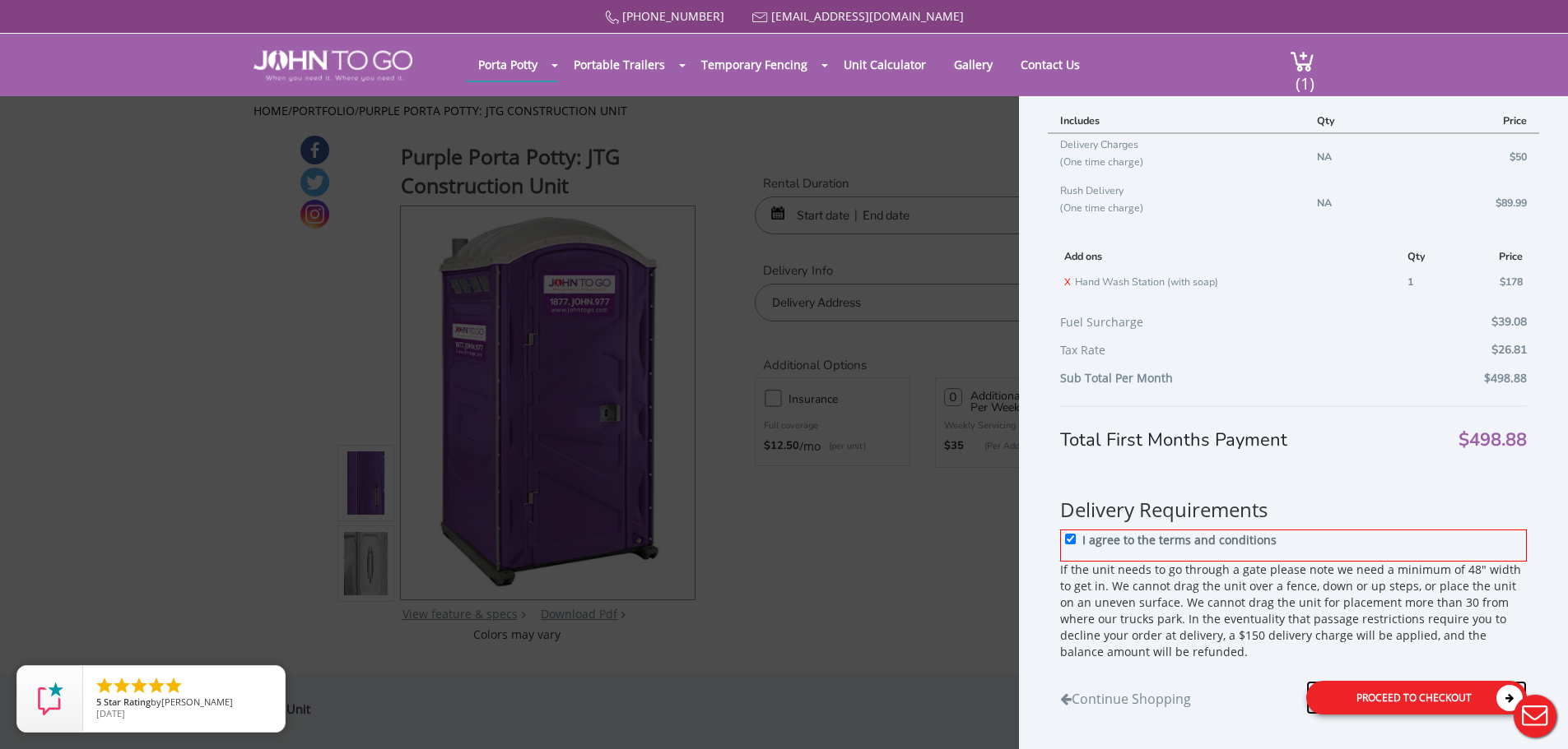
click at [1417, 705] on div "Proceed to Checkout" at bounding box center [1417, 698] width 221 height 33
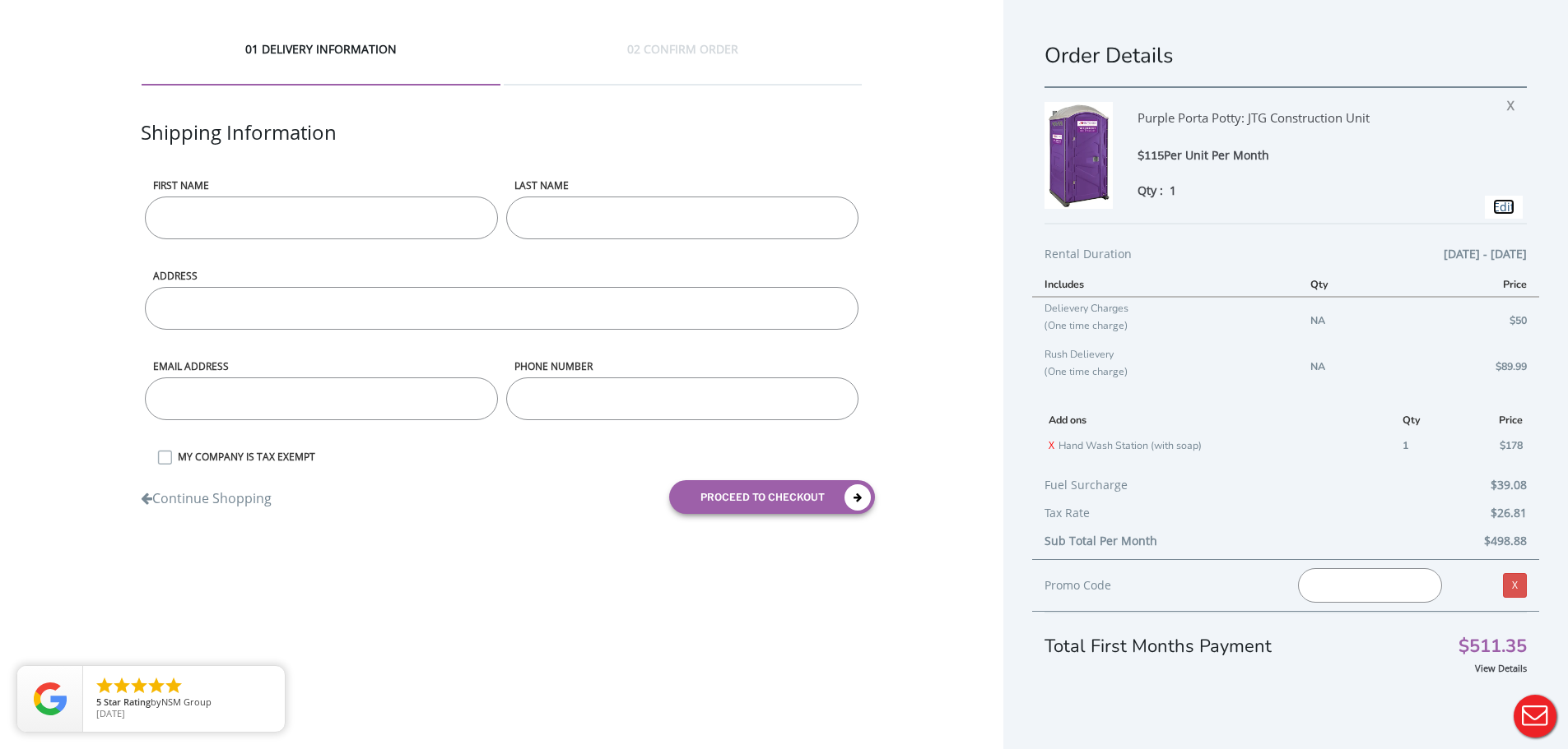
click at [1493, 210] on link "Edit" at bounding box center [1503, 207] width 21 height 15
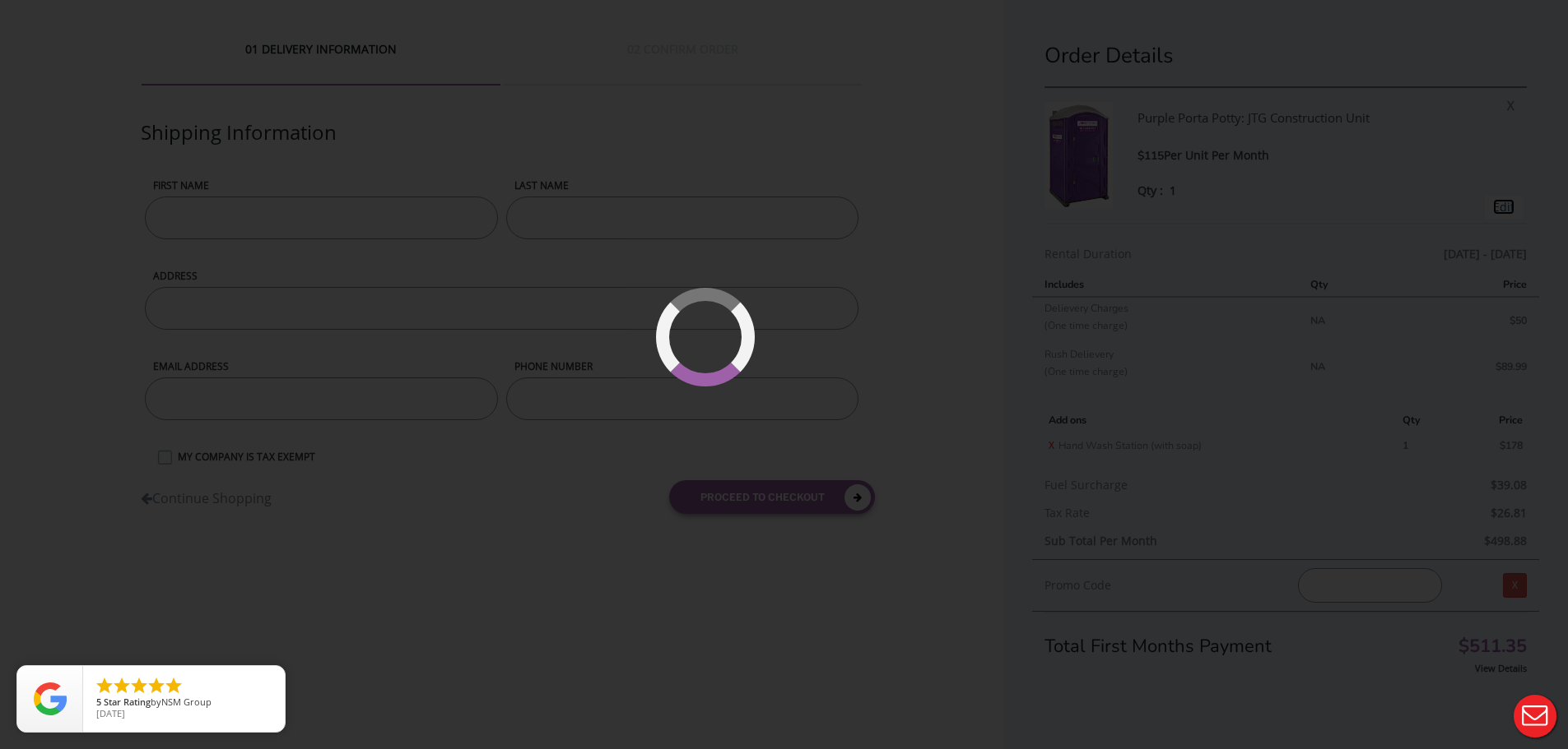
type input "[DATE] to [DATE]"
type input "0"
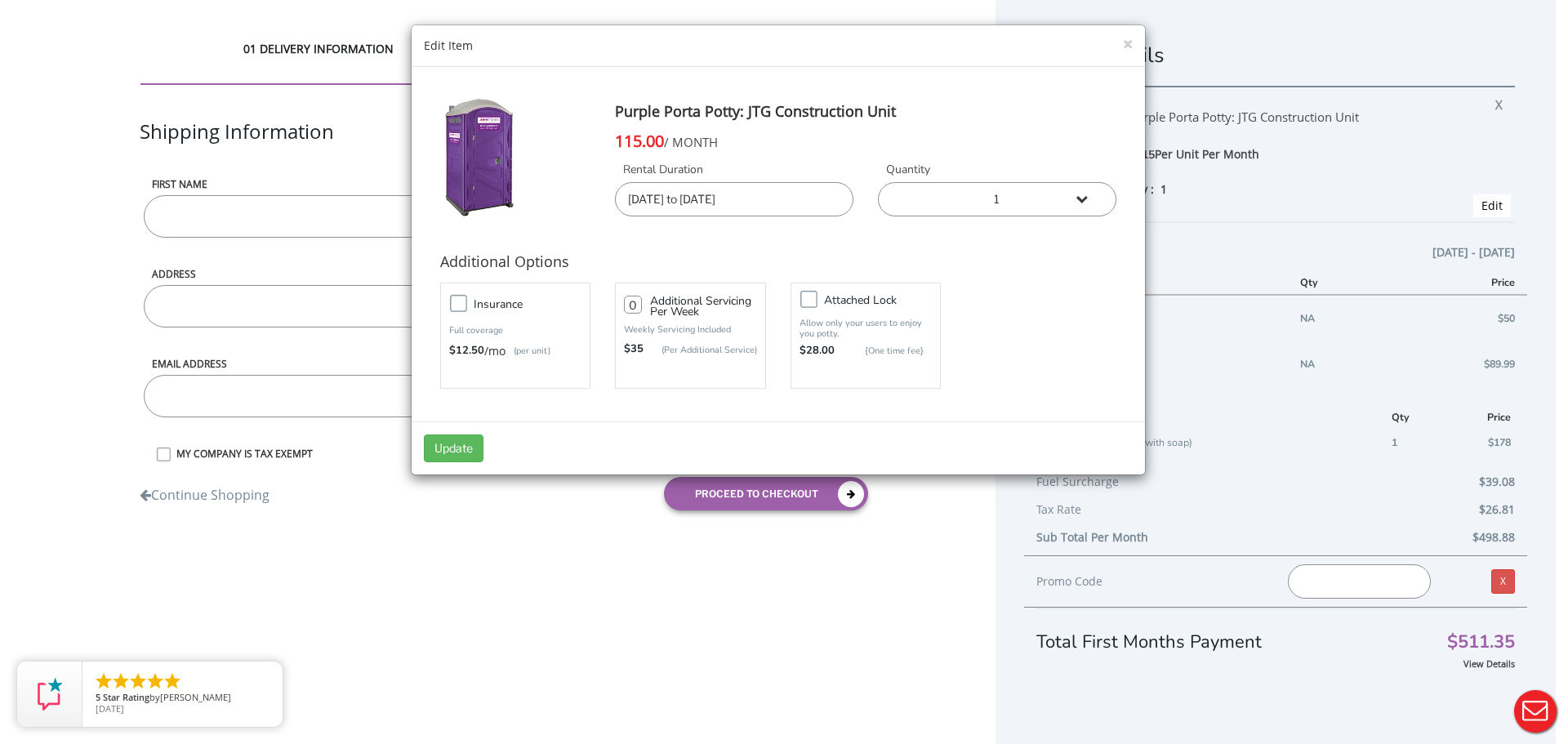
click at [818, 200] on input "[DATE] to [DATE]" at bounding box center [733, 200] width 239 height 34
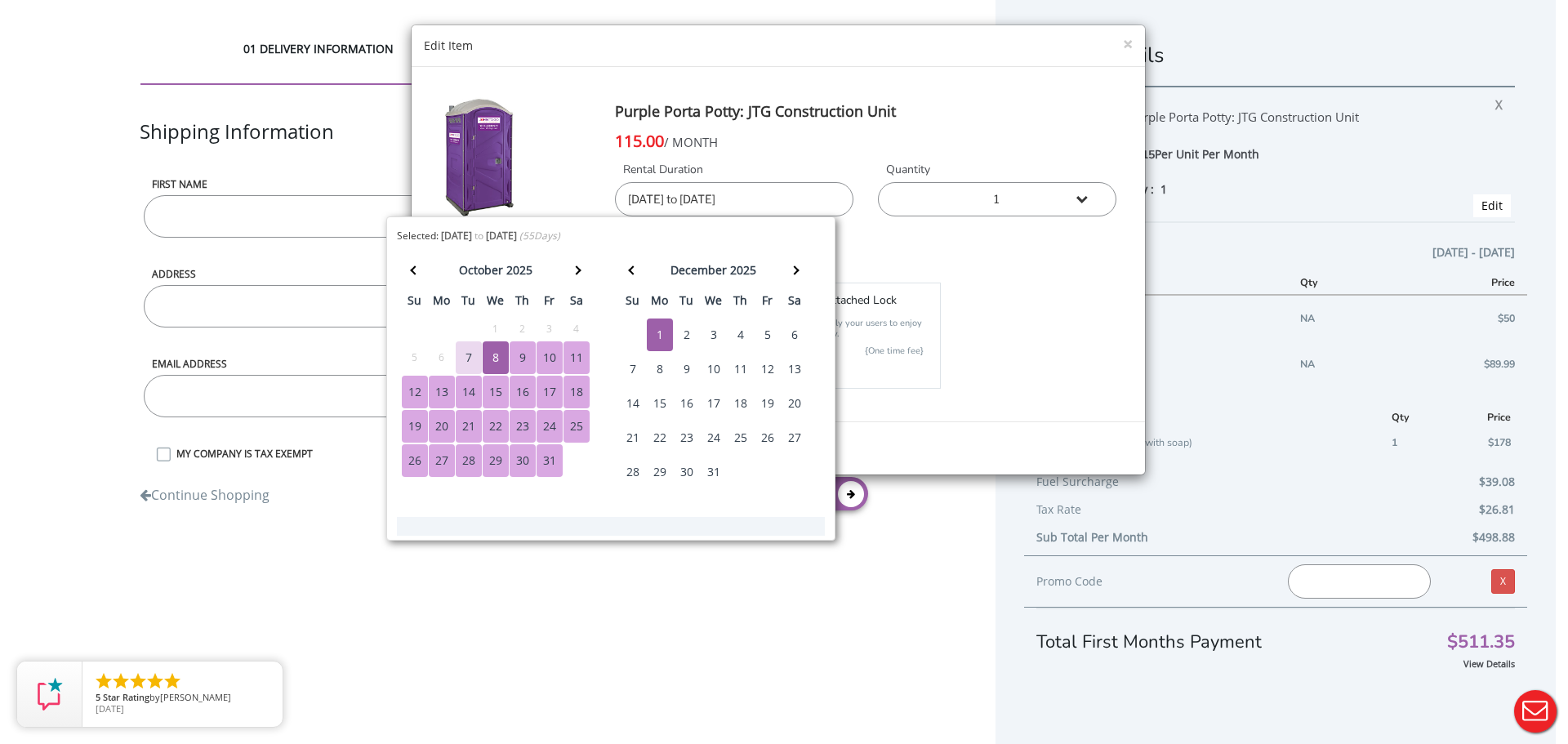
click at [527, 353] on div "9" at bounding box center [522, 358] width 26 height 32
click at [660, 340] on div "1" at bounding box center [660, 335] width 26 height 32
type input "[DATE] to [DATE]"
click at [991, 324] on div "Insurance Full coverage $12.50 /mo (per unit) 0 $35 Attached lock" at bounding box center [778, 335] width 700 height 115
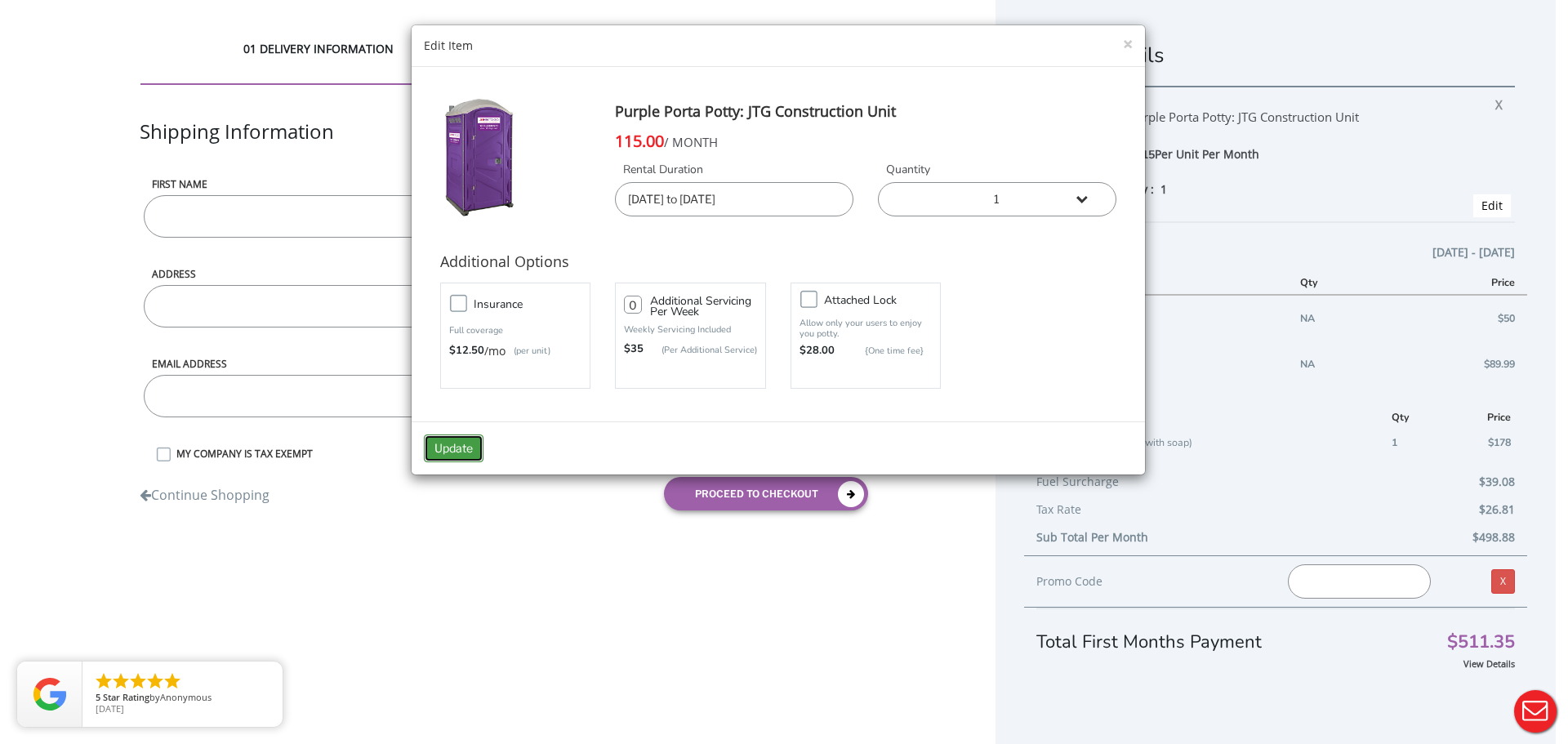
click at [469, 456] on button "Update" at bounding box center [453, 448] width 59 height 28
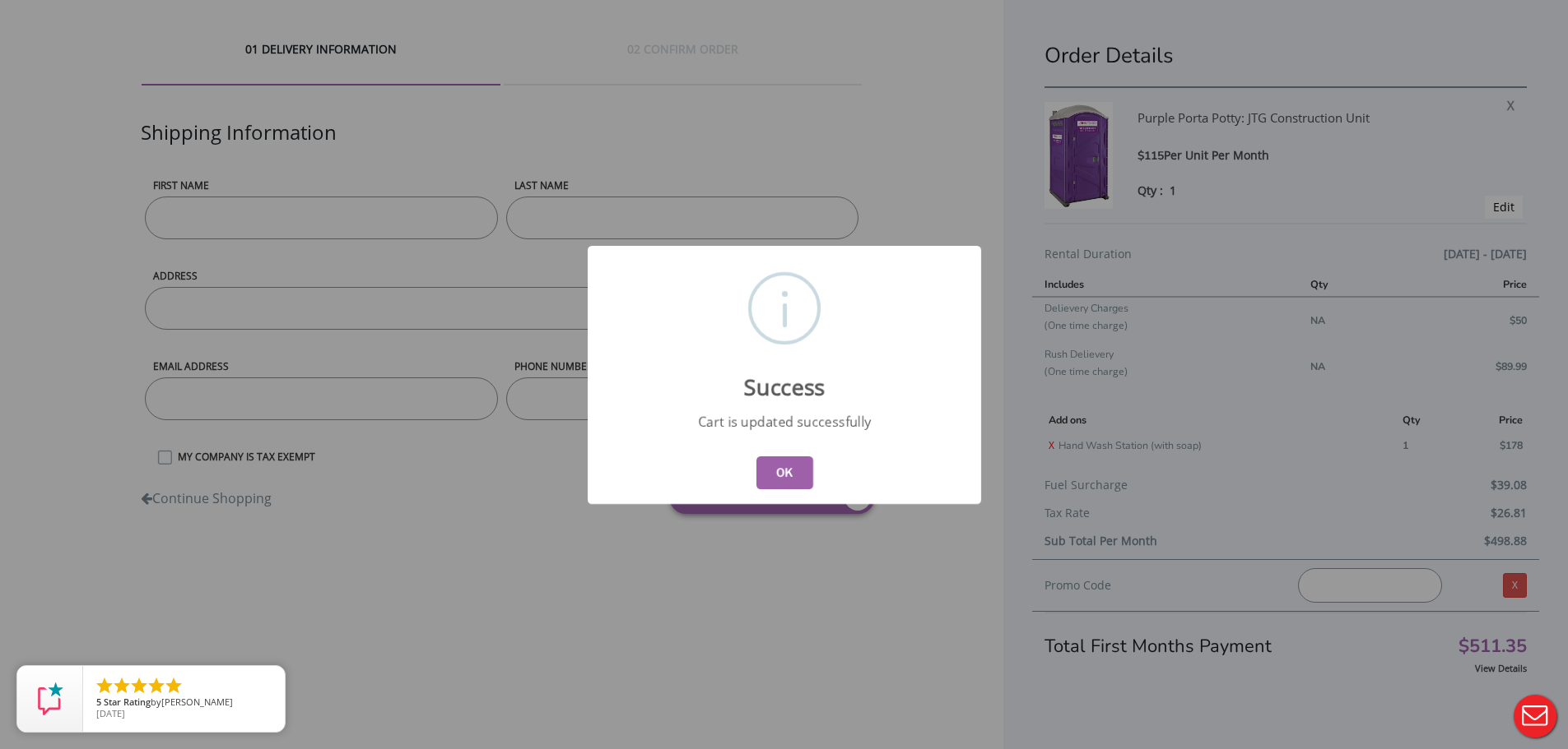
click at [786, 459] on button "OK" at bounding box center [784, 473] width 56 height 32
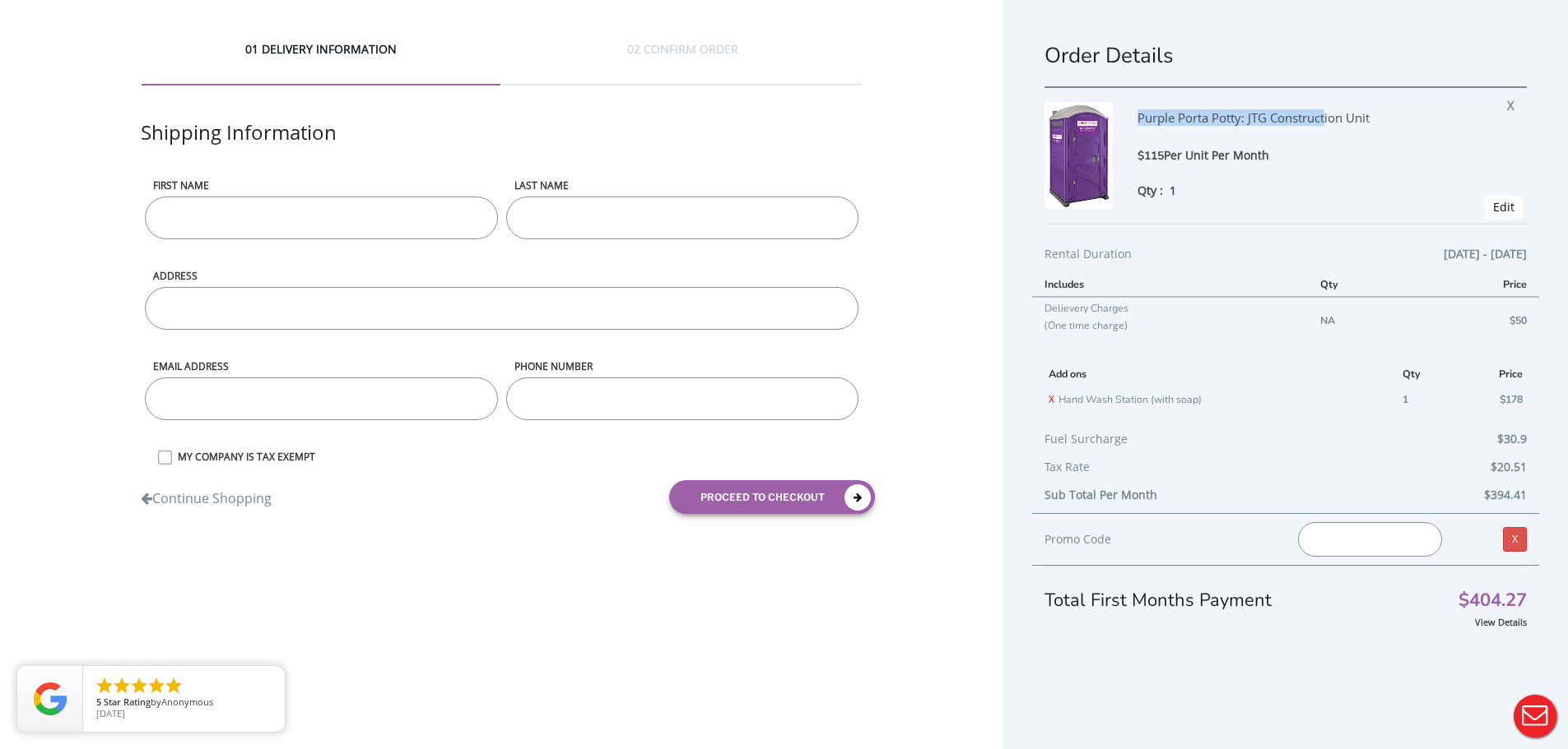
drag, startPoint x: 1131, startPoint y: 121, endPoint x: 1325, endPoint y: 122, distance: 194.0
click at [1325, 122] on div "Purple Porta Potty: JTG Construction Unit $115 Per Unit Per Month Qty : 1 X" at bounding box center [1287, 150] width 347 height 97
click at [1343, 159] on div "$115 Per Unit Per Month" at bounding box center [1299, 156] width 322 height 19
drag, startPoint x: 1169, startPoint y: 120, endPoint x: 1245, endPoint y: 125, distance: 76.2
click at [1245, 125] on div "Purple Porta Potty: JTG Construction Unit" at bounding box center [1299, 124] width 322 height 44
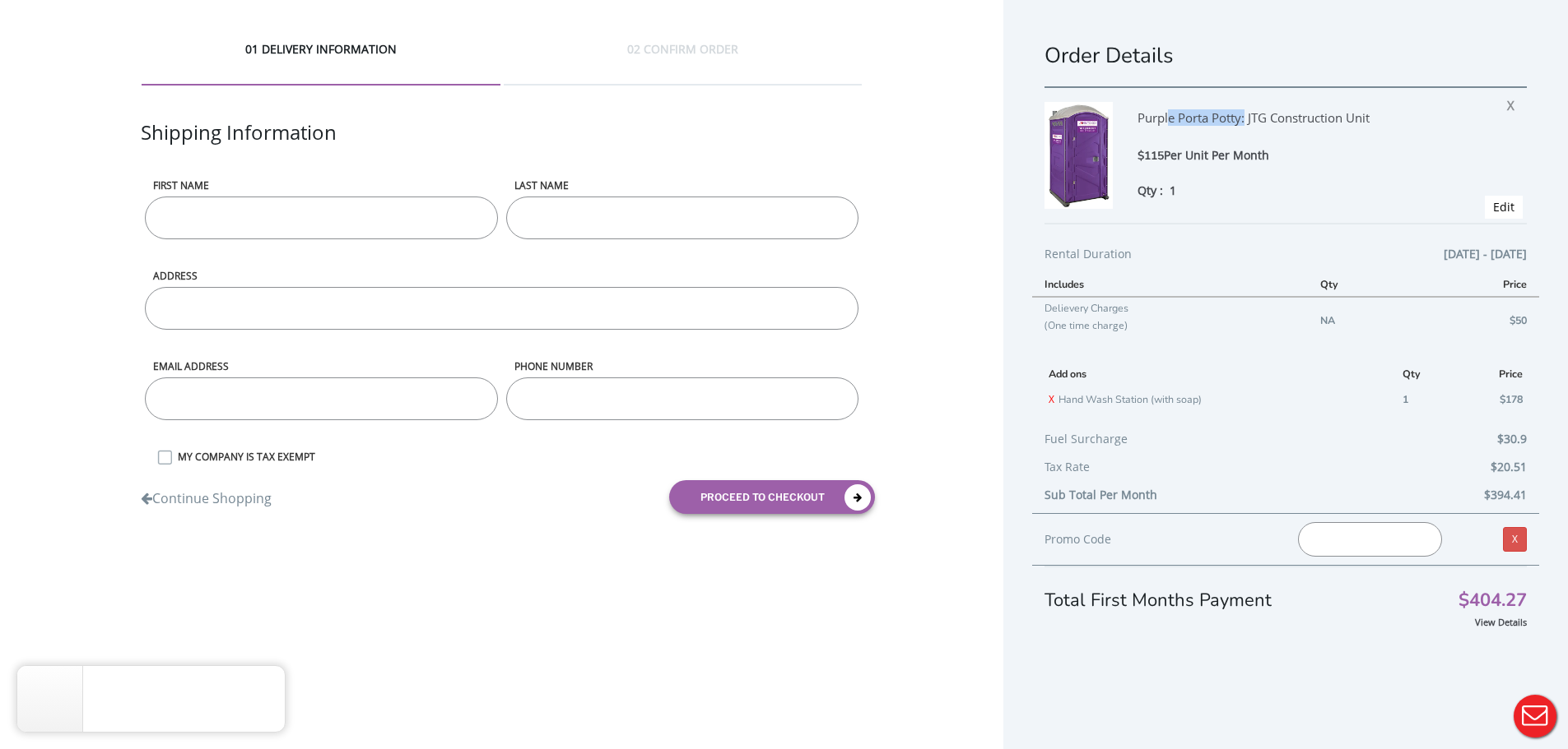
click at [1220, 131] on div "Purple Porta Potty: JTG Construction Unit" at bounding box center [1299, 124] width 322 height 44
drag, startPoint x: 1176, startPoint y: 117, endPoint x: 1240, endPoint y: 124, distance: 64.4
click at [1240, 124] on div "Purple Porta Potty: JTG Construction Unit" at bounding box center [1299, 124] width 322 height 44
